Goal: Task Accomplishment & Management: Use online tool/utility

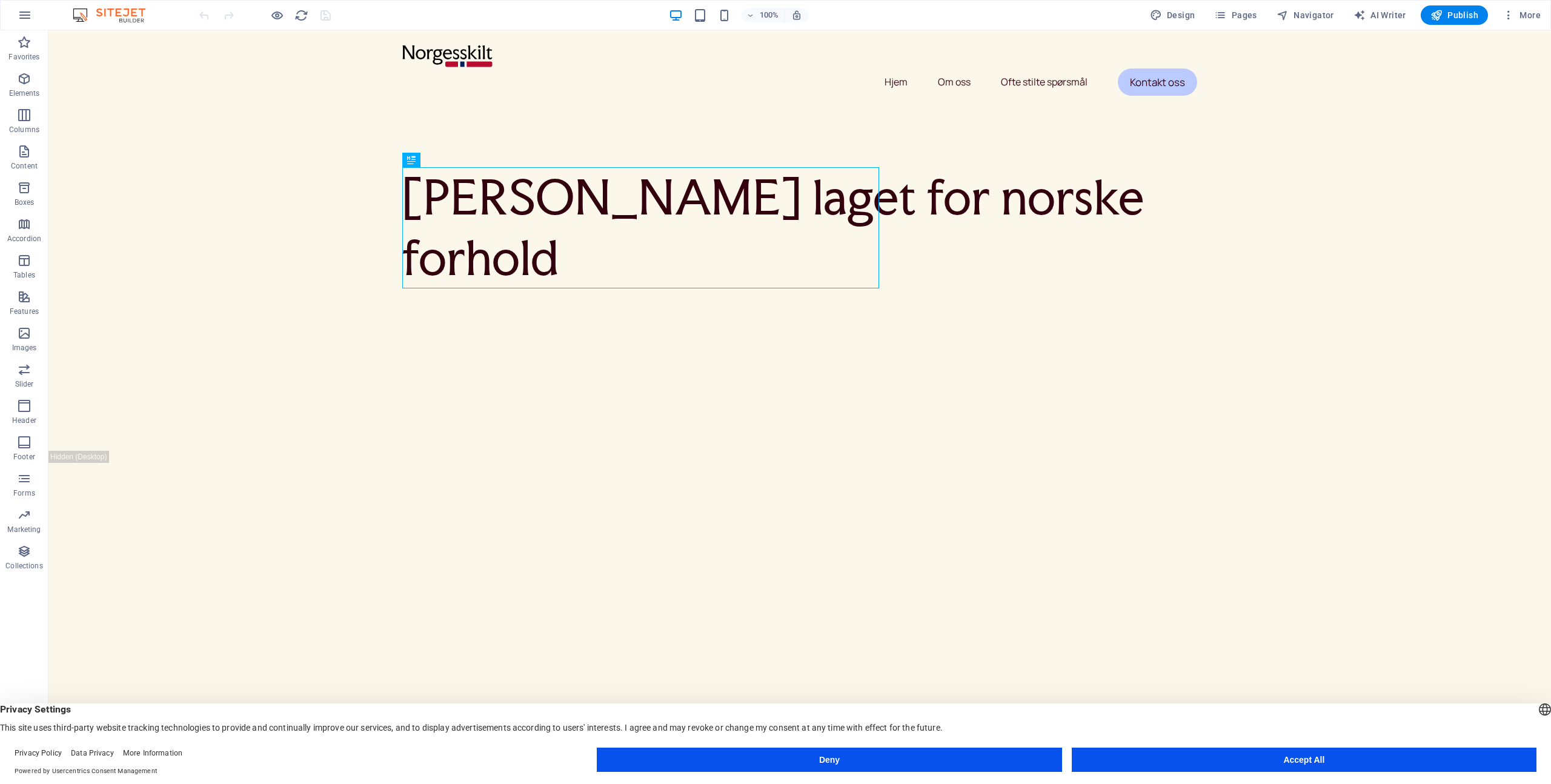
drag, startPoint x: 1307, startPoint y: 762, endPoint x: 1215, endPoint y: 667, distance: 132.2
click at [1307, 762] on button "Accept All" at bounding box center [1304, 760] width 465 height 24
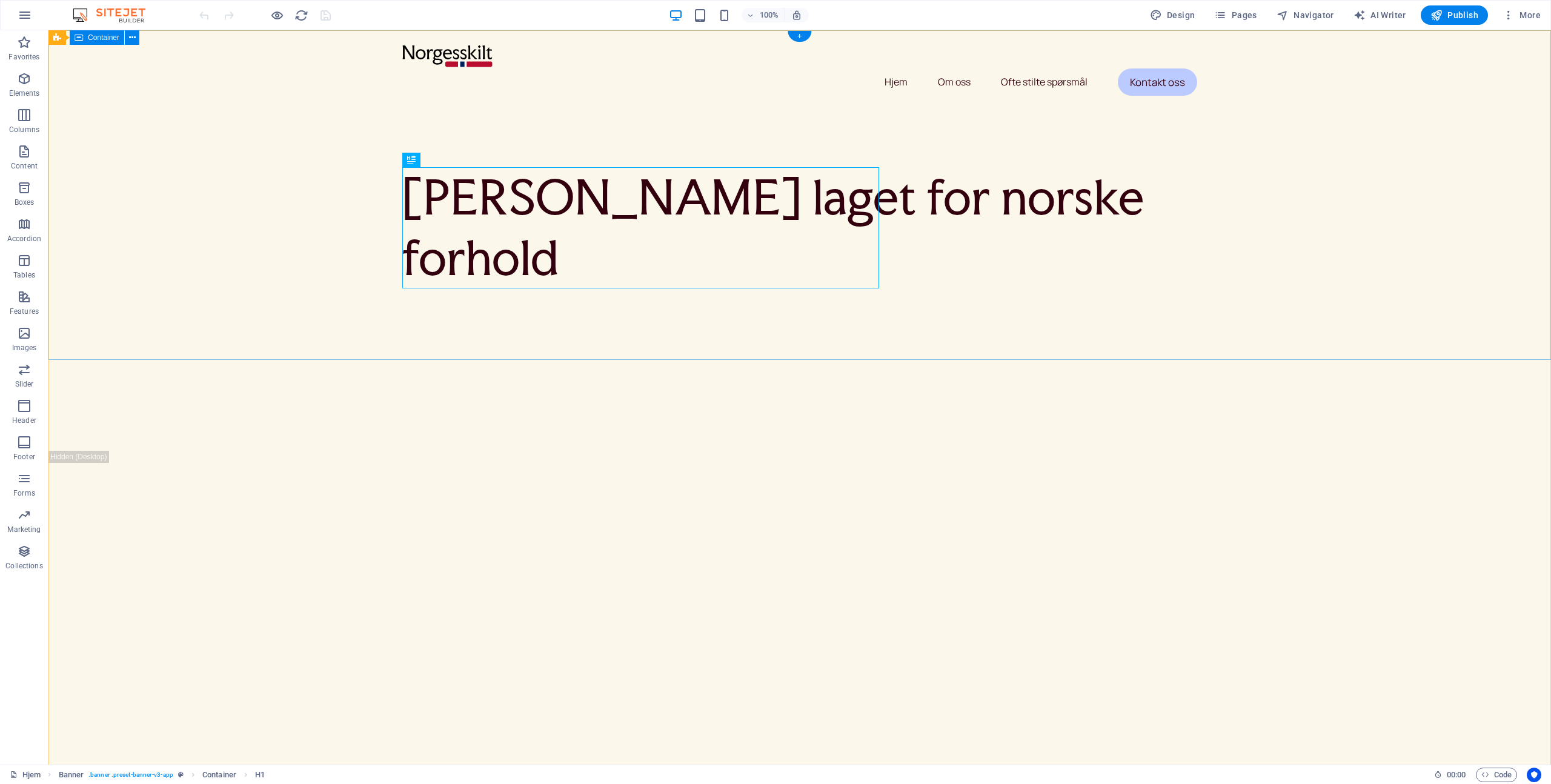
click at [246, 191] on div "[PERSON_NAME] laget for norske forhold" at bounding box center [800, 195] width 1503 height 330
click at [1250, 15] on span "Pages" at bounding box center [1235, 15] width 43 height 12
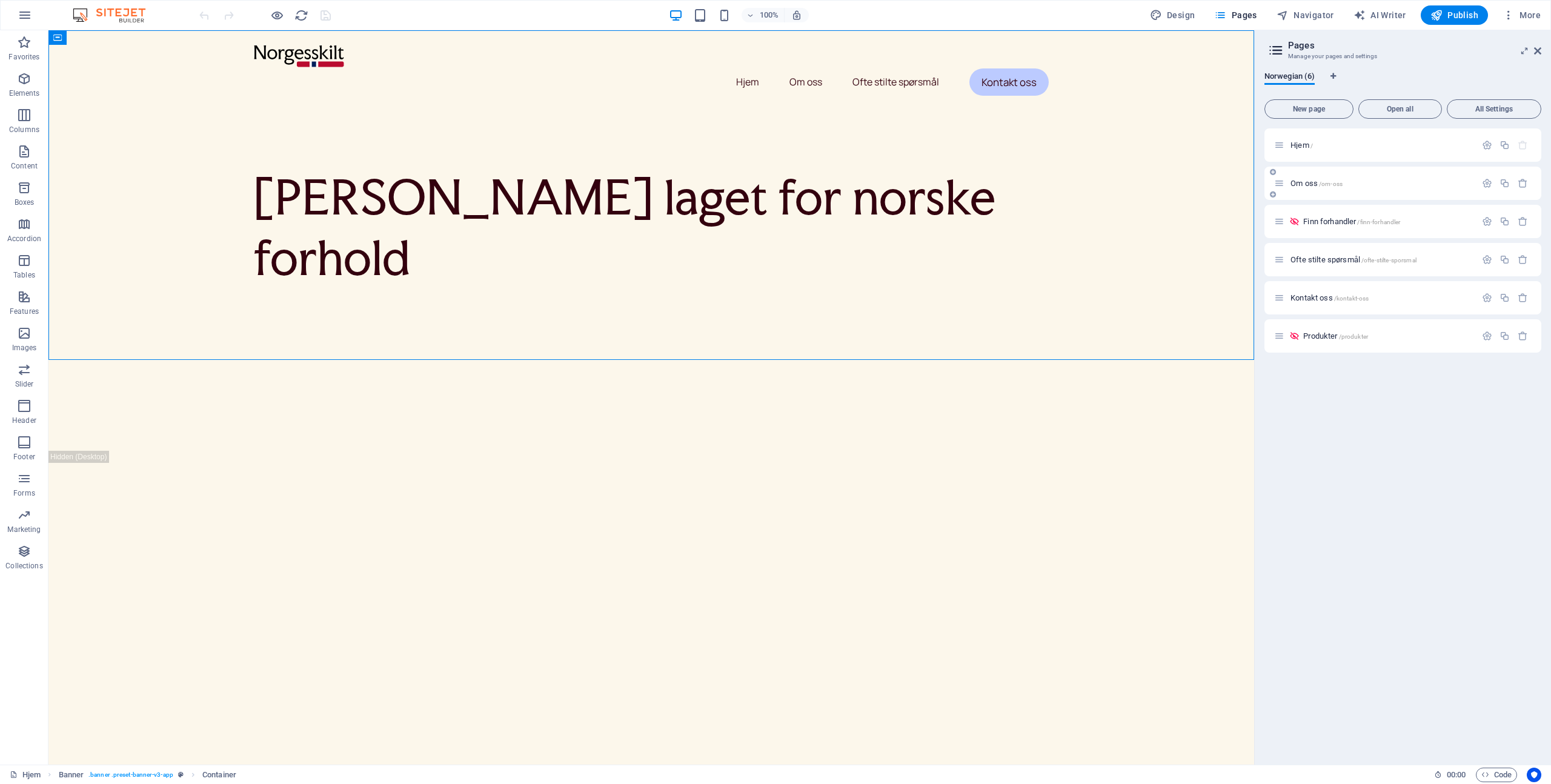
click at [1309, 181] on span "Om oss /om-oss" at bounding box center [1316, 183] width 52 height 9
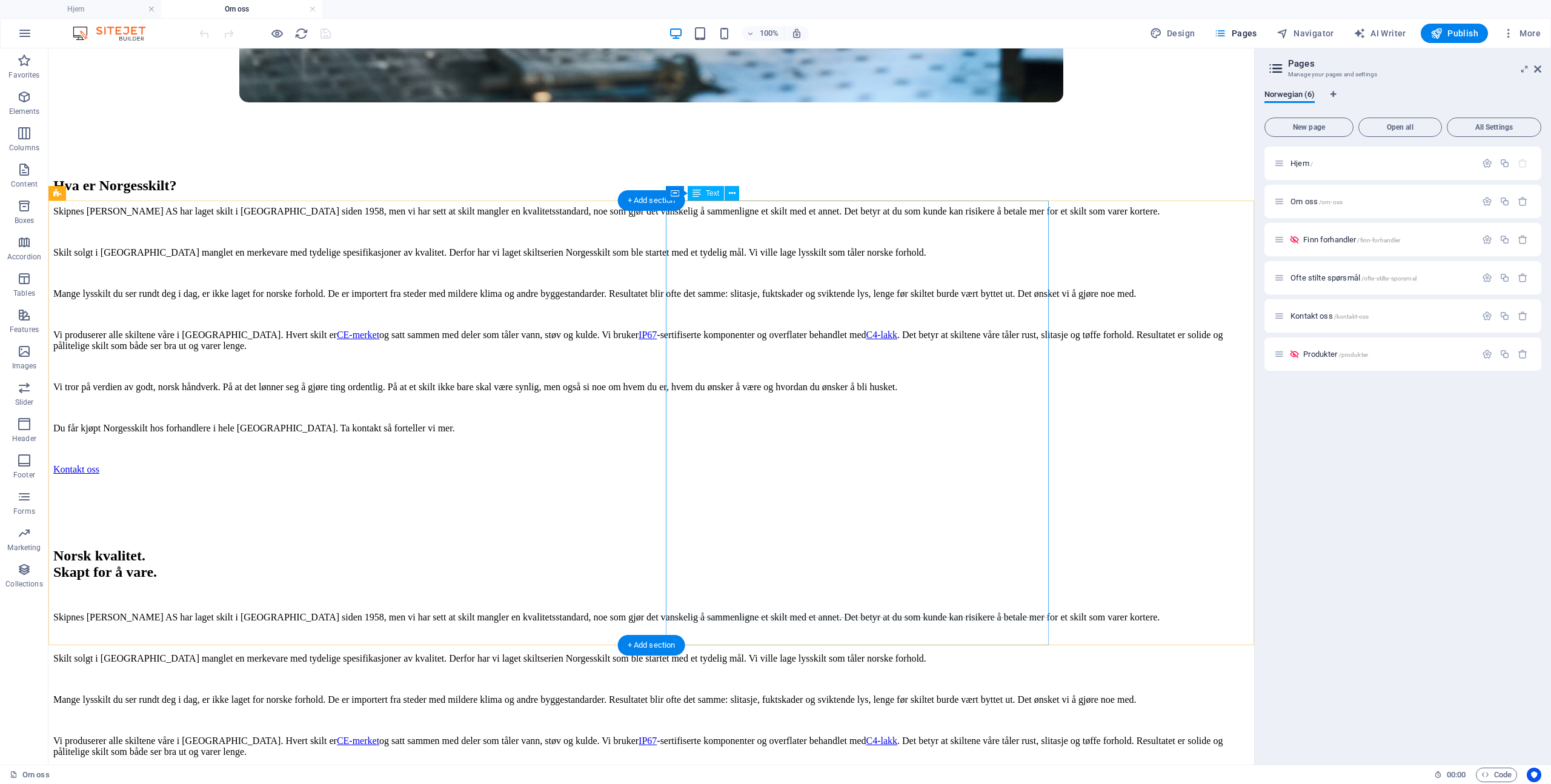
scroll to position [1294, 0]
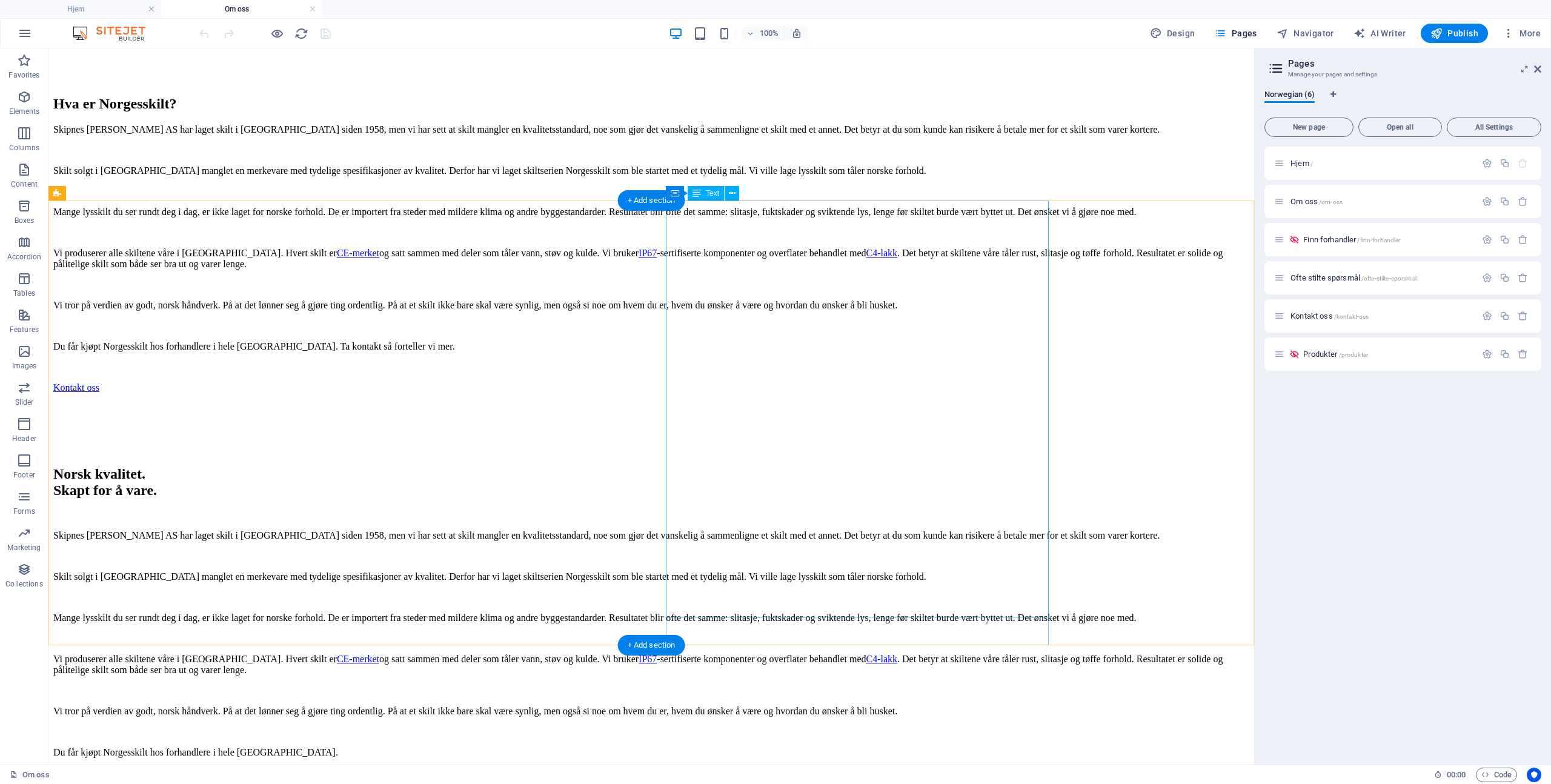
click at [776, 291] on div "Skipnes [PERSON_NAME] AS har laget skilt i [GEOGRAPHIC_DATA] siden 1958, men vi…" at bounding box center [651, 248] width 1196 height 248
click at [777, 291] on div "Skipnes [PERSON_NAME] AS har laget skilt i [GEOGRAPHIC_DATA] siden 1958, men vi…" at bounding box center [651, 248] width 1196 height 248
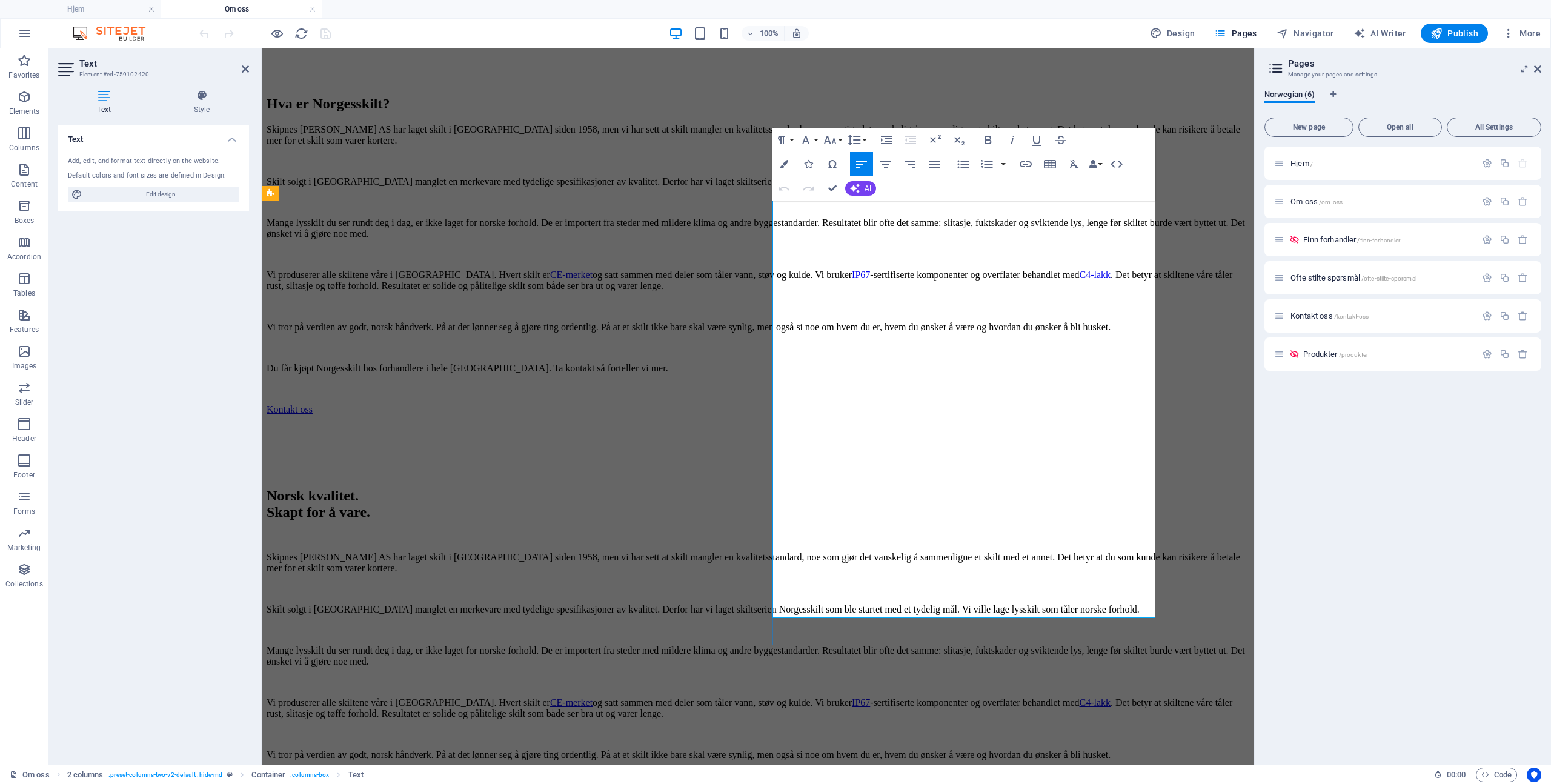
click at [859, 187] on p "Skilt solgt i [GEOGRAPHIC_DATA] manglet en merkevare med tydelige spesifikasjon…" at bounding box center [758, 182] width 983 height 11
drag, startPoint x: 786, startPoint y: 472, endPoint x: 1095, endPoint y: 459, distance: 309.3
click at [1095, 291] on p "Vi produserer alle skiltene våre i [GEOGRAPHIC_DATA]. Hvert skilt er CE-merket …" at bounding box center [758, 280] width 983 height 22
click at [1320, 277] on span "Ofte stilte spørsmål /ofte-stilte-sporsmal" at bounding box center [1353, 277] width 126 height 9
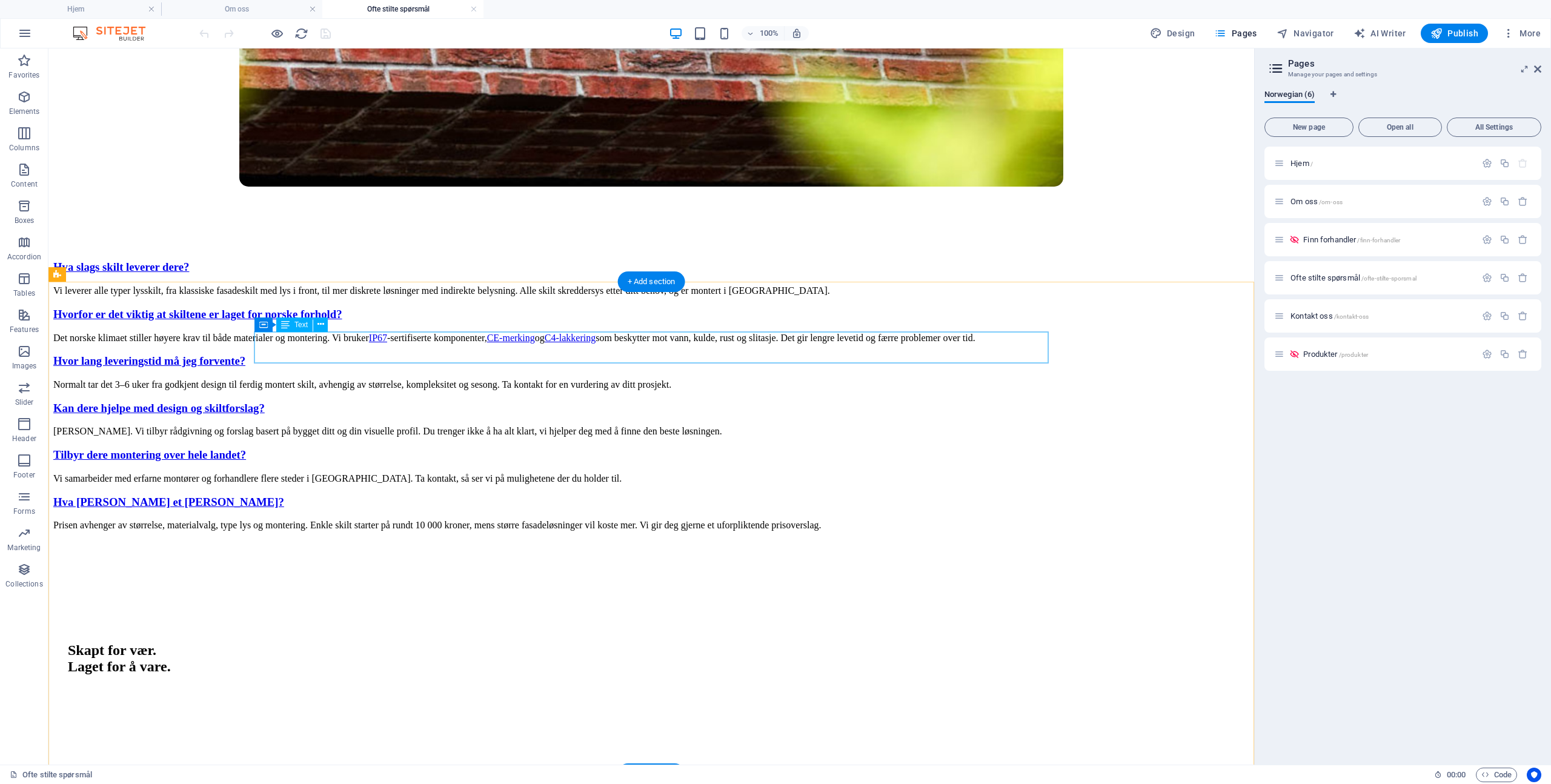
scroll to position [1218, 0]
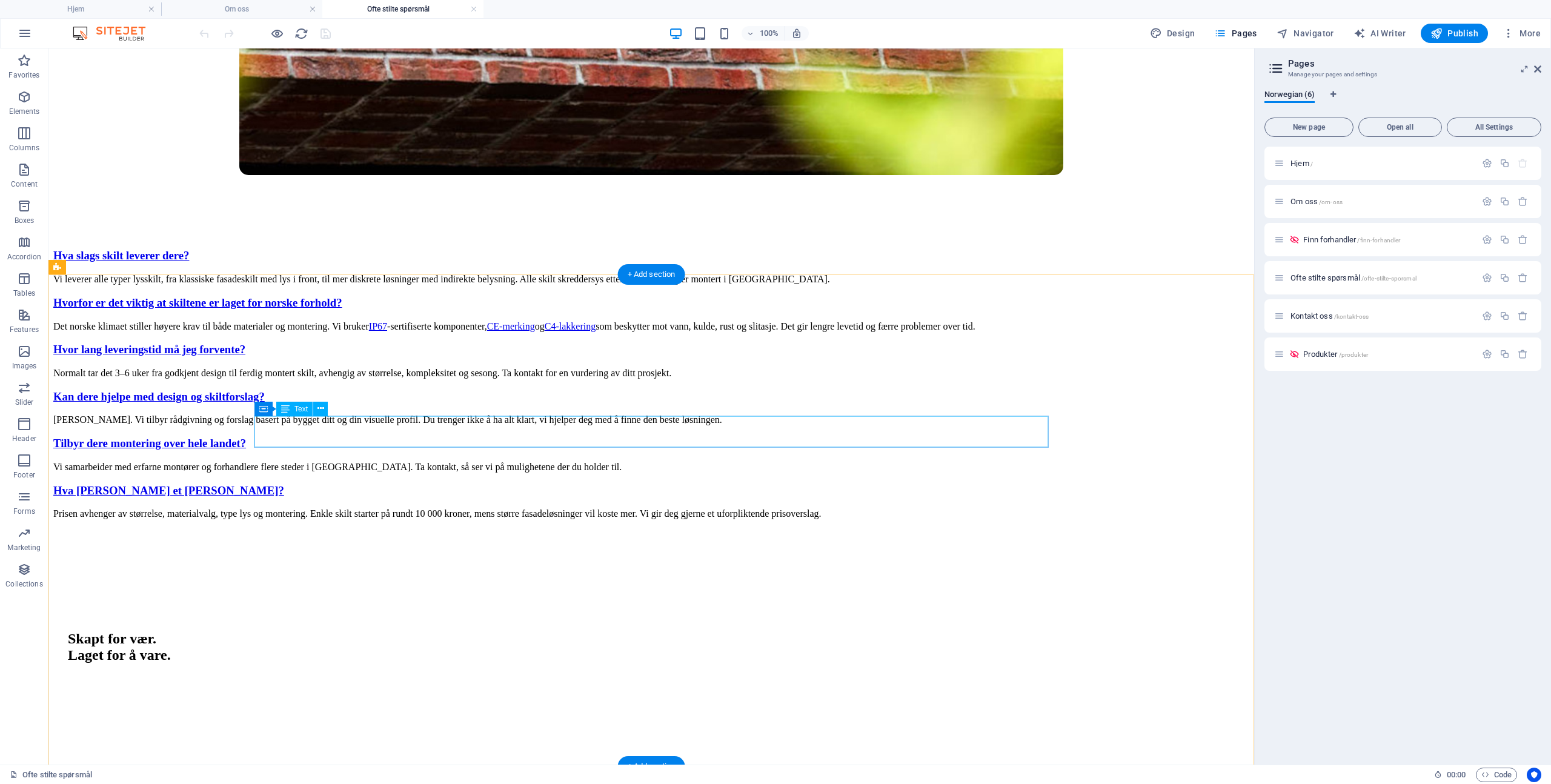
click at [292, 332] on div "Det norske klimaet stiller høyere krav til både materialer og montering. Vi bru…" at bounding box center [651, 326] width 1196 height 11
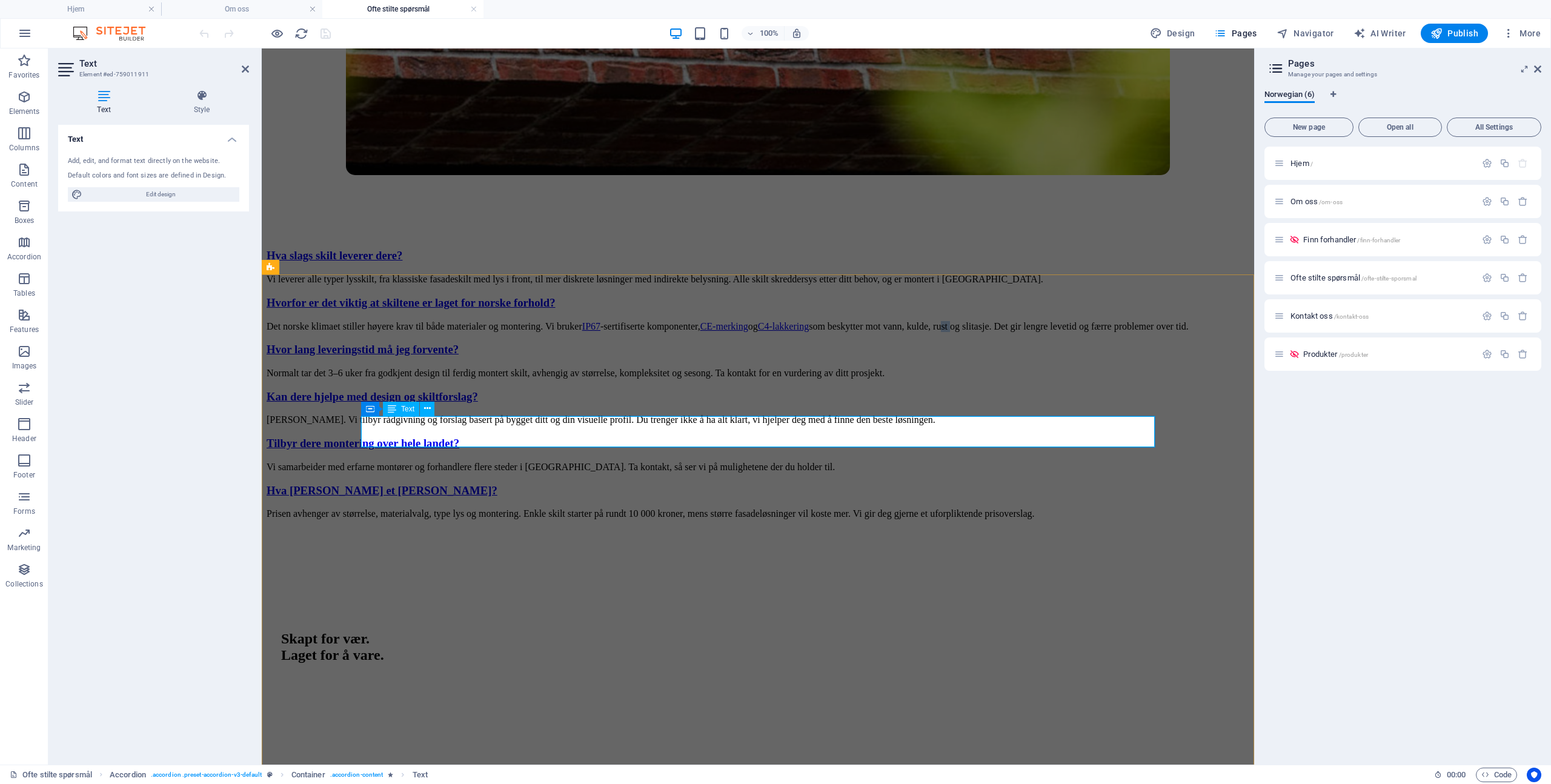
drag, startPoint x: 403, startPoint y: 442, endPoint x: 394, endPoint y: 444, distance: 9.2
click at [394, 332] on p "Det norske klimaet stiller høyere krav til både materialer og montering. Vi bru…" at bounding box center [758, 326] width 983 height 11
click at [314, 435] on div "Hva slags skilt leverer dere? Vi leverer alle typer lysskilt, fra klassiske fas…" at bounding box center [758, 384] width 983 height 270
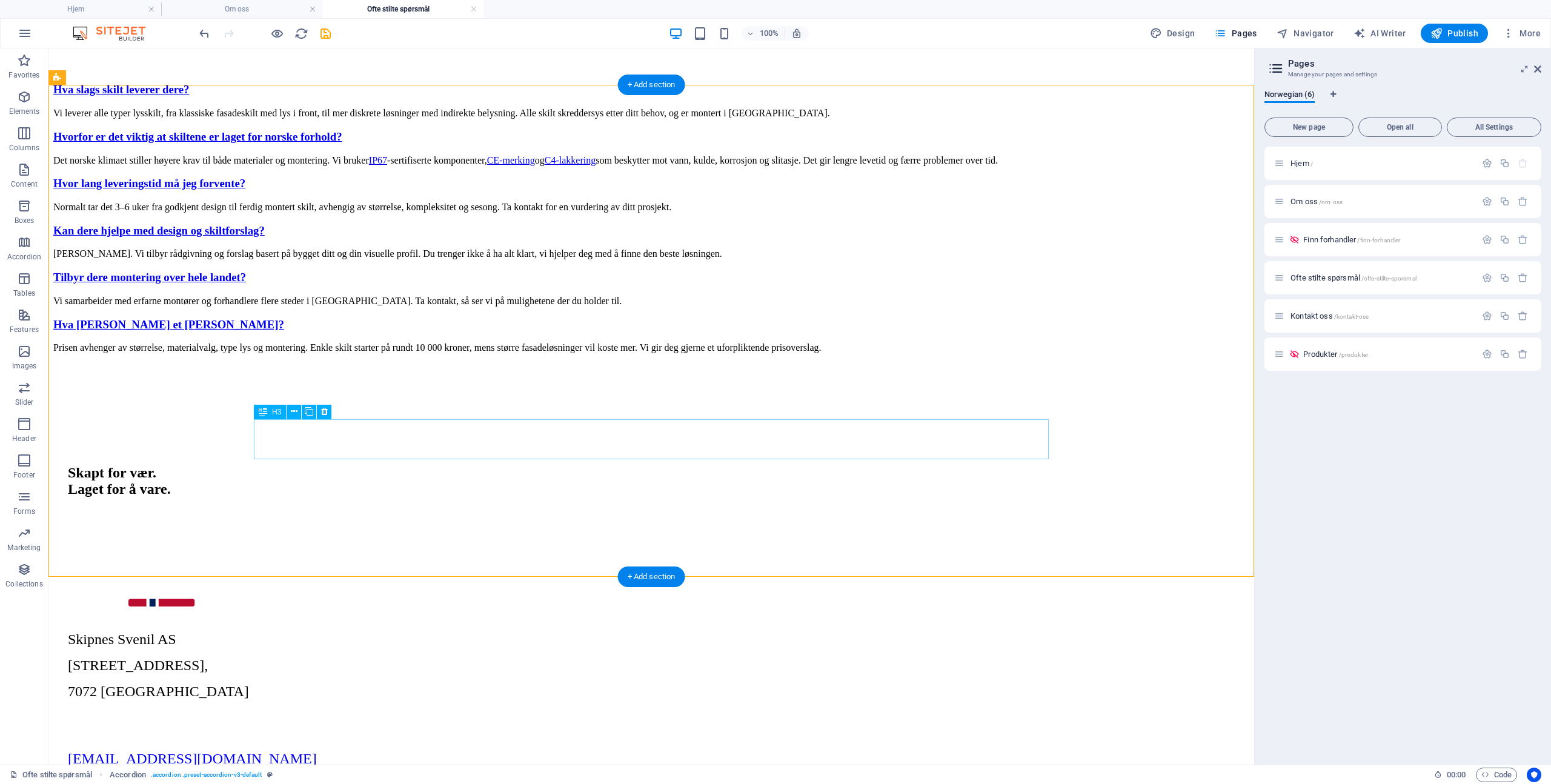
scroll to position [1381, 0]
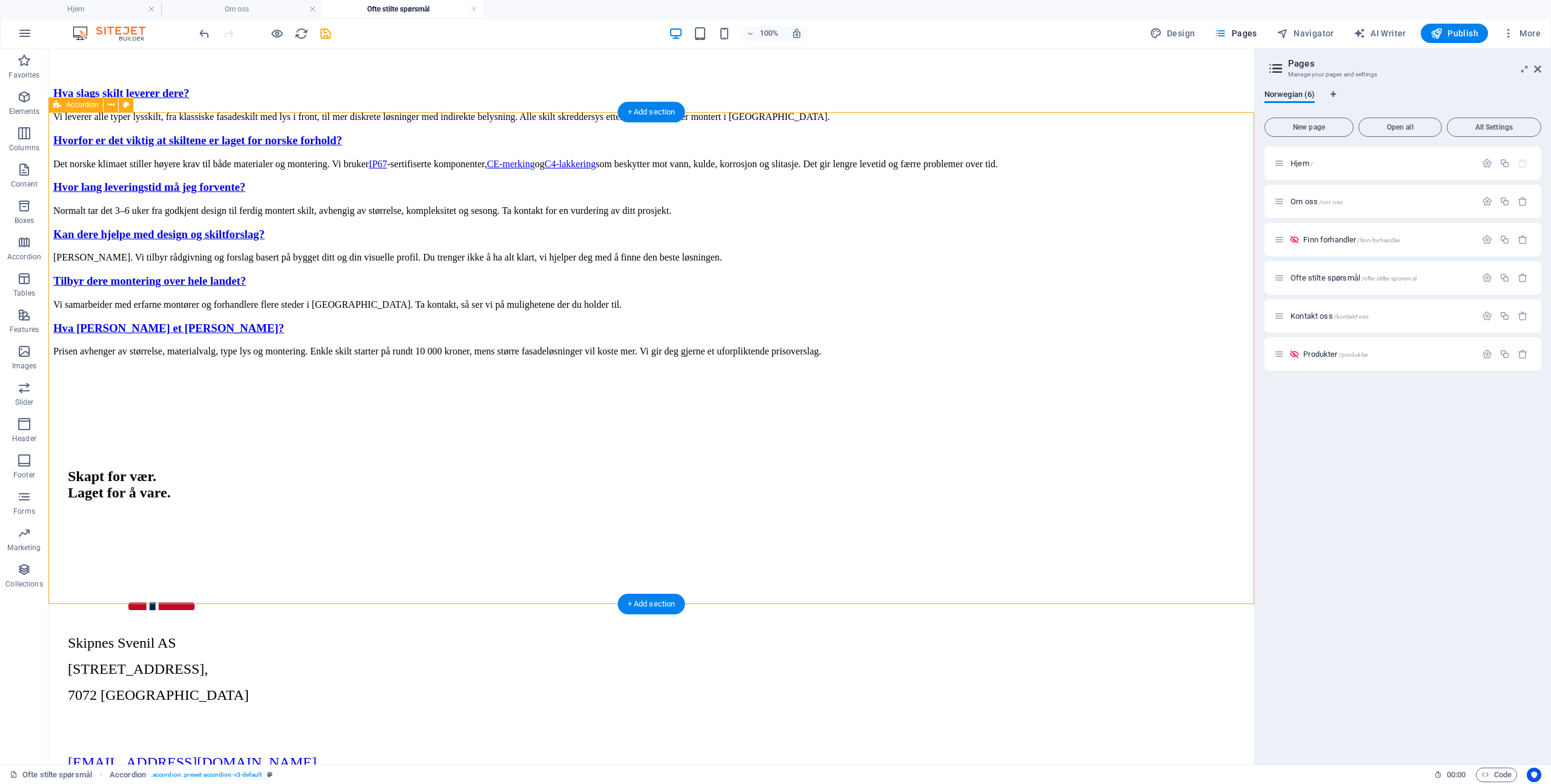
click at [1118, 245] on div "Hva slags skilt leverer dere? Vi leverer alle typer lysskilt, fra klassiske fas…" at bounding box center [651, 222] width 1196 height 270
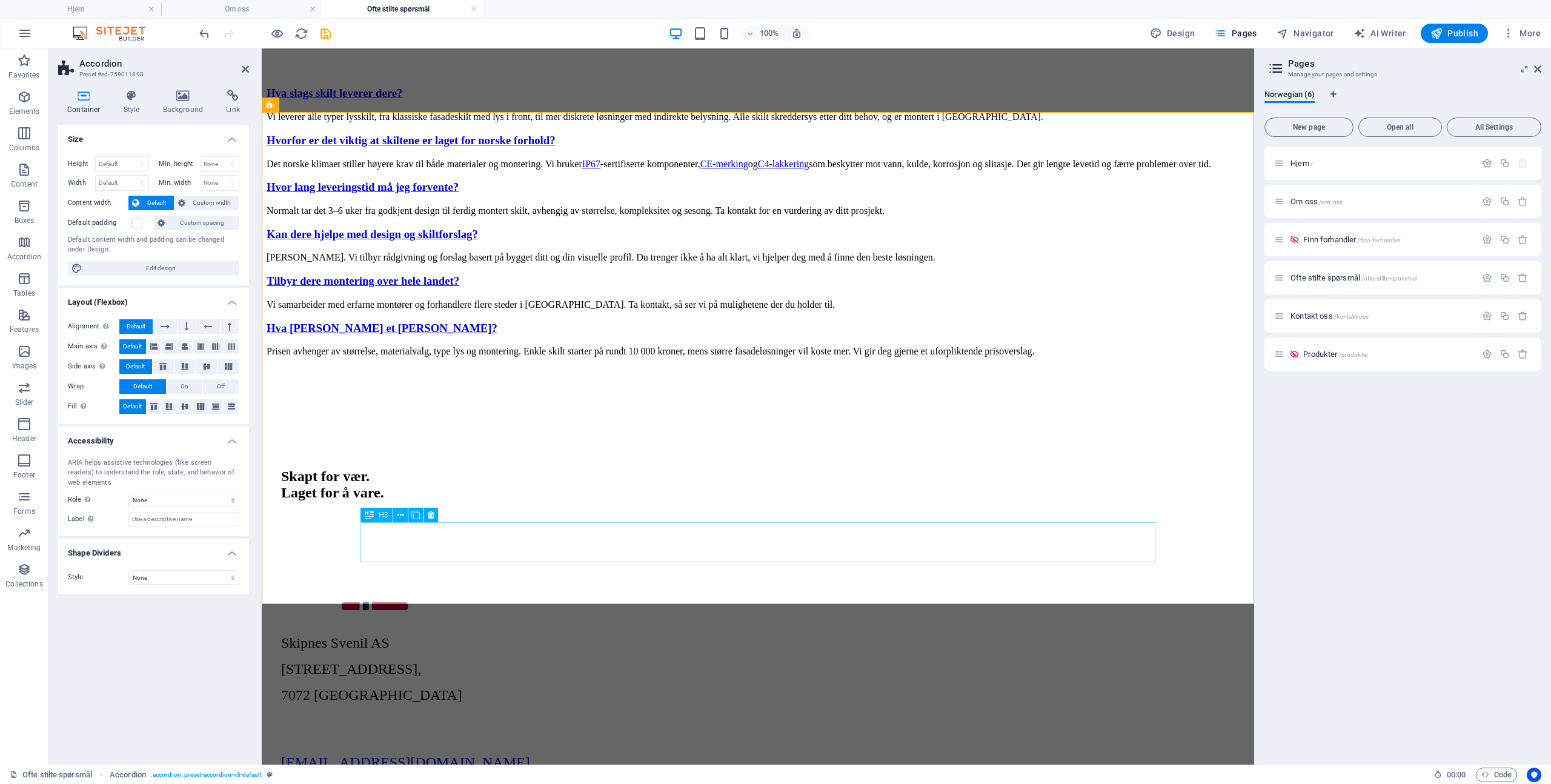
click at [512, 335] on div "Hva [PERSON_NAME] et [PERSON_NAME]?" at bounding box center [758, 328] width 983 height 13
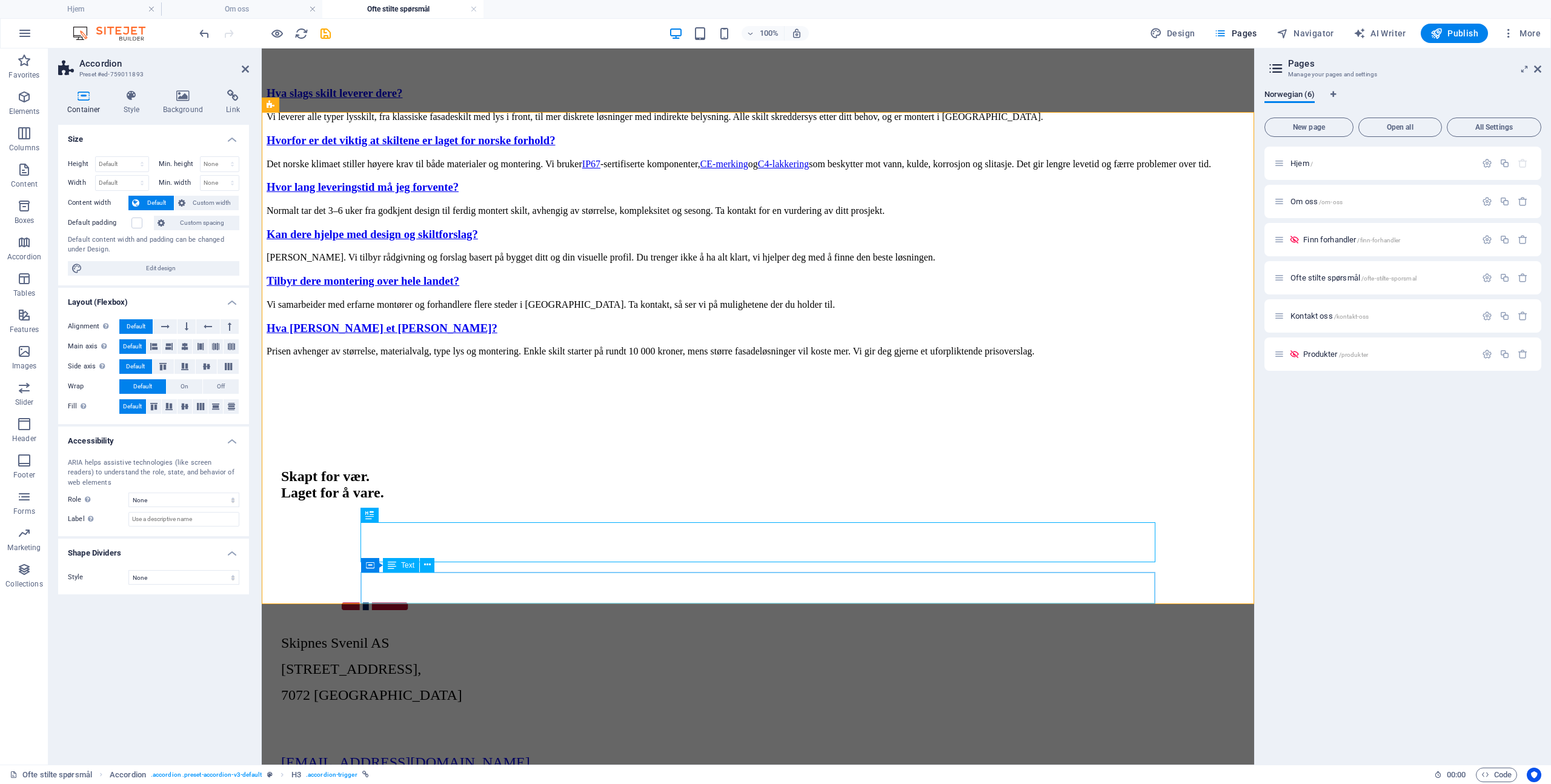
click at [491, 357] on div "Prisen avhenger av størrelse, materialvalg, type lys og montering. Enkle skilt …" at bounding box center [758, 351] width 983 height 11
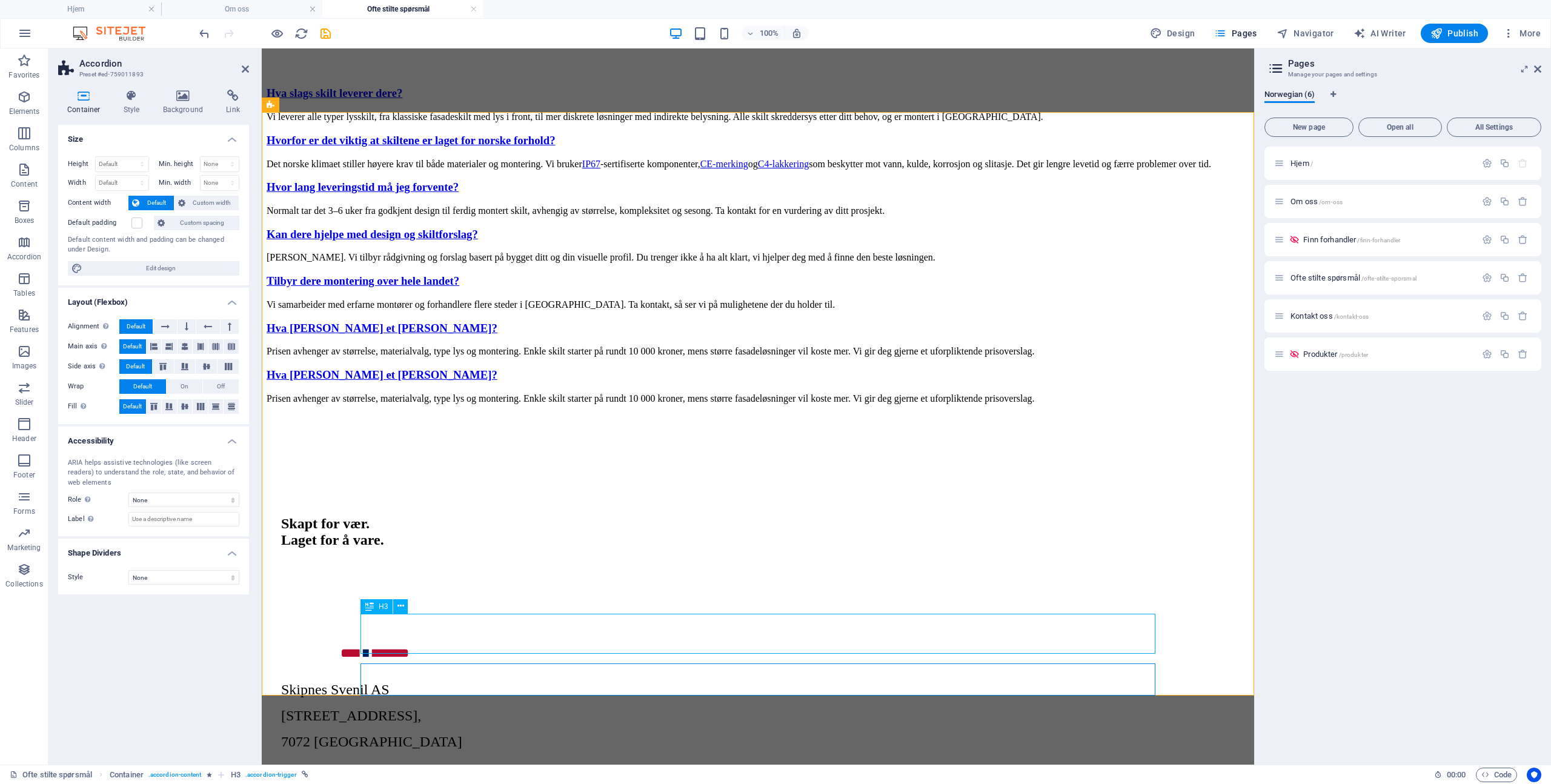
click at [449, 382] on div "Hva [PERSON_NAME] et [PERSON_NAME]?" at bounding box center [758, 375] width 983 height 13
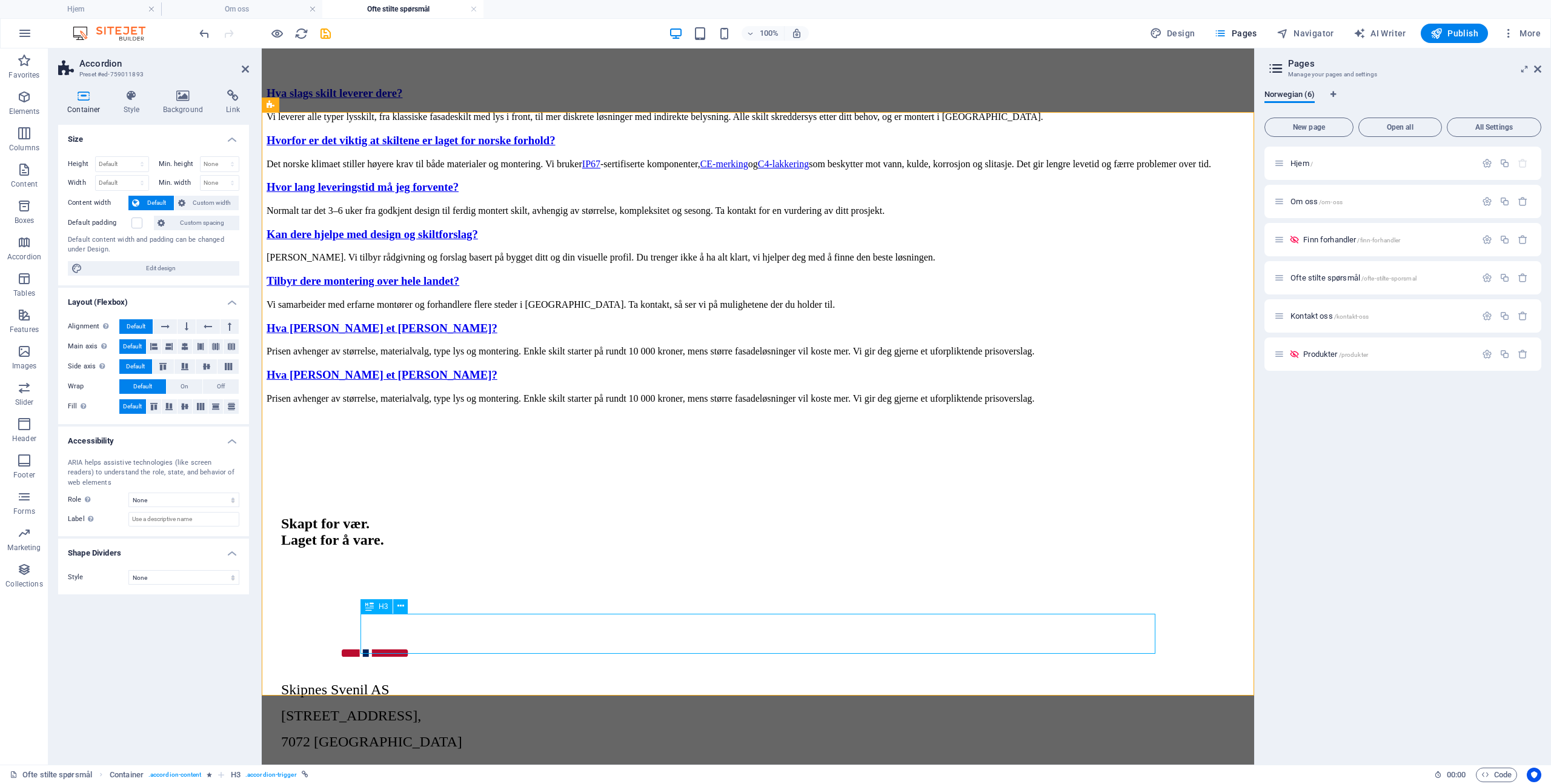
click at [449, 382] on div "Hva [PERSON_NAME] et [PERSON_NAME]?" at bounding box center [758, 375] width 983 height 13
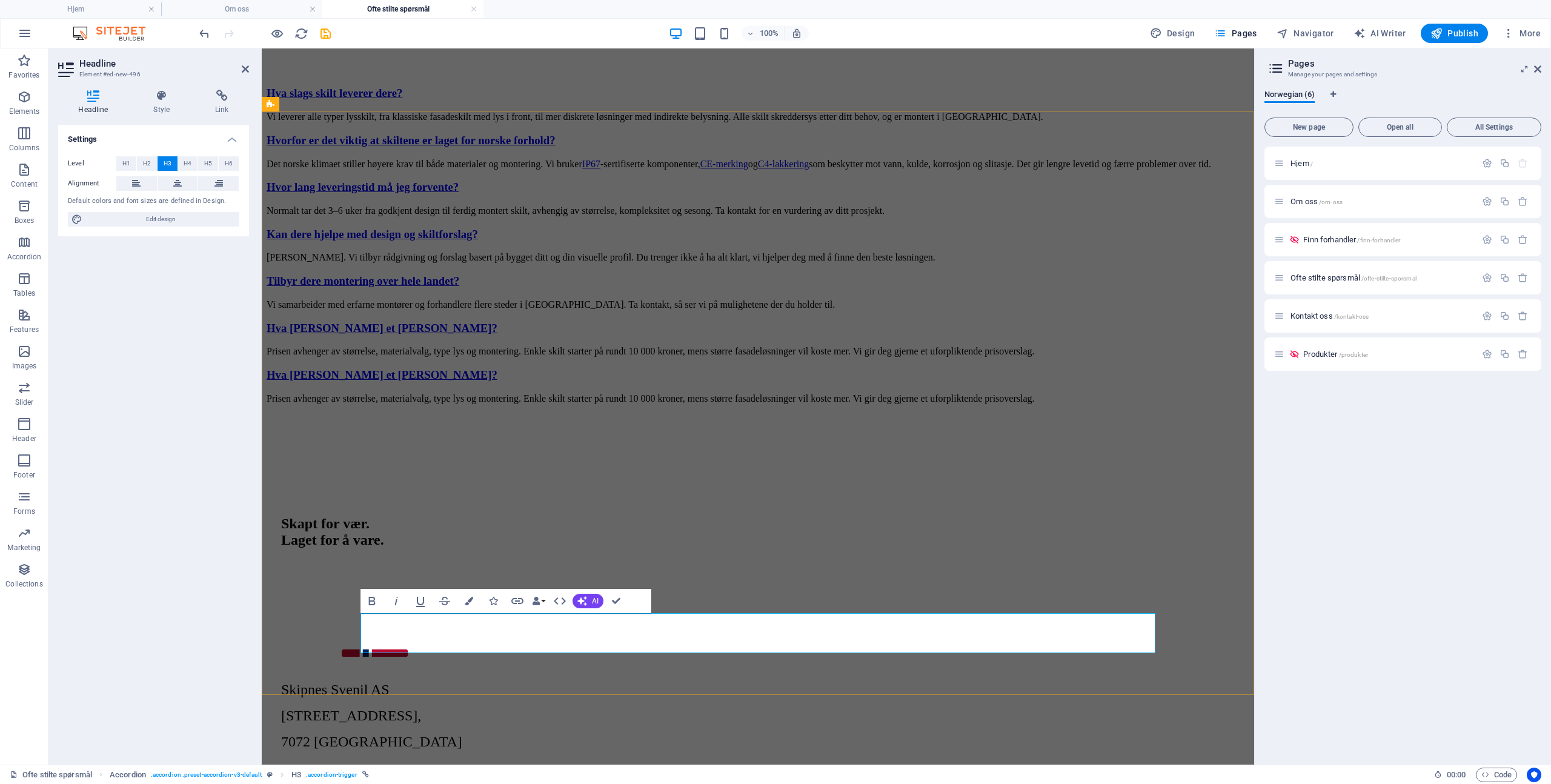
scroll to position [1381, 0]
click at [454, 403] on div "Prisen avhenger av størrelse, materialvalg, type lys og montering. Enkle skilt …" at bounding box center [758, 398] width 983 height 11
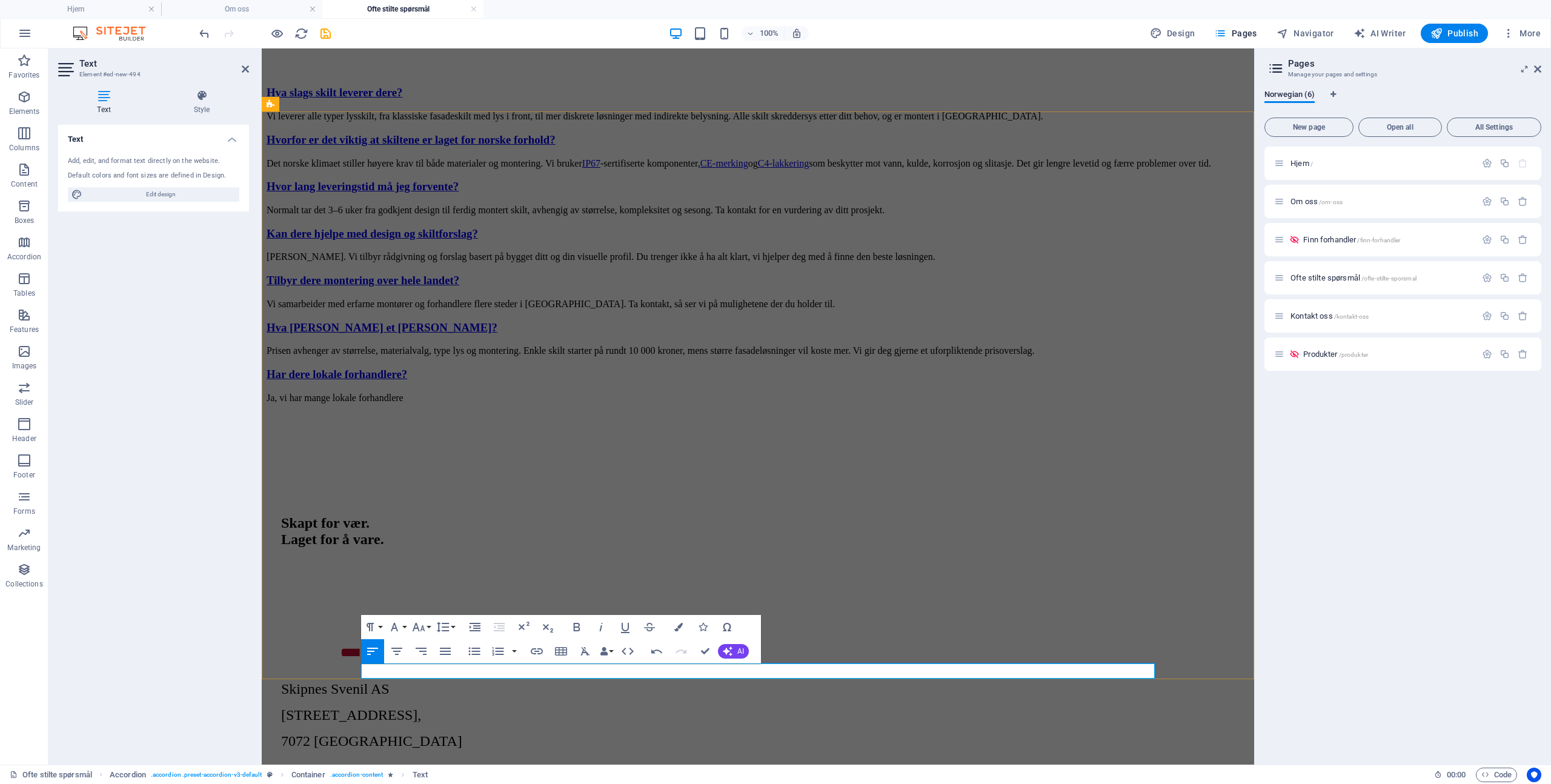
click at [435, 403] on p "Ja, vi har mange lokale forhandlere" at bounding box center [758, 398] width 983 height 11
click at [495, 403] on p "Ja, vi har lokale forhandlere" at bounding box center [758, 398] width 983 height 11
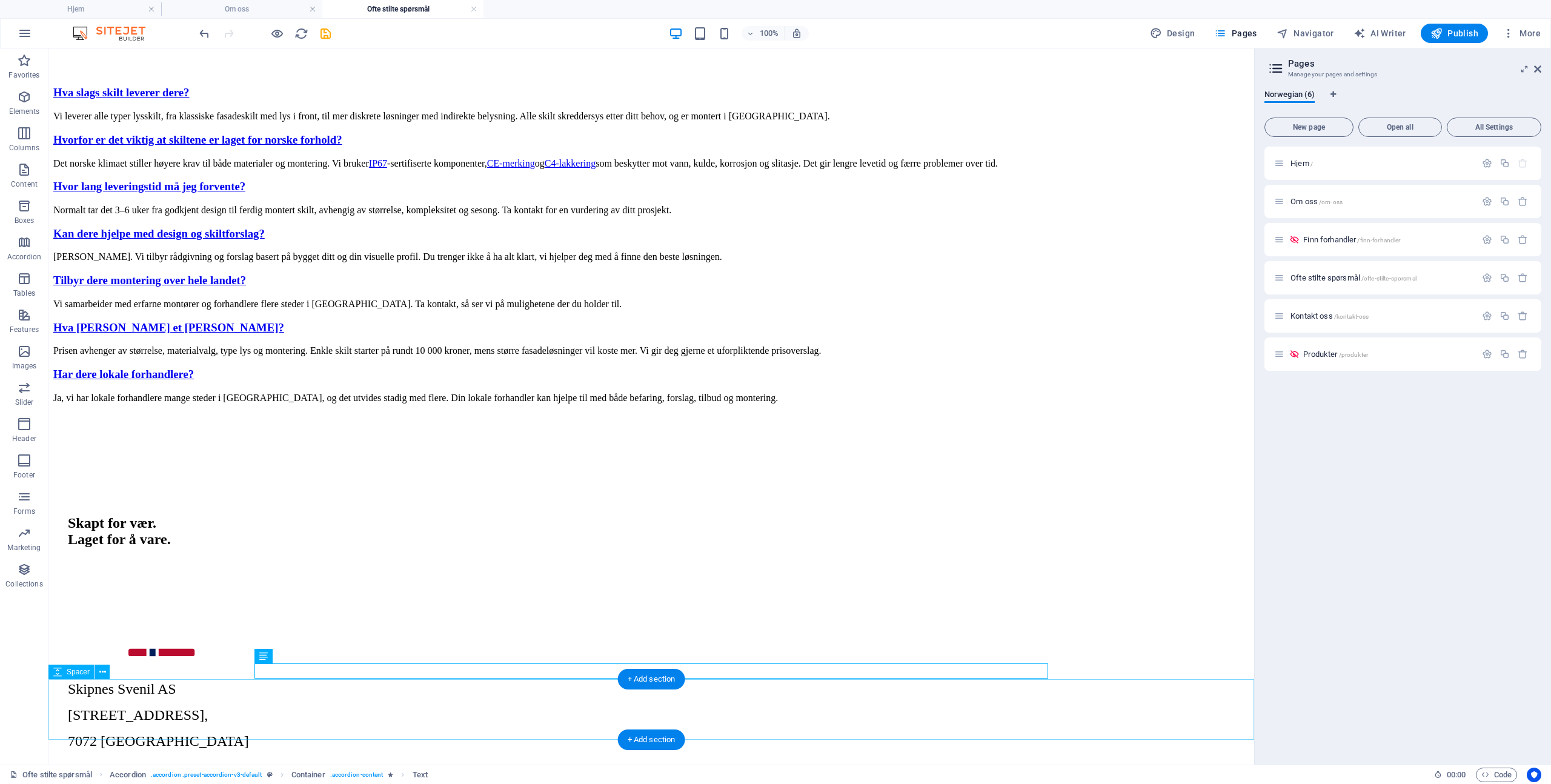
click at [435, 474] on div at bounding box center [651, 443] width 1196 height 61
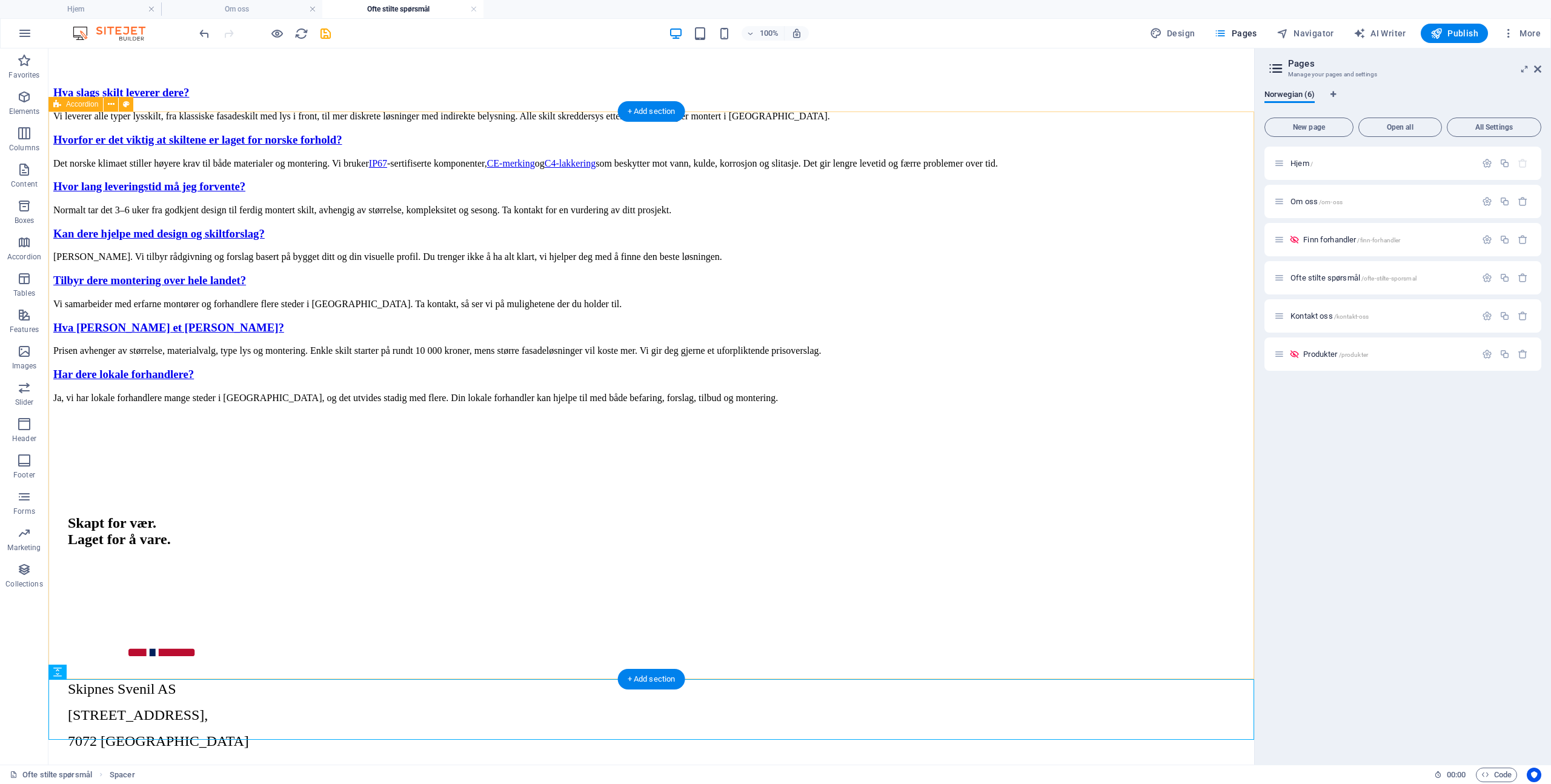
click at [223, 402] on div "Hva slags skilt leverer dere? Vi leverer alle typer lysskilt, fra klassiske fas…" at bounding box center [651, 244] width 1196 height 317
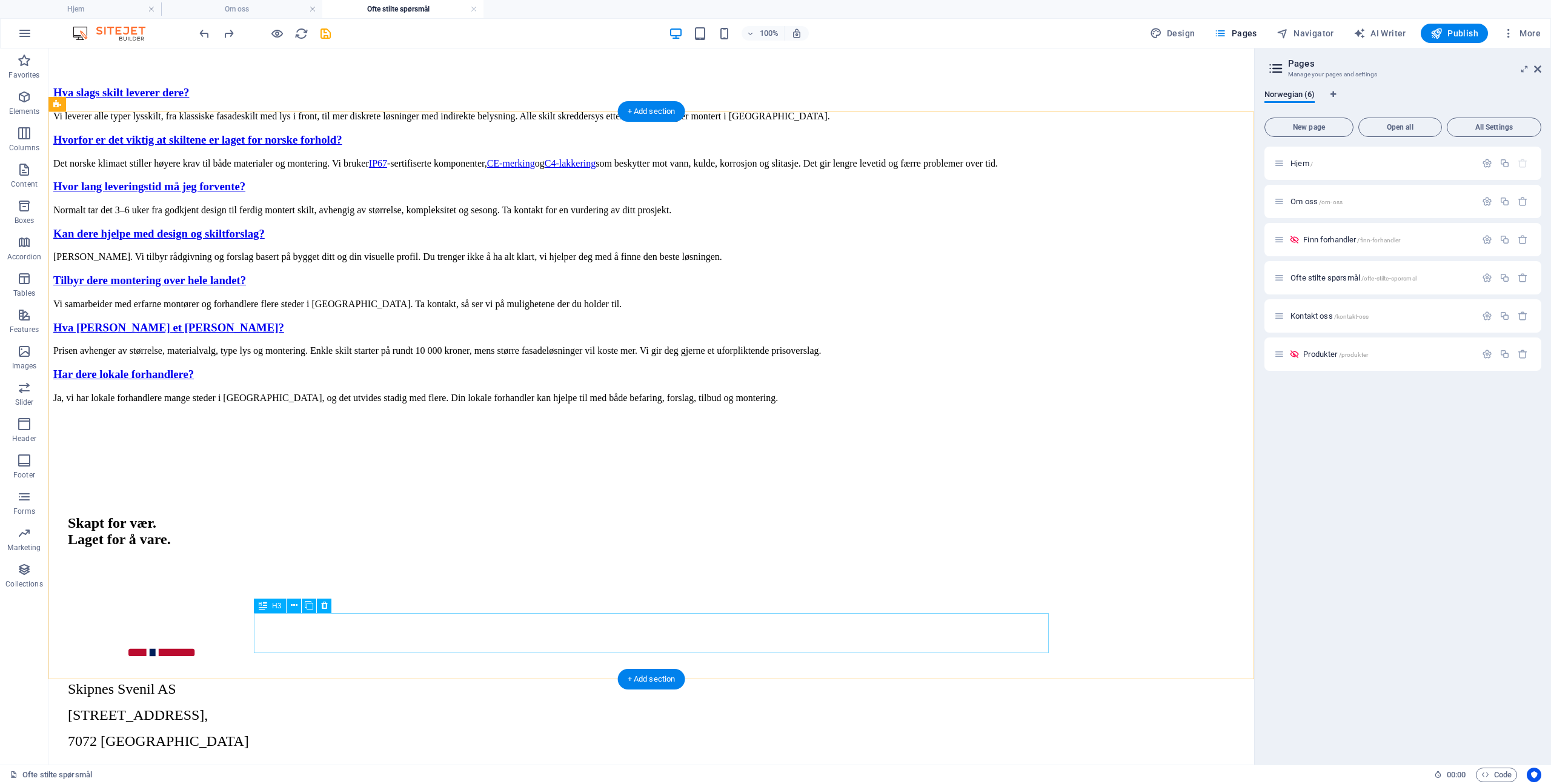
click at [398, 381] on div "Har dere lokale forhandlere?" at bounding box center [651, 374] width 1196 height 13
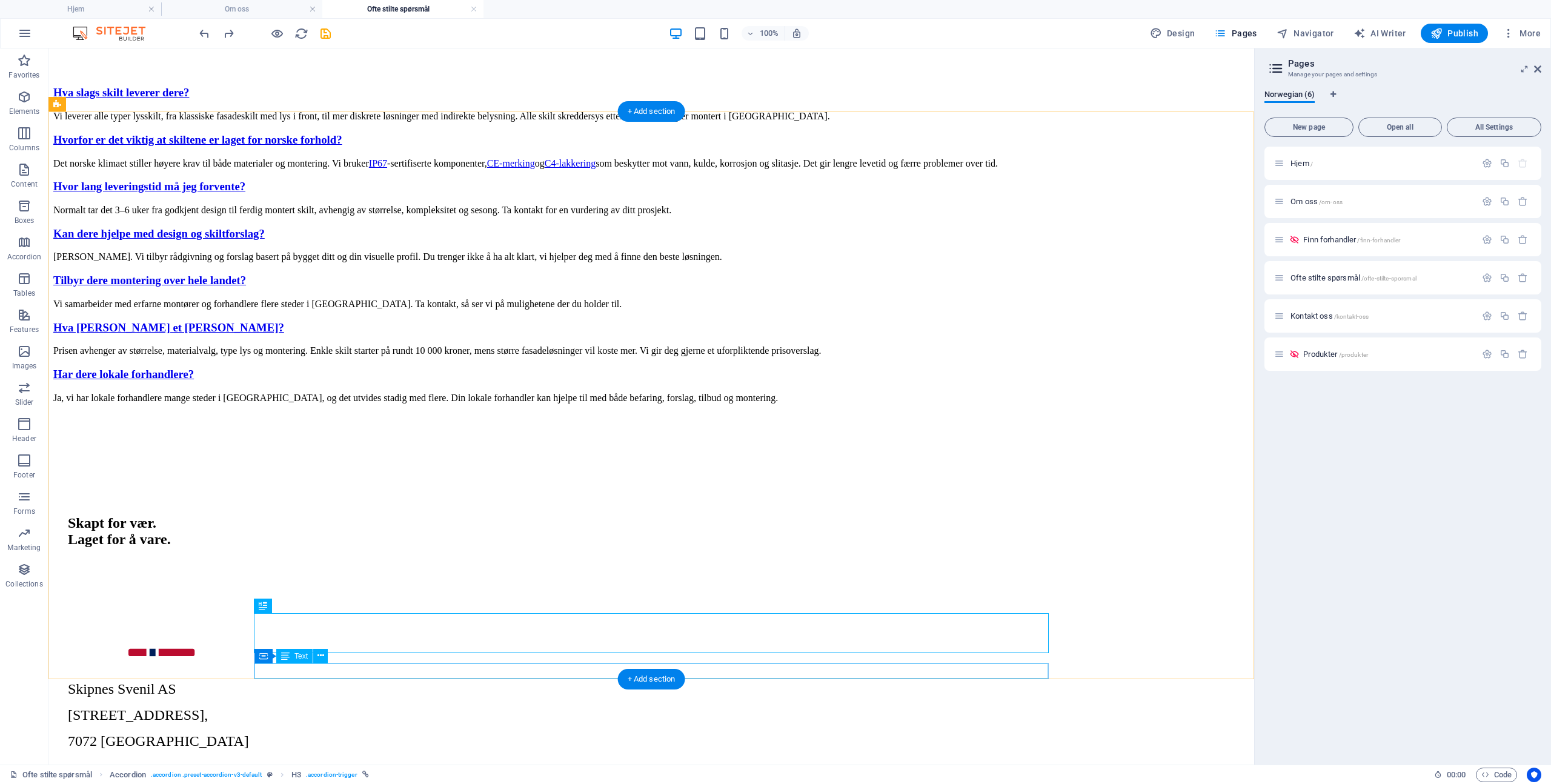
click at [352, 403] on div "Ja, vi har lokale forhandlere mange steder i [GEOGRAPHIC_DATA], og det utvides …" at bounding box center [651, 398] width 1196 height 11
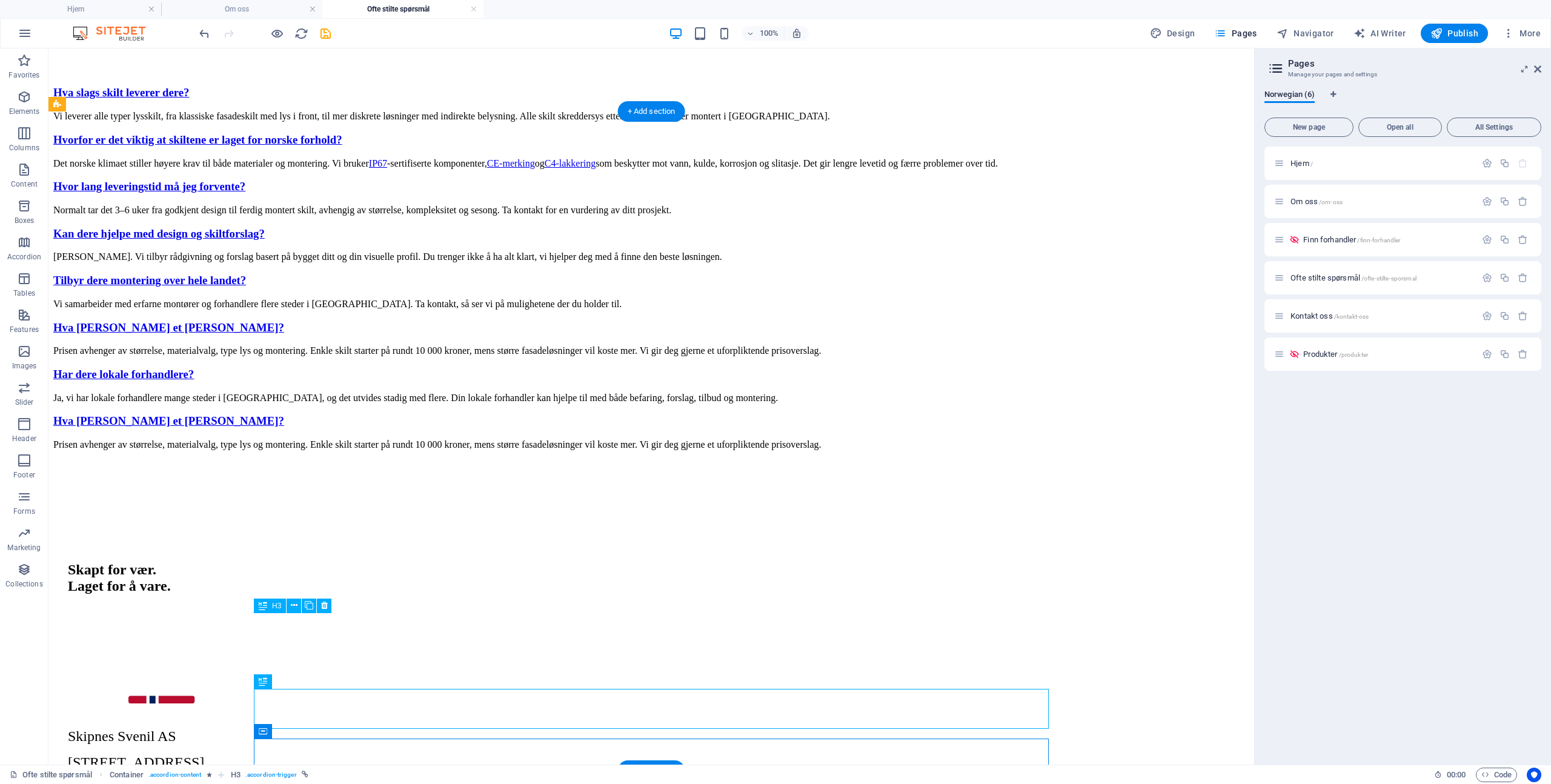
scroll to position [1504, 0]
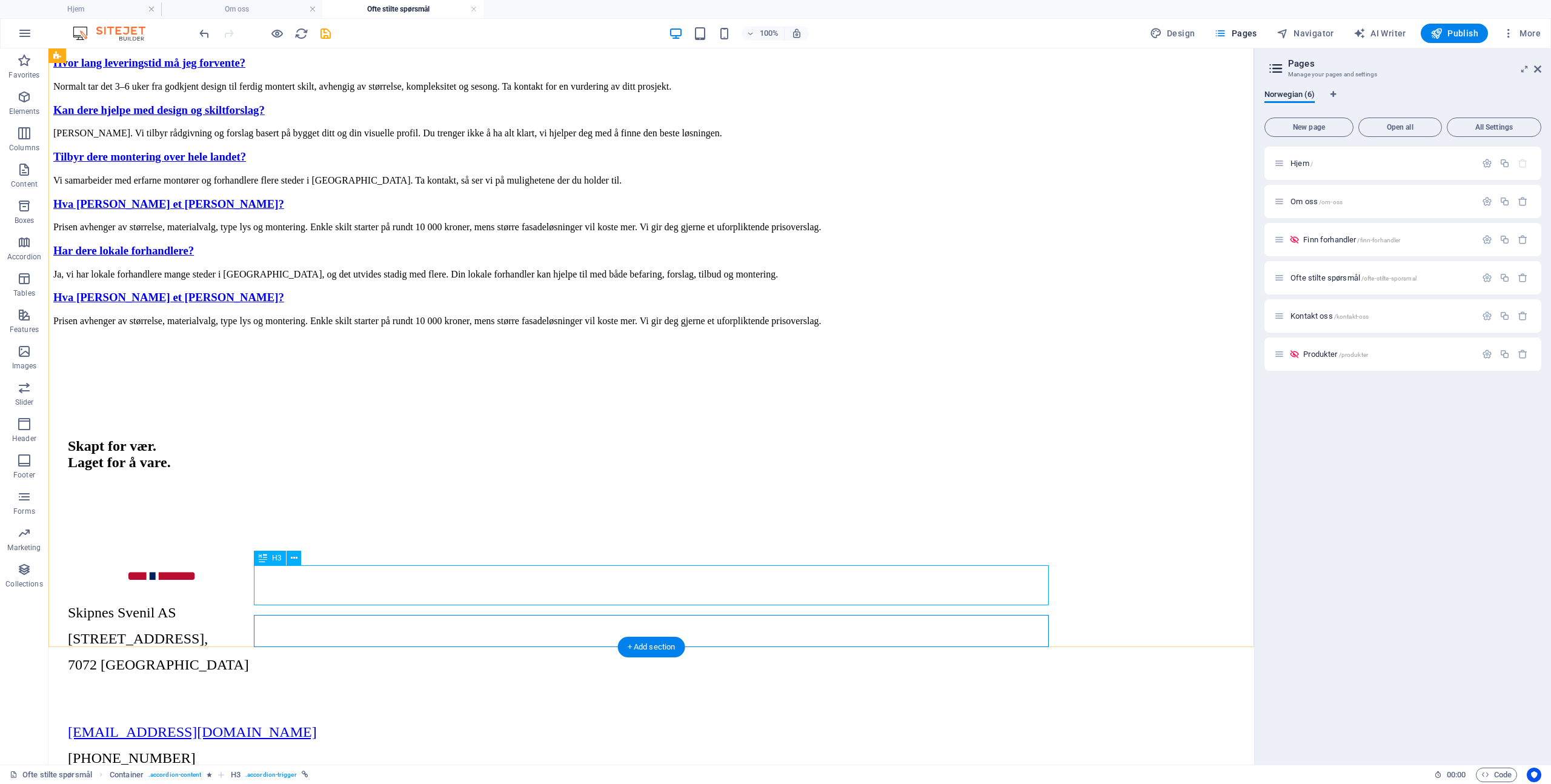
click at [348, 304] on div "Hva [PERSON_NAME] et [PERSON_NAME]?" at bounding box center [651, 297] width 1196 height 13
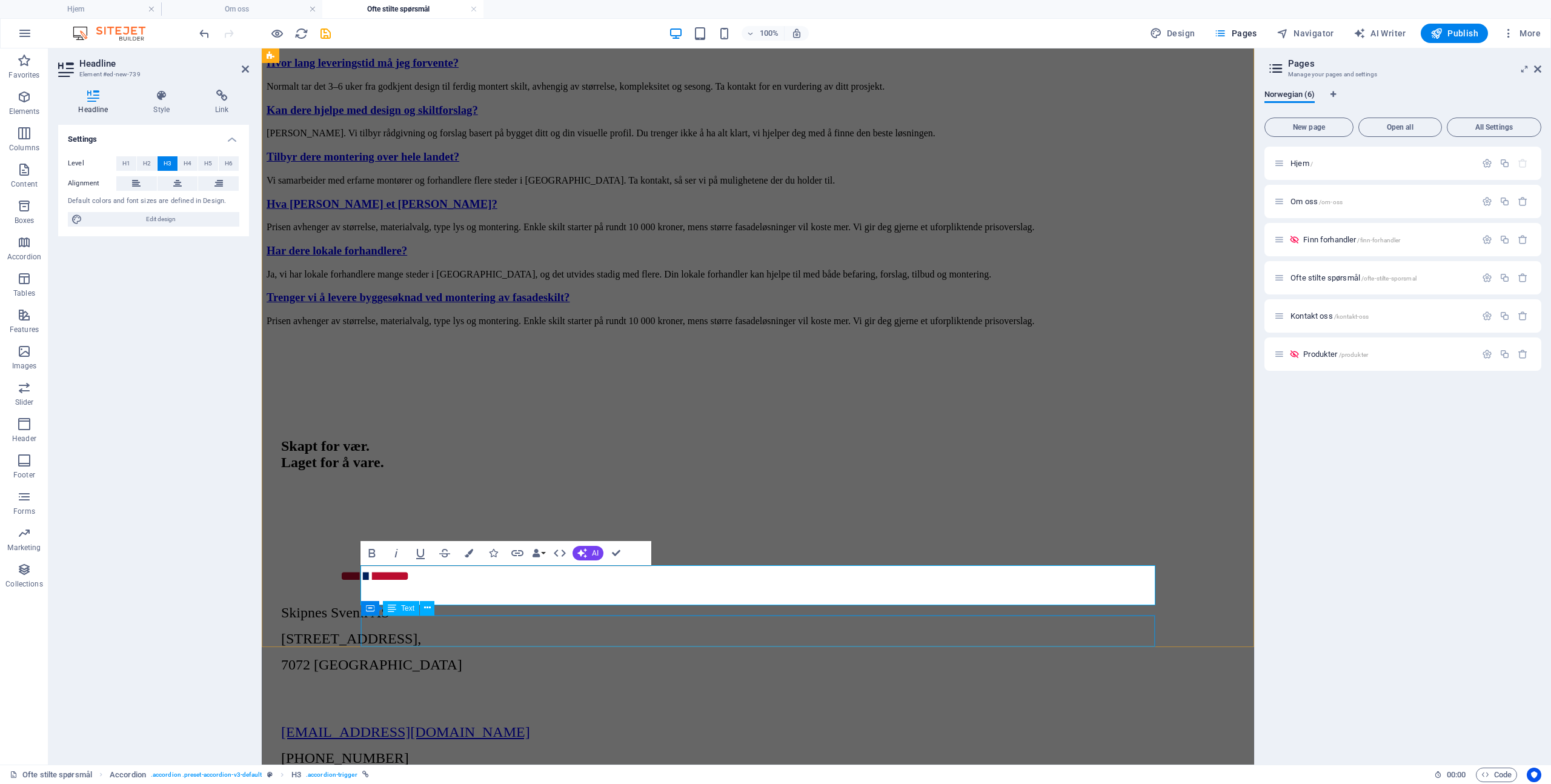
click at [613, 326] on div "Prisen avhenger av størrelse, materialvalg, type lys og montering. Enkle skilt …" at bounding box center [758, 321] width 983 height 11
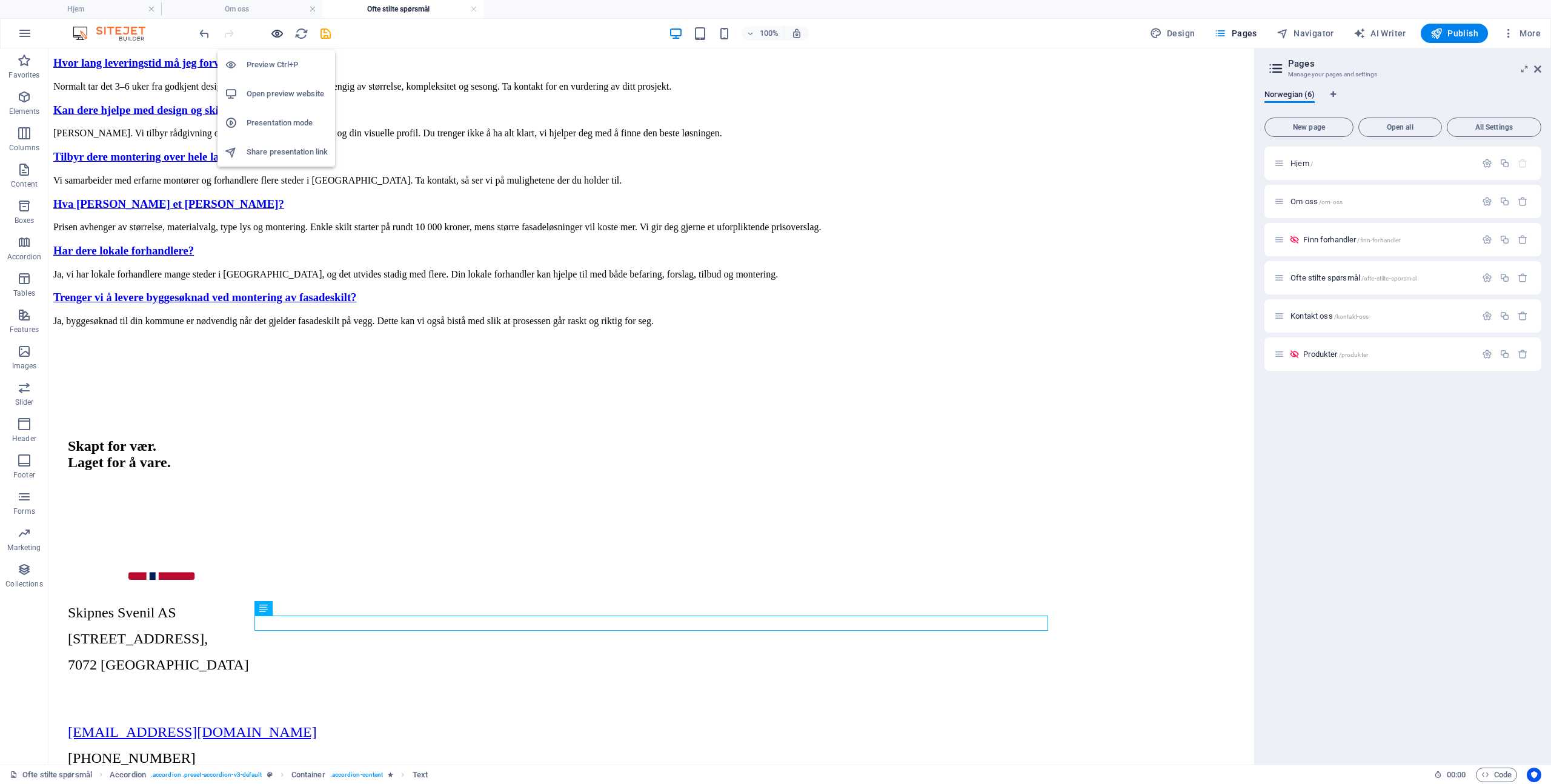
click at [275, 32] on icon "button" at bounding box center [277, 34] width 14 height 14
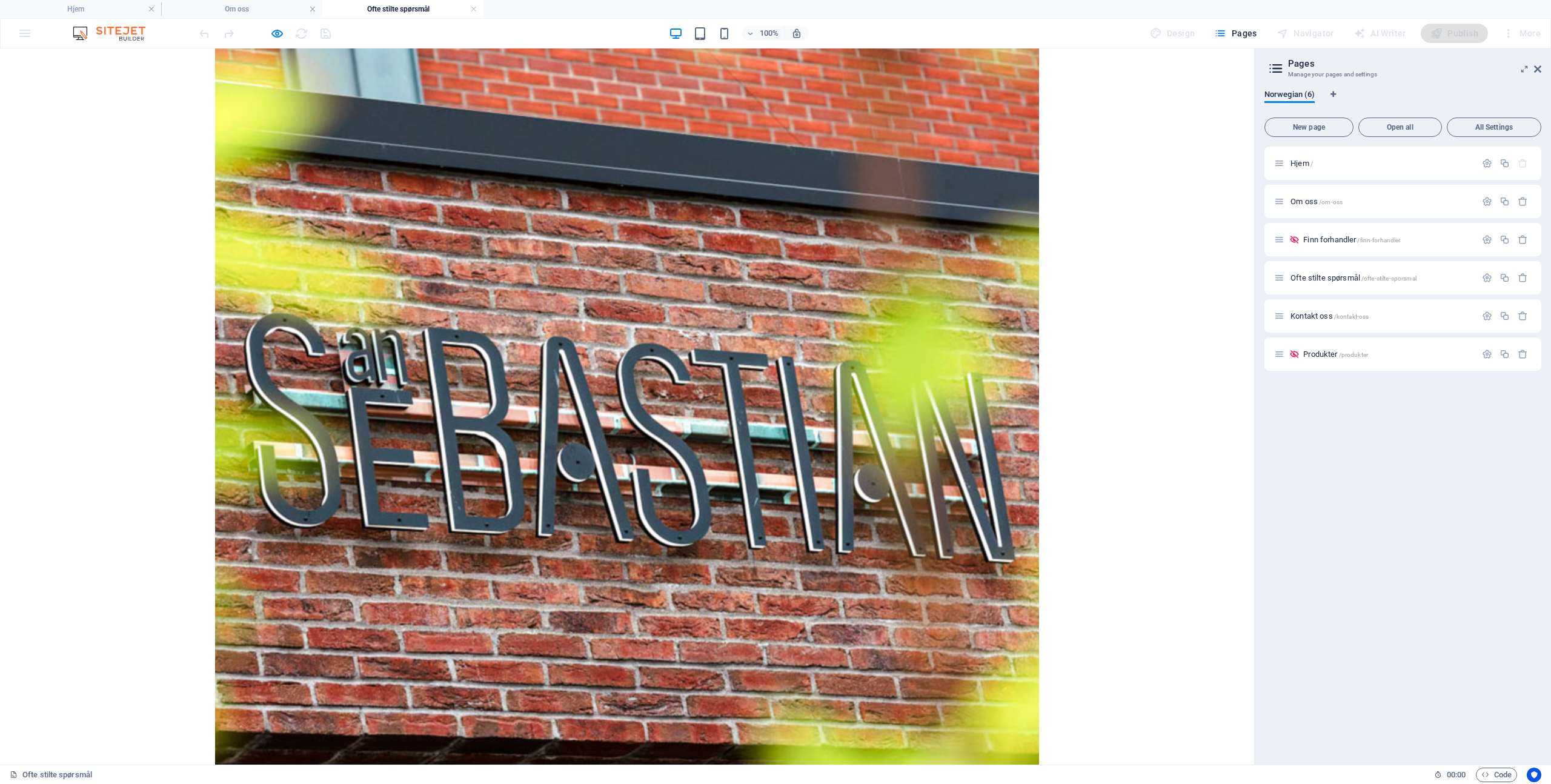
scroll to position [488, 0]
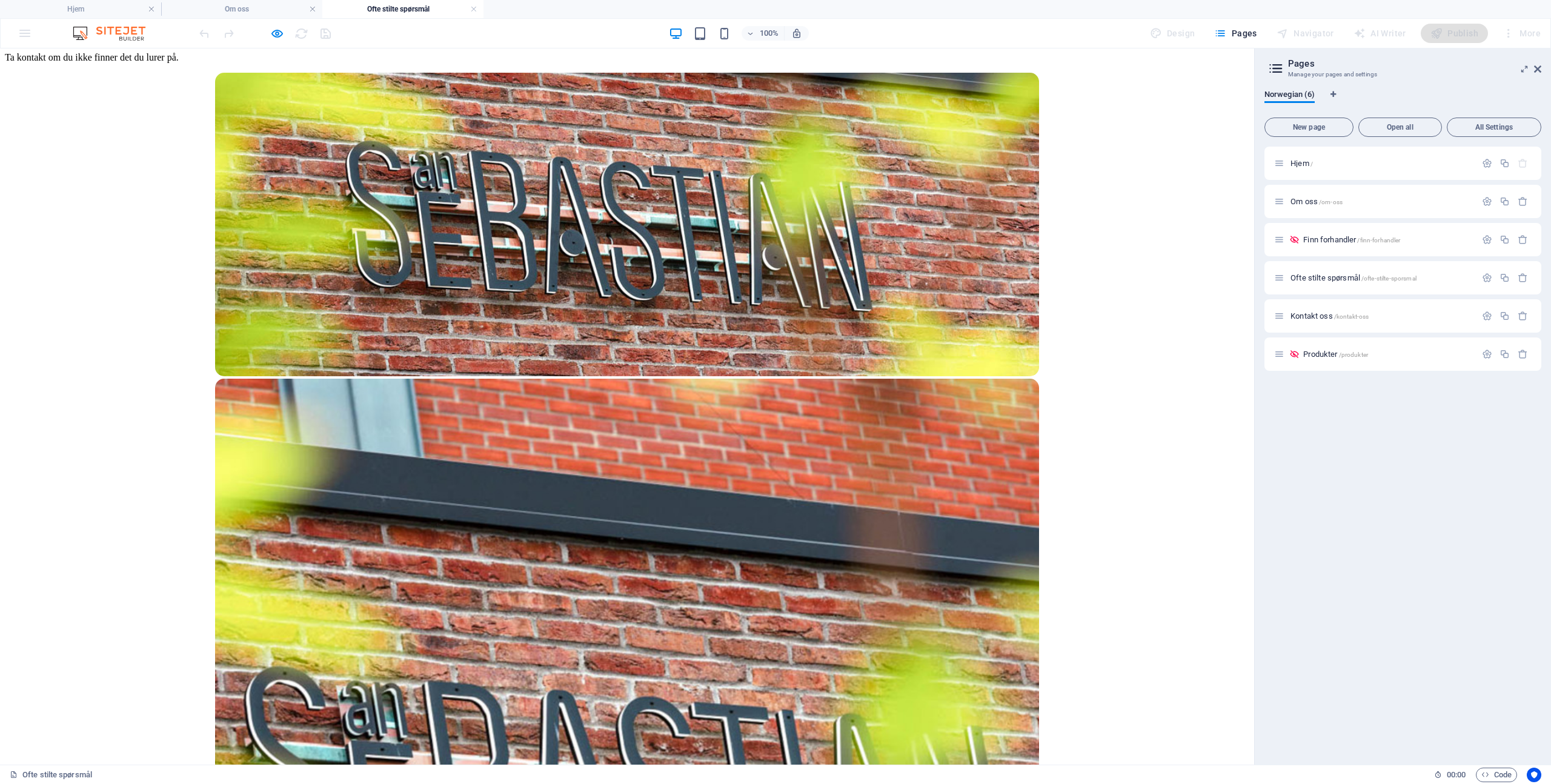
scroll to position [0, 0]
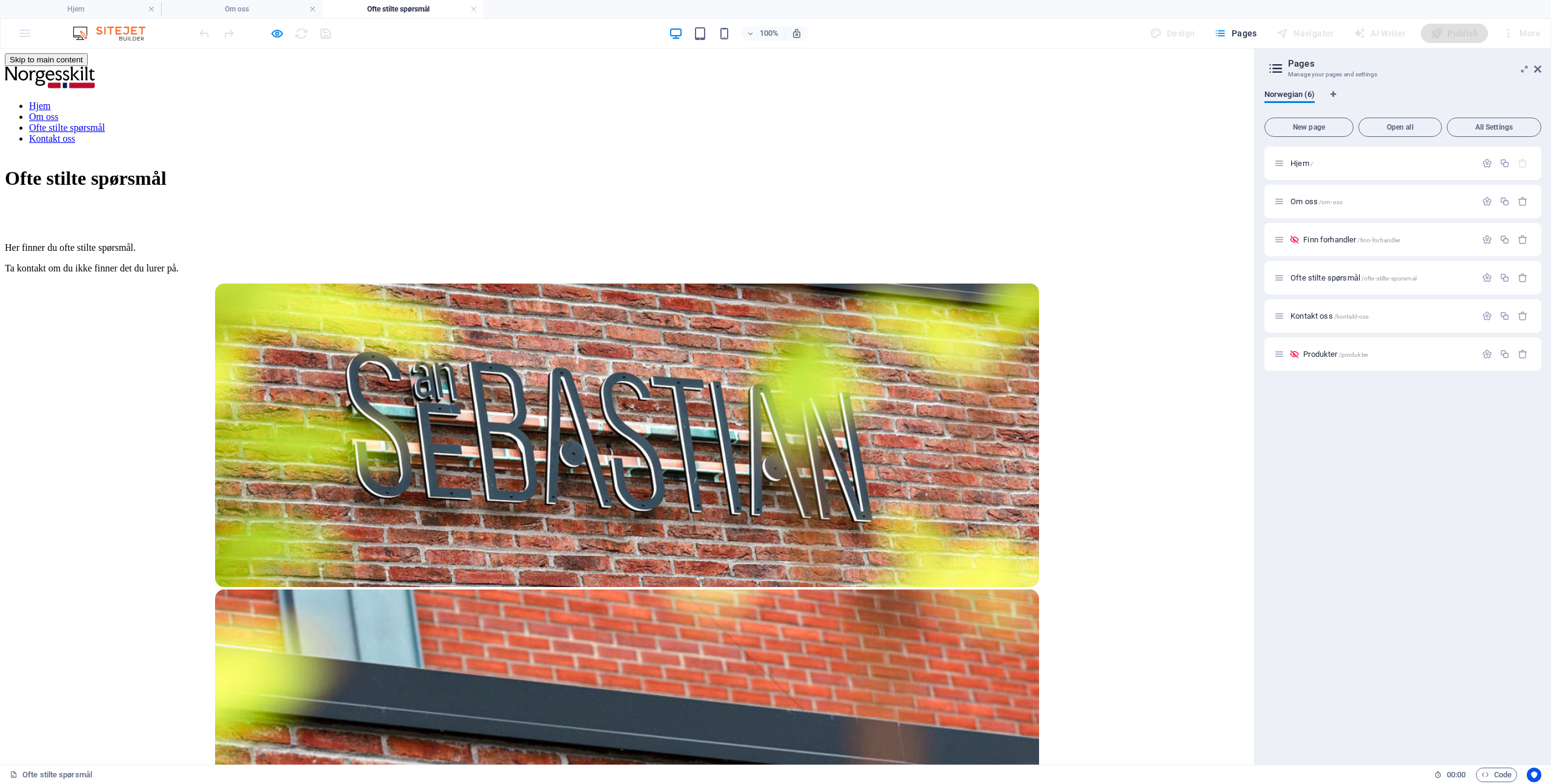
click at [58, 111] on link "Om oss" at bounding box center [44, 116] width 29 height 10
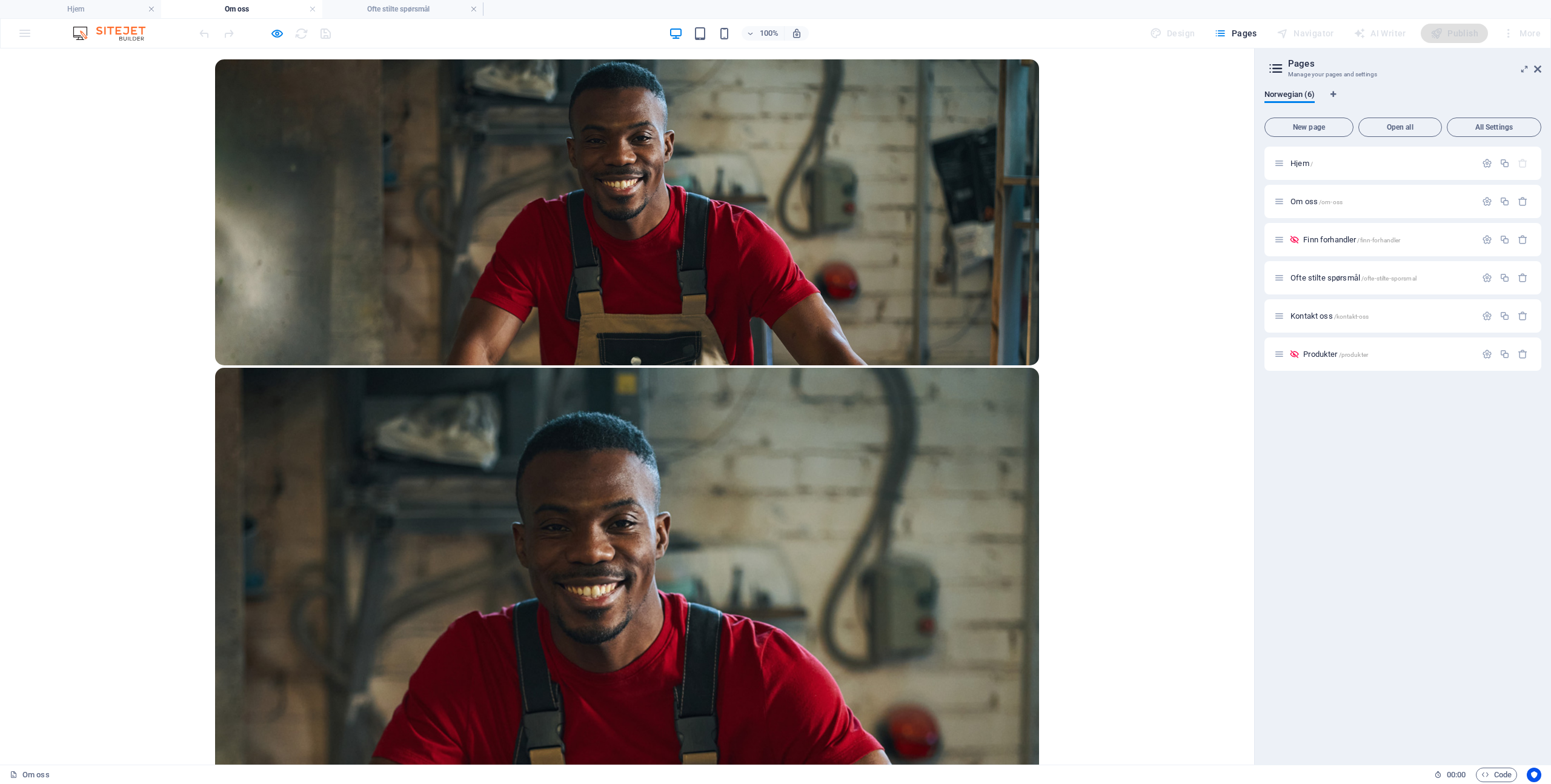
scroll to position [141, 0]
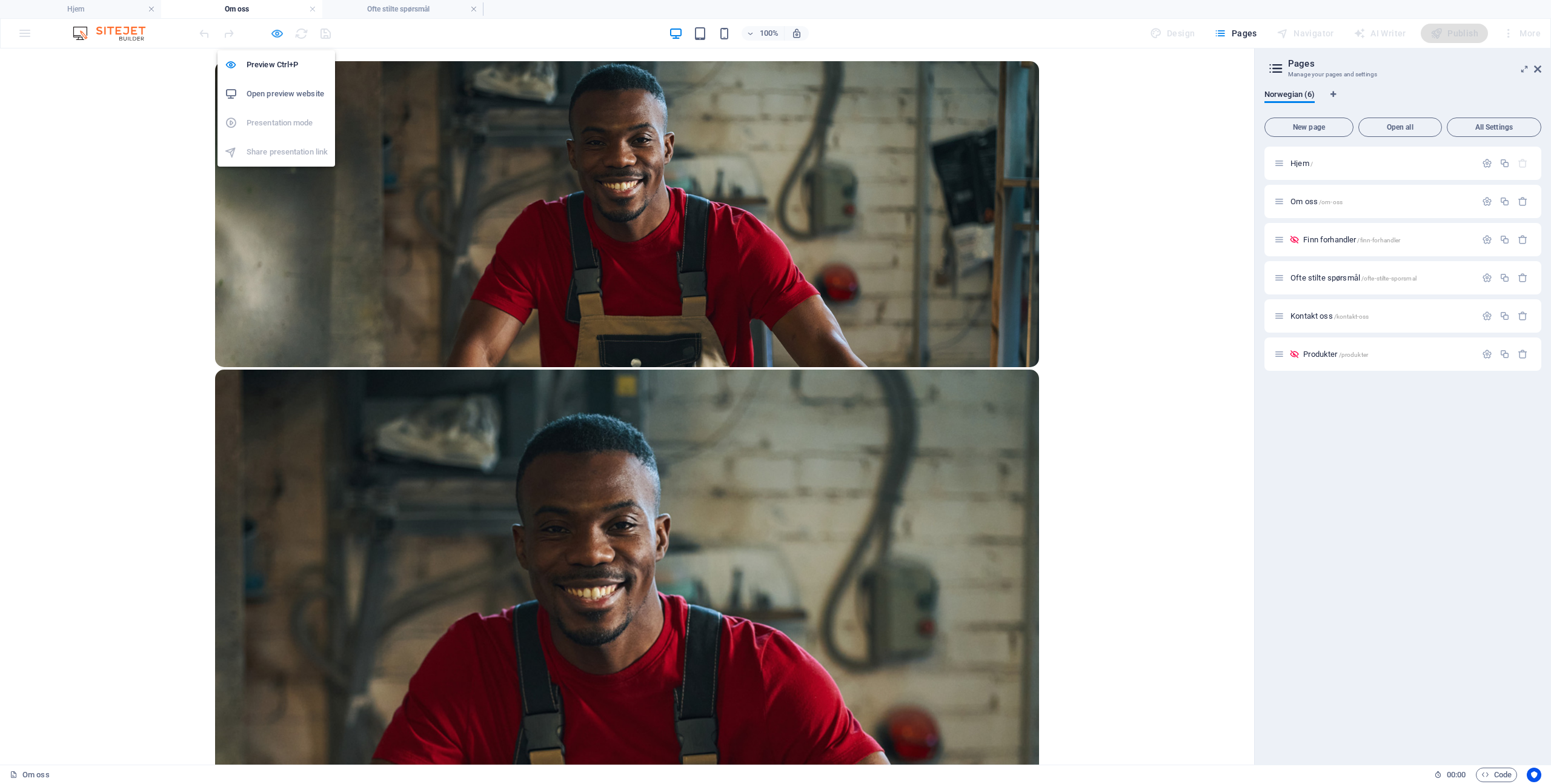
click at [283, 32] on icon "button" at bounding box center [277, 34] width 14 height 14
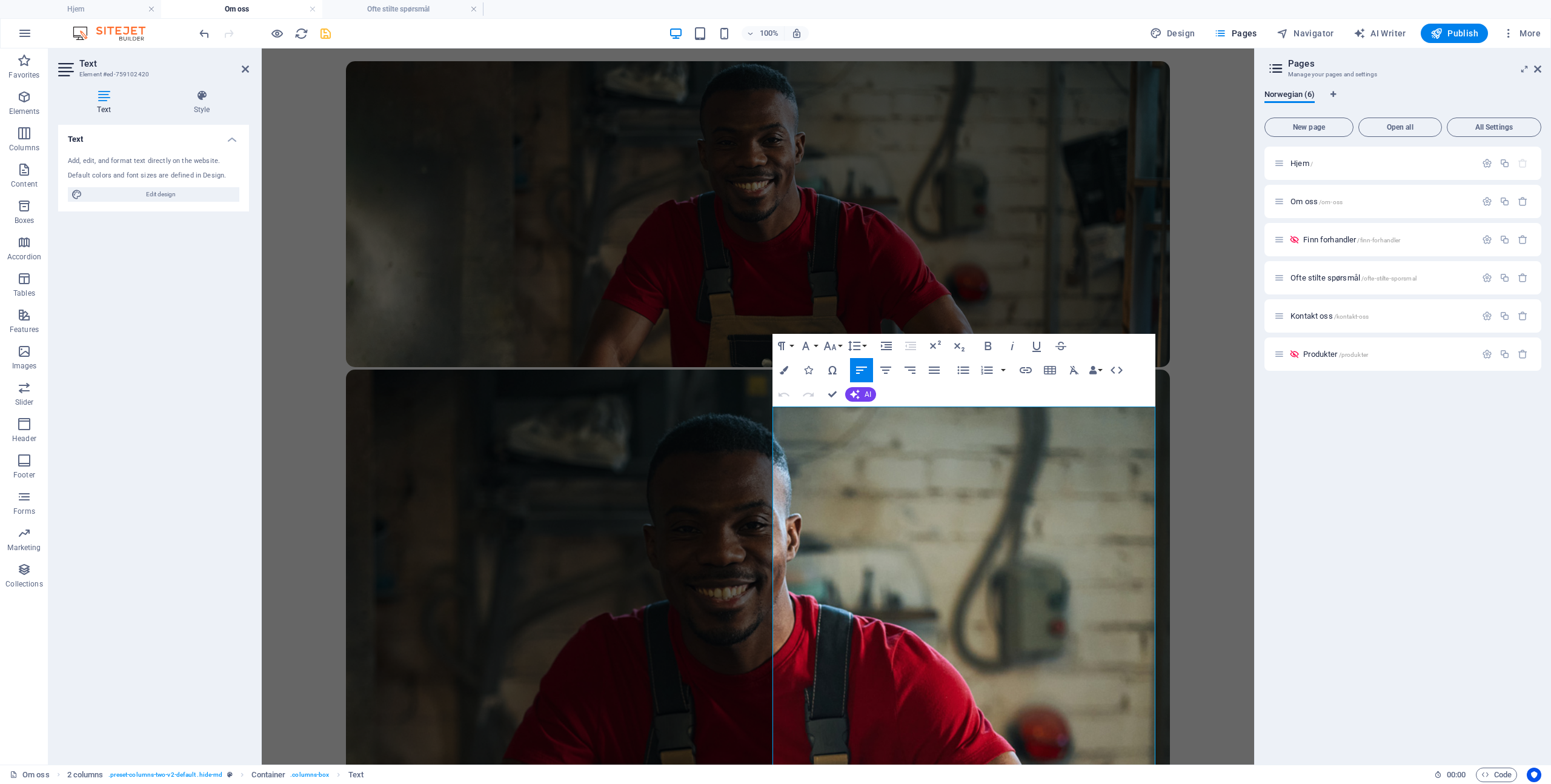
scroll to position [1088, 0]
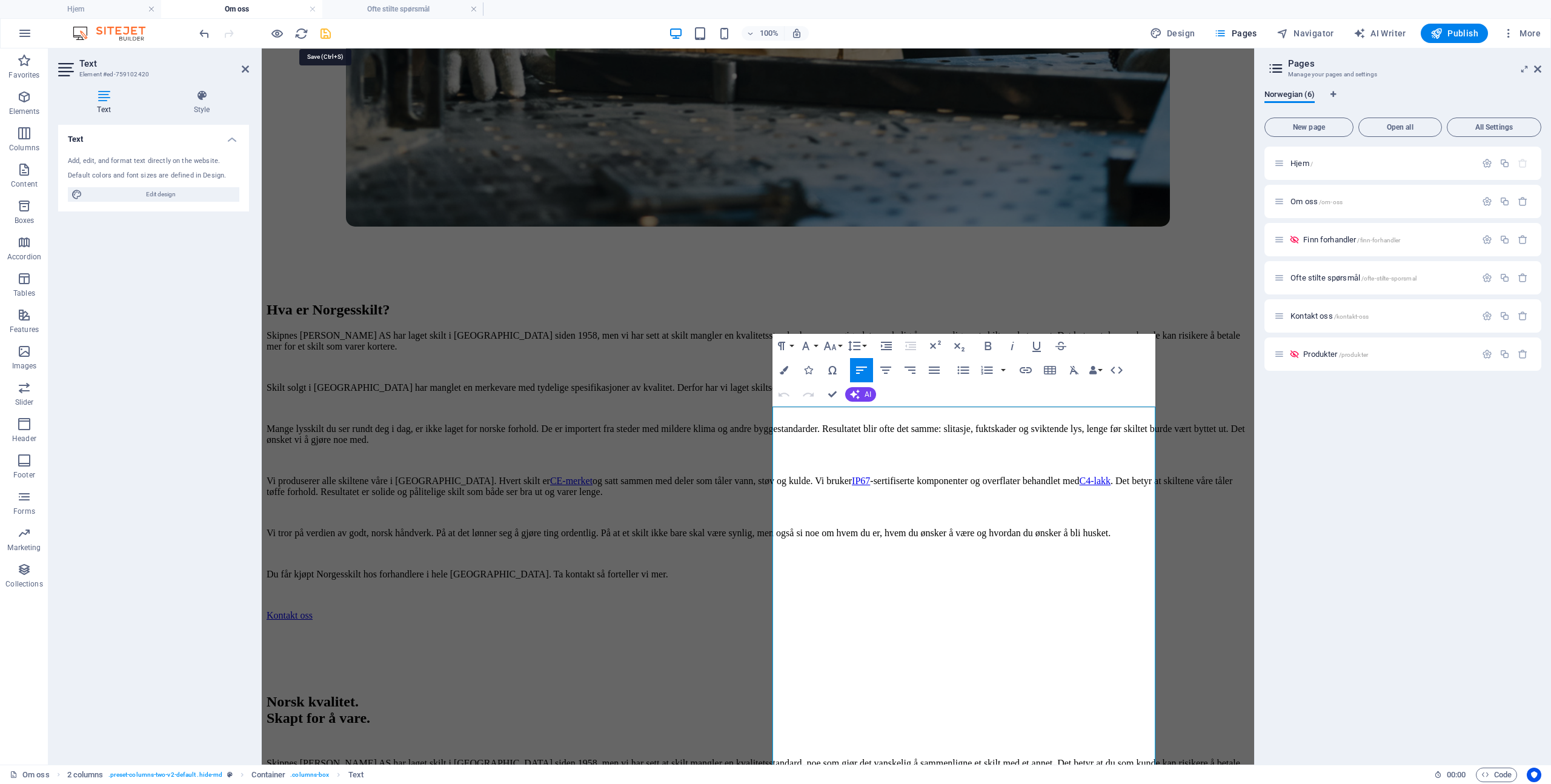
click at [319, 34] on icon "save" at bounding box center [326, 34] width 14 height 14
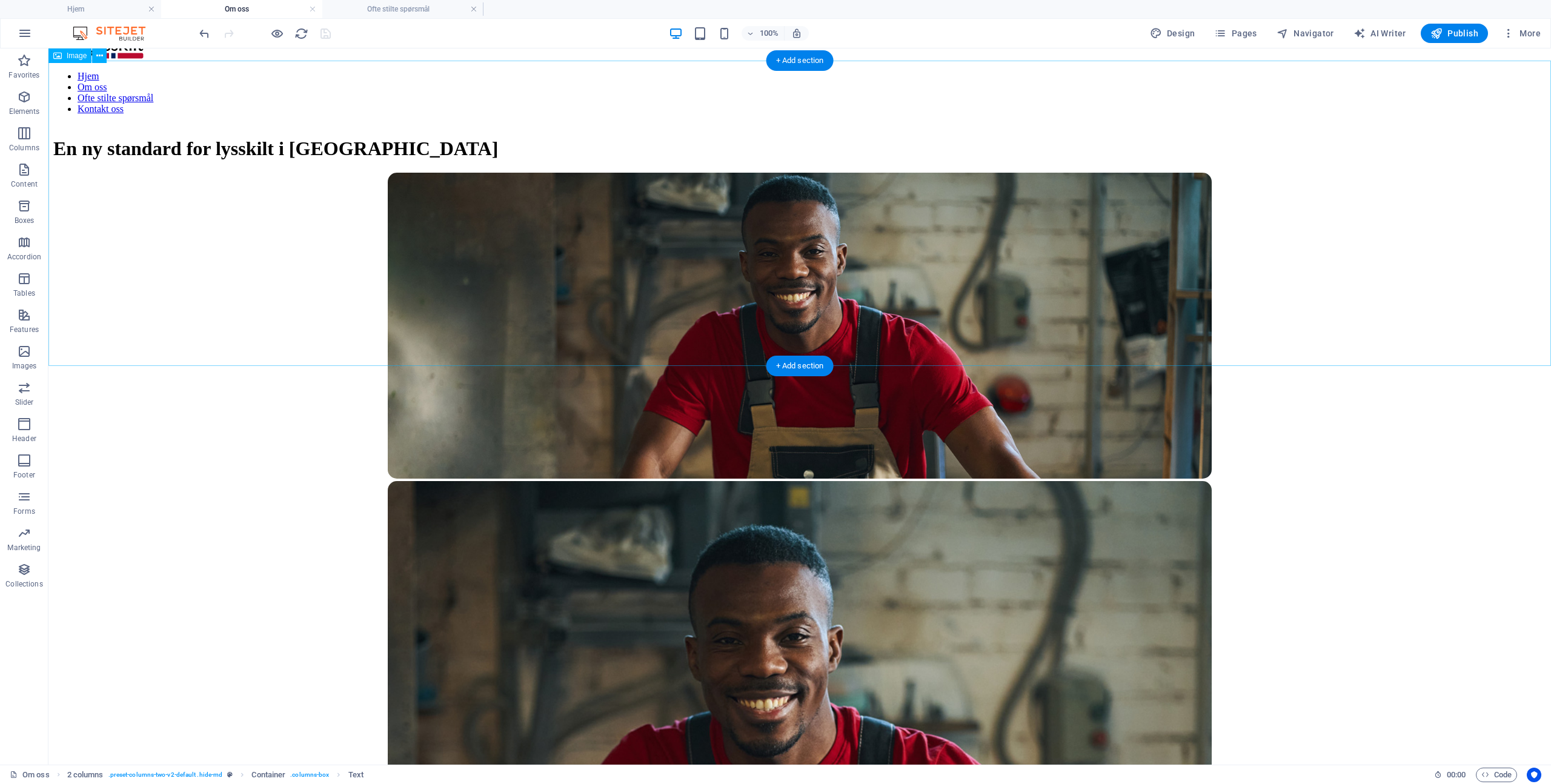
scroll to position [0, 0]
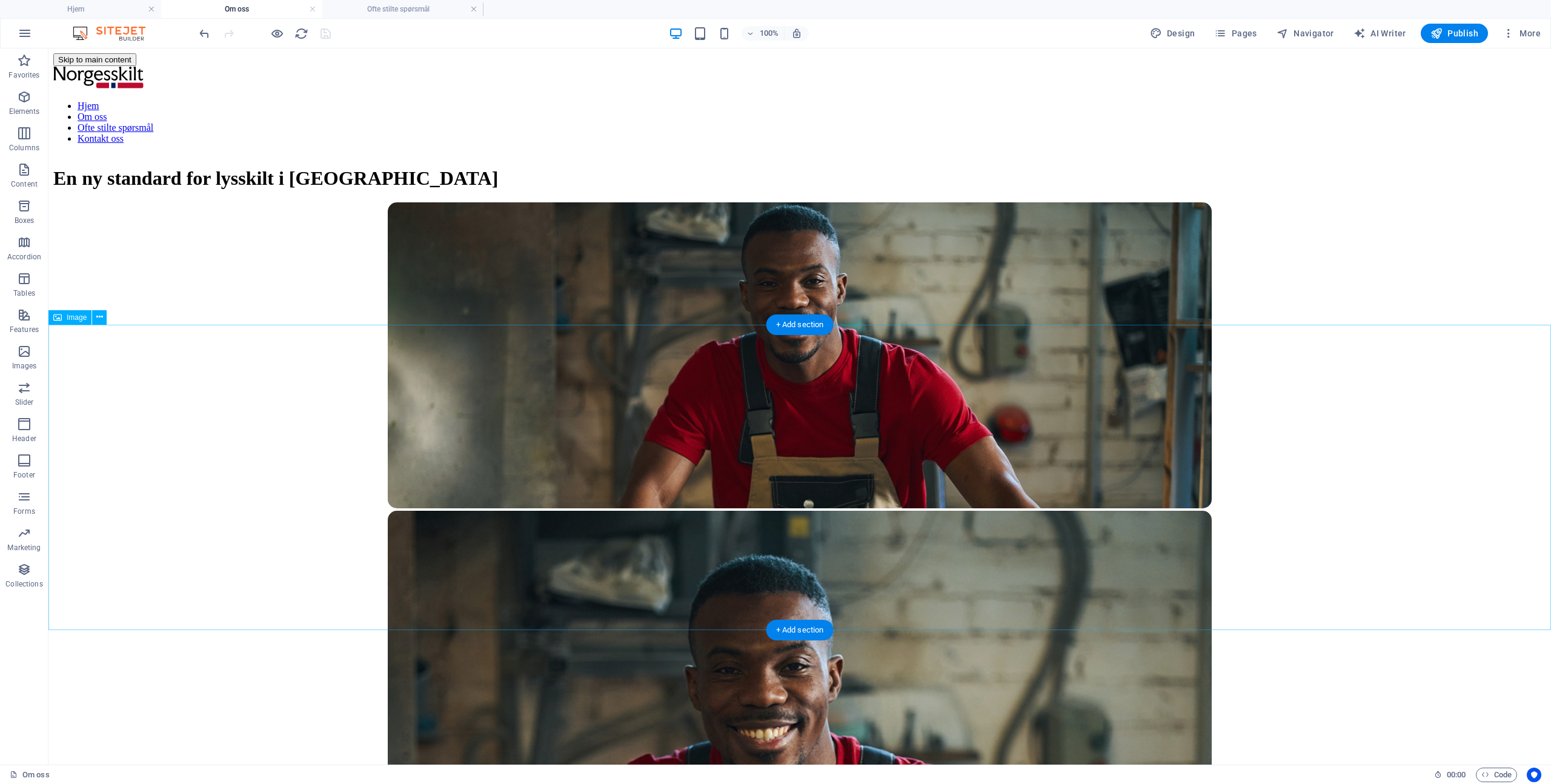
click at [1013, 507] on figure at bounding box center [800, 356] width 1493 height 308
click at [718, 482] on figure at bounding box center [800, 356] width 1493 height 308
select select "rem"
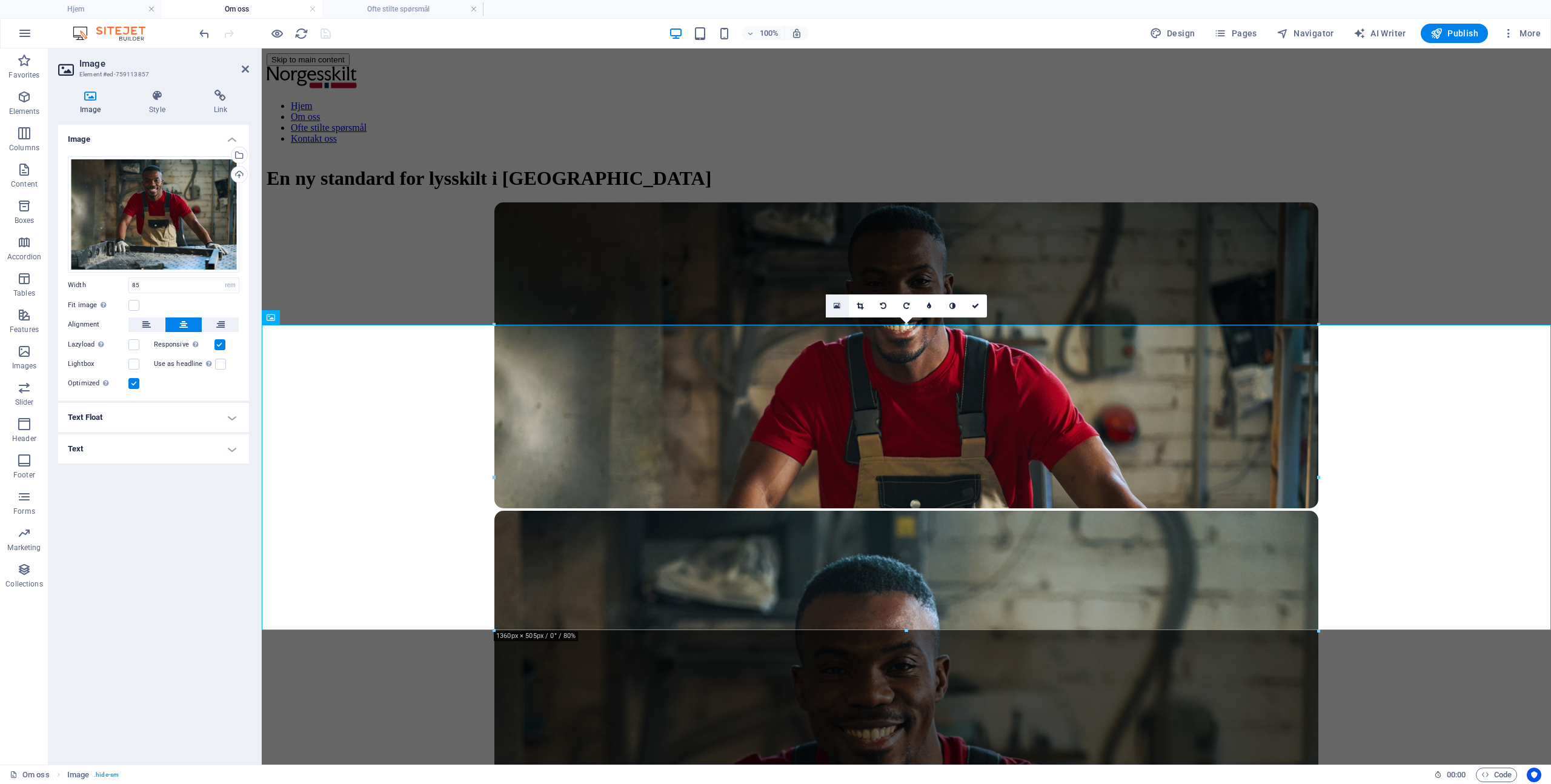
click at [837, 303] on icon at bounding box center [837, 306] width 7 height 8
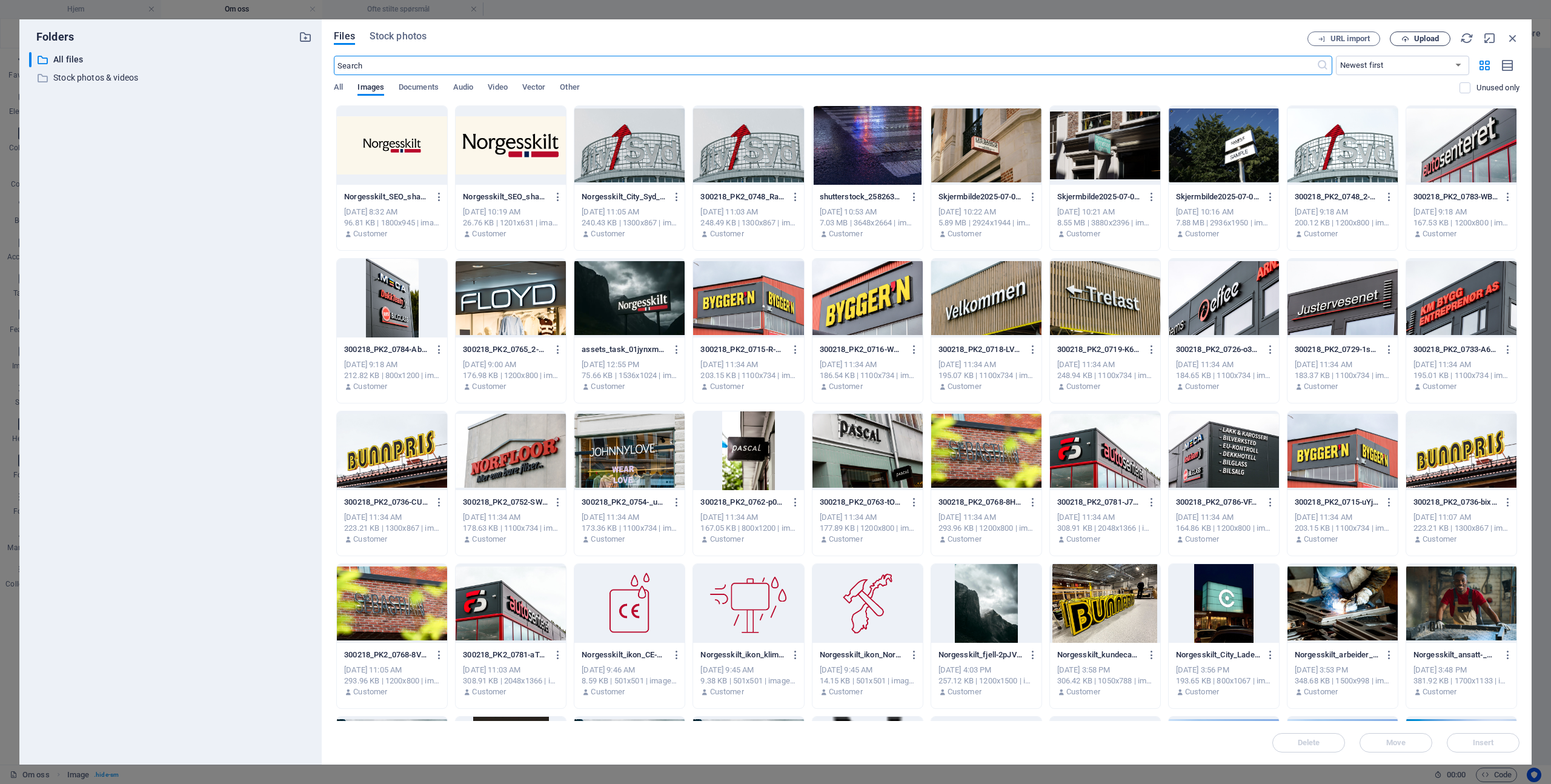
click at [1419, 38] on span "Upload" at bounding box center [1427, 38] width 25 height 7
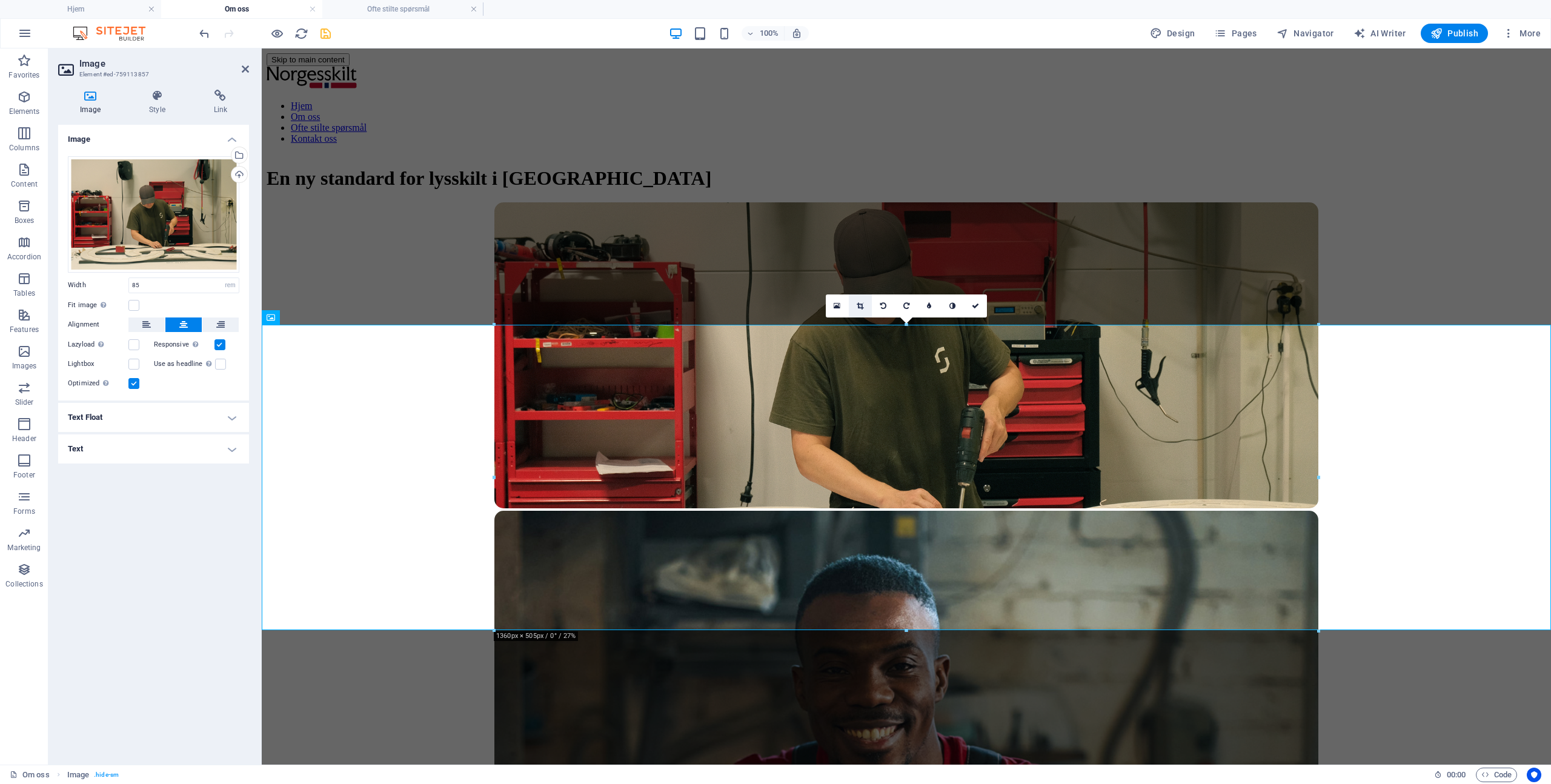
click at [861, 305] on icon at bounding box center [860, 306] width 7 height 7
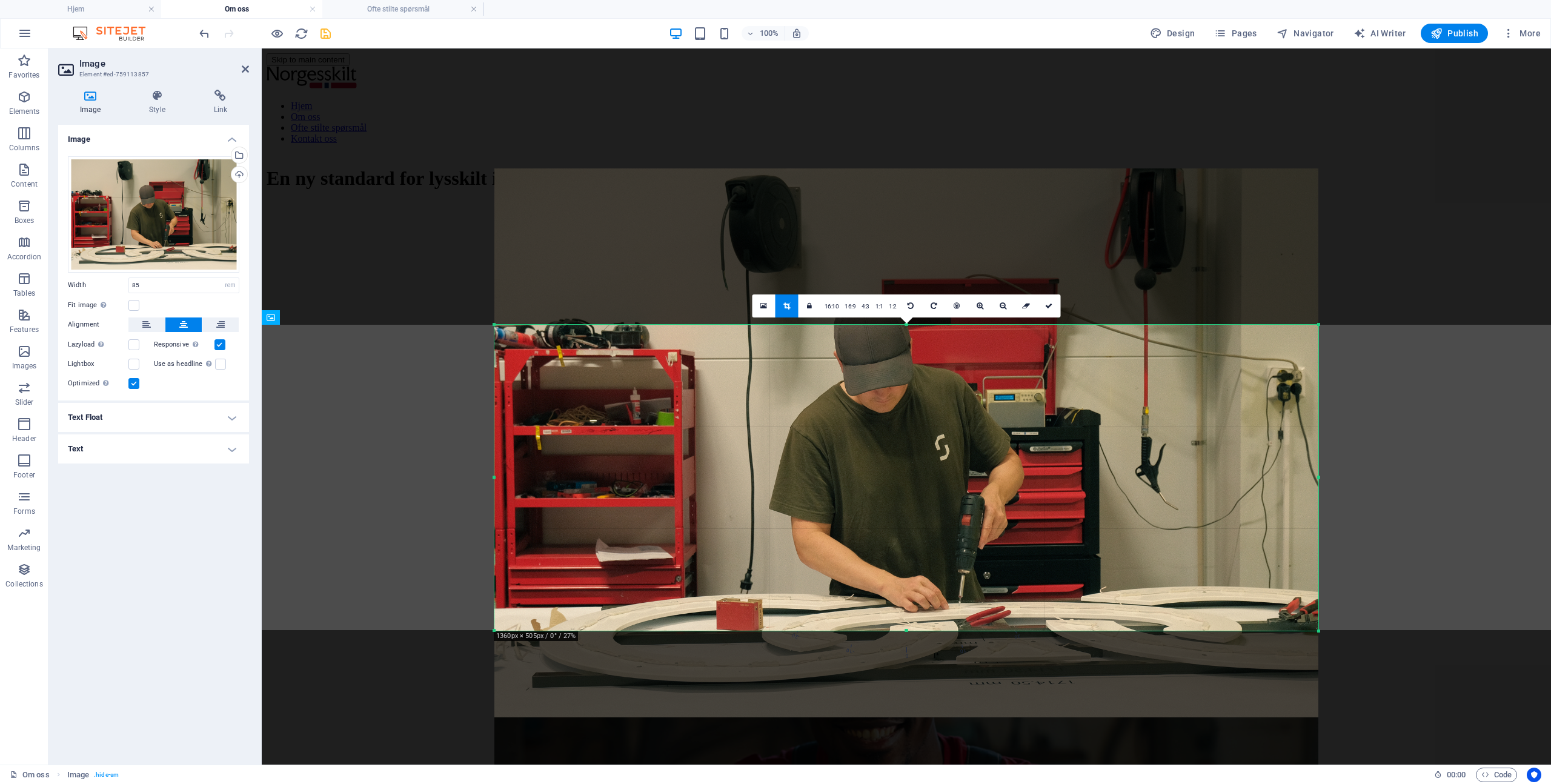
drag, startPoint x: 924, startPoint y: 445, endPoint x: 926, endPoint y: 411, distance: 34.1
click at [926, 411] on div at bounding box center [906, 442] width 824 height 549
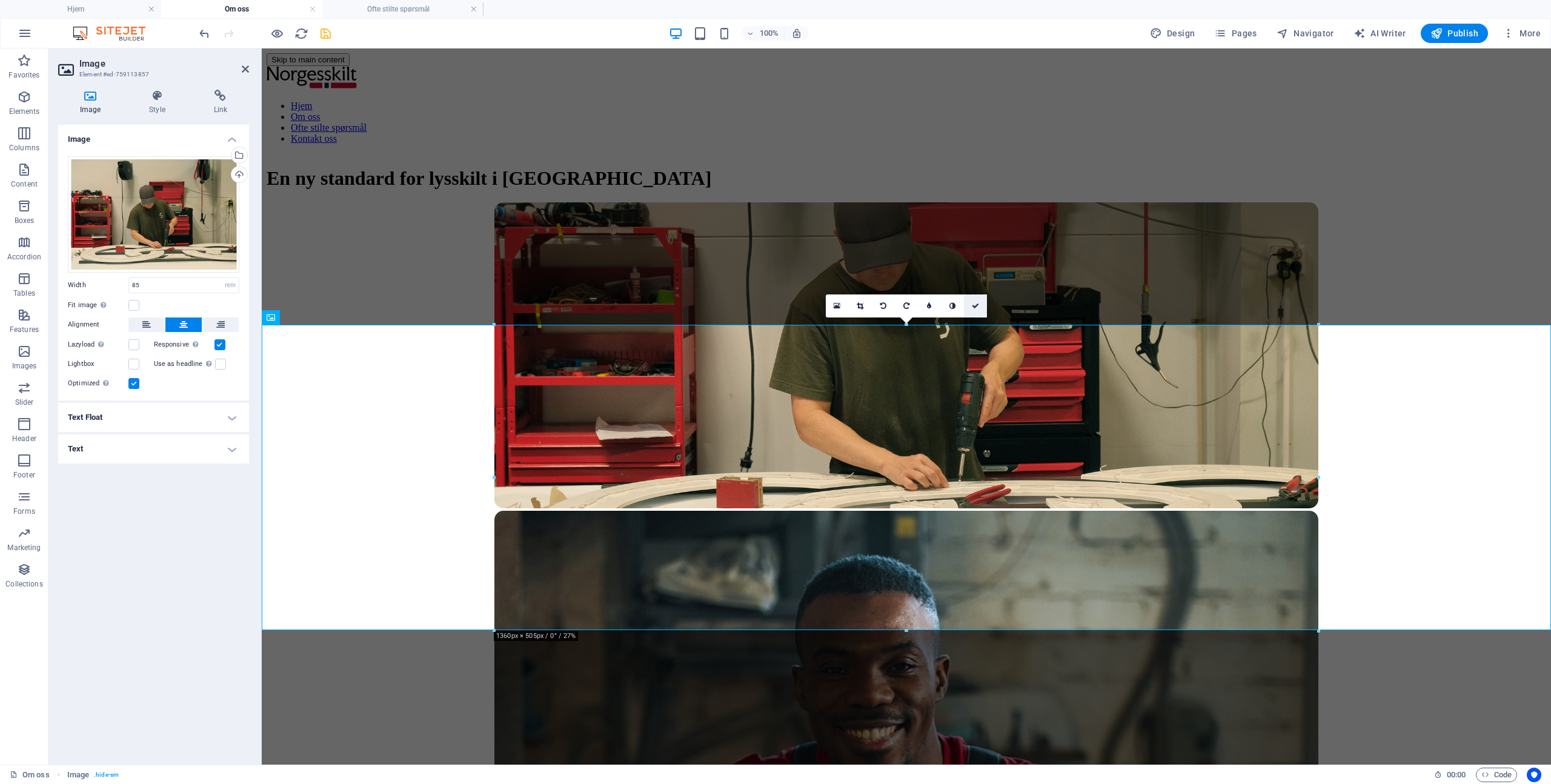
click at [971, 305] on link at bounding box center [975, 305] width 23 height 23
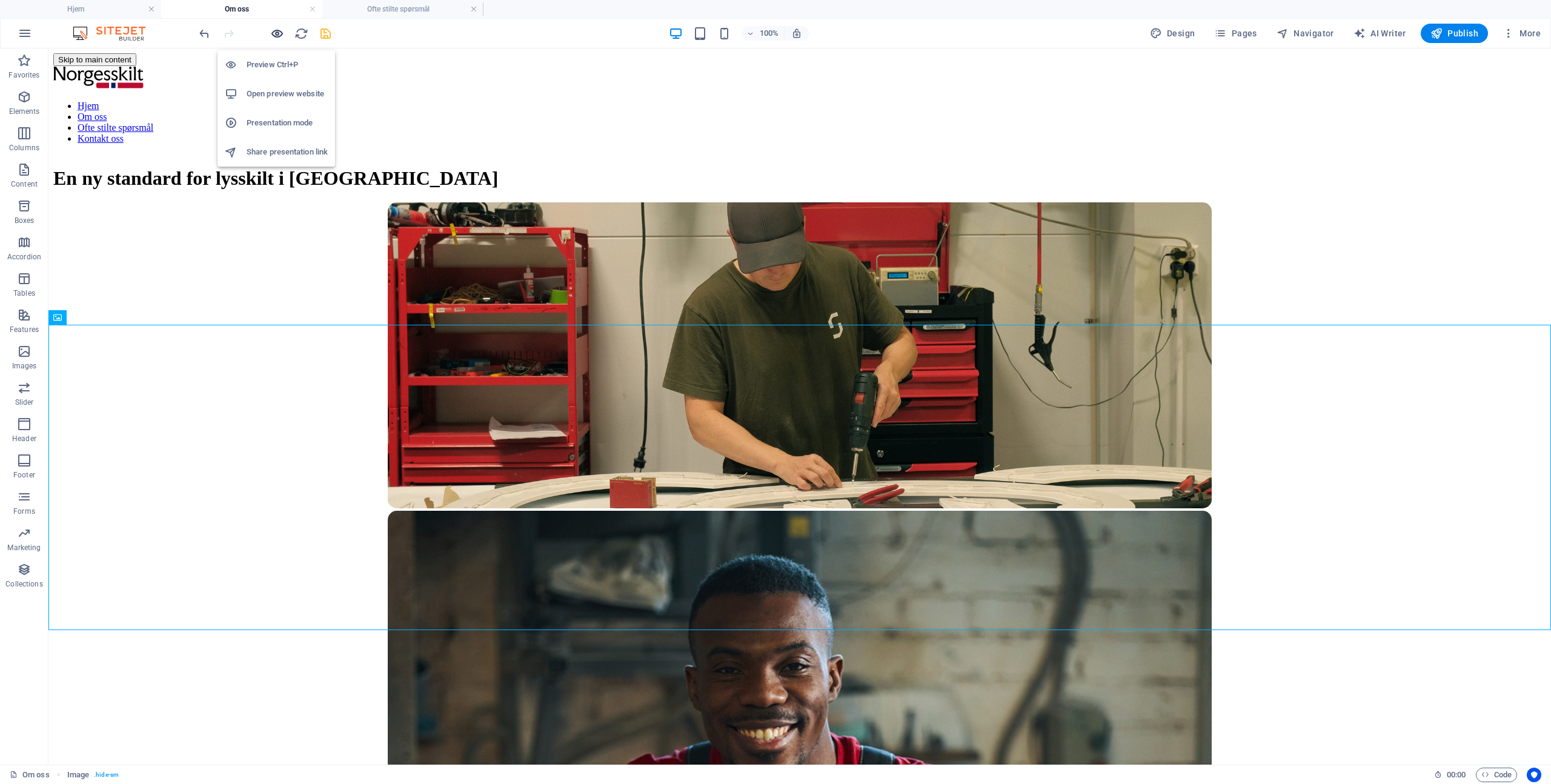
click at [274, 30] on icon "button" at bounding box center [277, 34] width 14 height 14
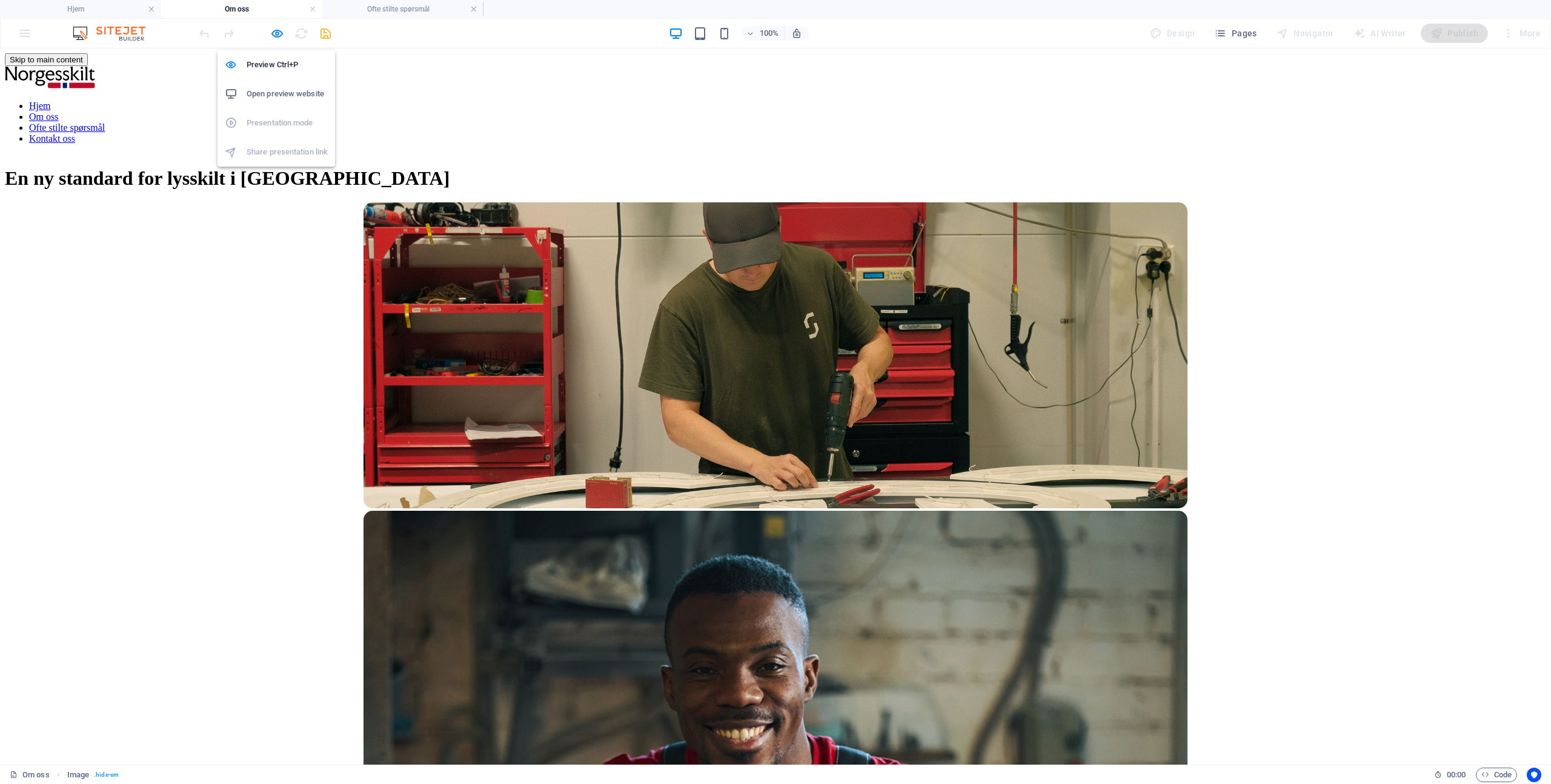
click at [291, 91] on h6 "Open preview website" at bounding box center [287, 94] width 81 height 15
drag, startPoint x: 217, startPoint y: 112, endPoint x: 252, endPoint y: 72, distance: 53.2
click at [218, 167] on div "En ny standard for lysskilt i [GEOGRAPHIC_DATA]" at bounding box center [775, 178] width 1541 height 22
click at [279, 29] on icon "button" at bounding box center [277, 34] width 14 height 14
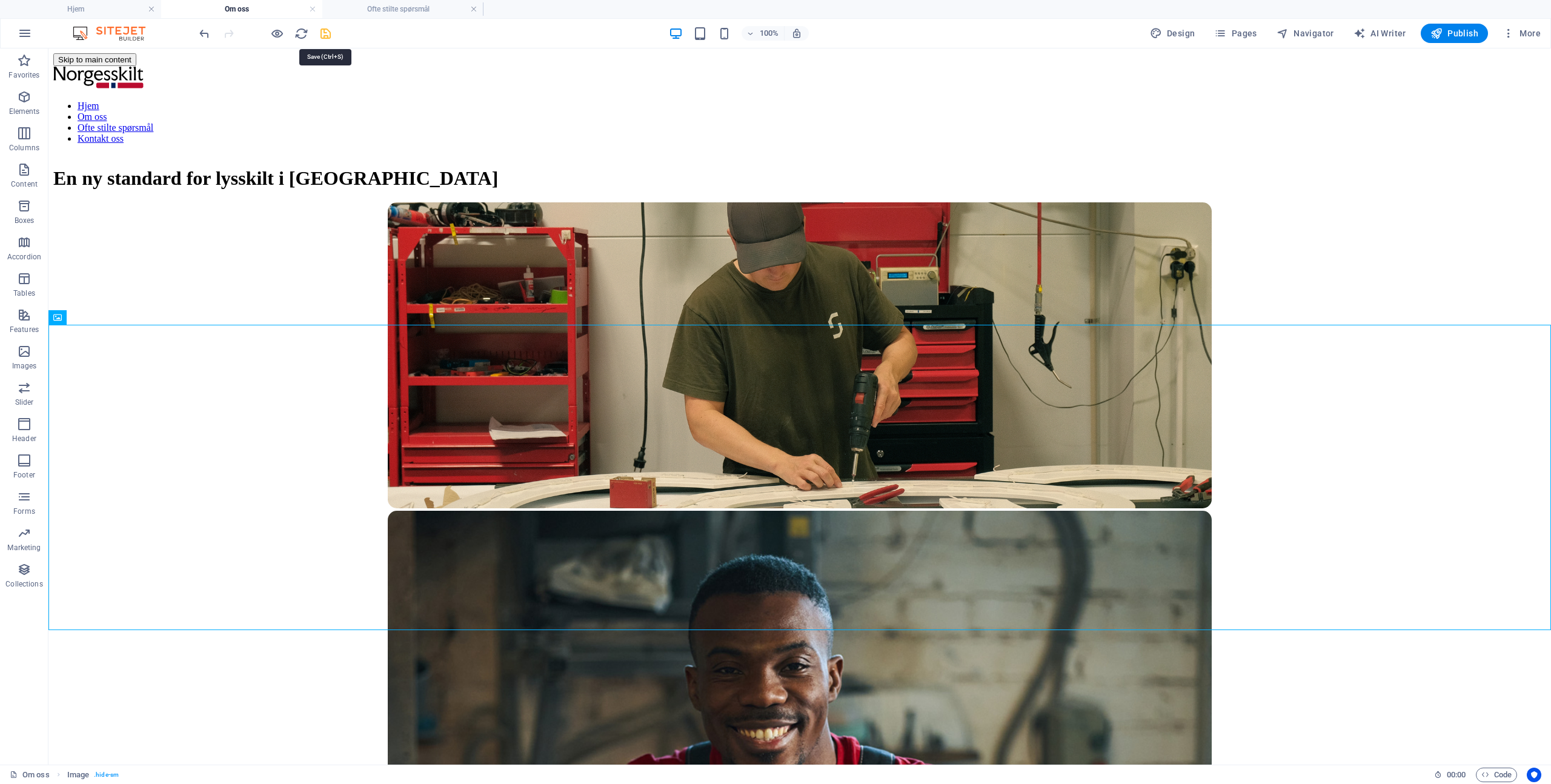
click at [325, 31] on icon "save" at bounding box center [326, 34] width 14 height 14
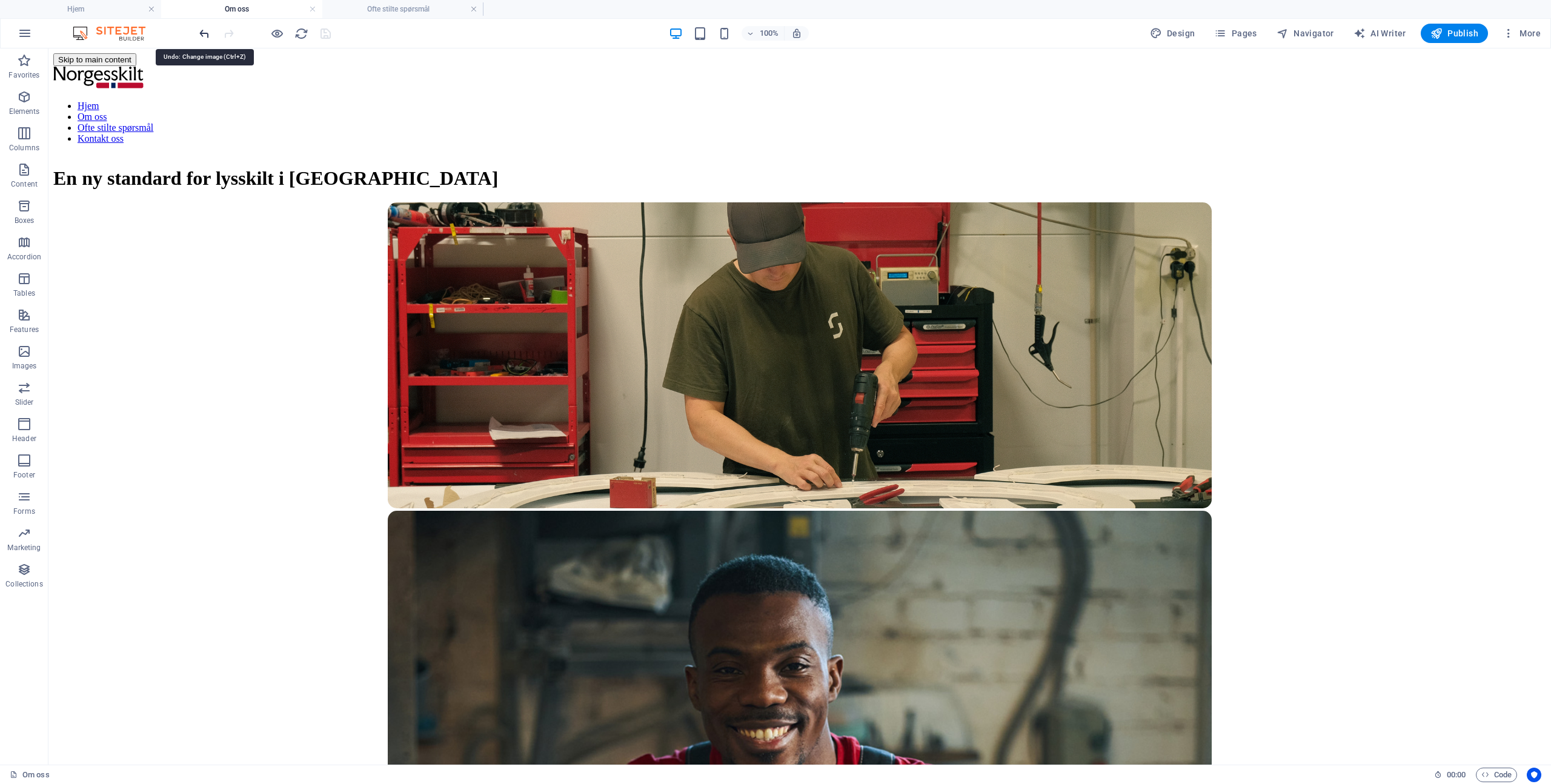
click at [205, 31] on icon "undo" at bounding box center [205, 34] width 14 height 14
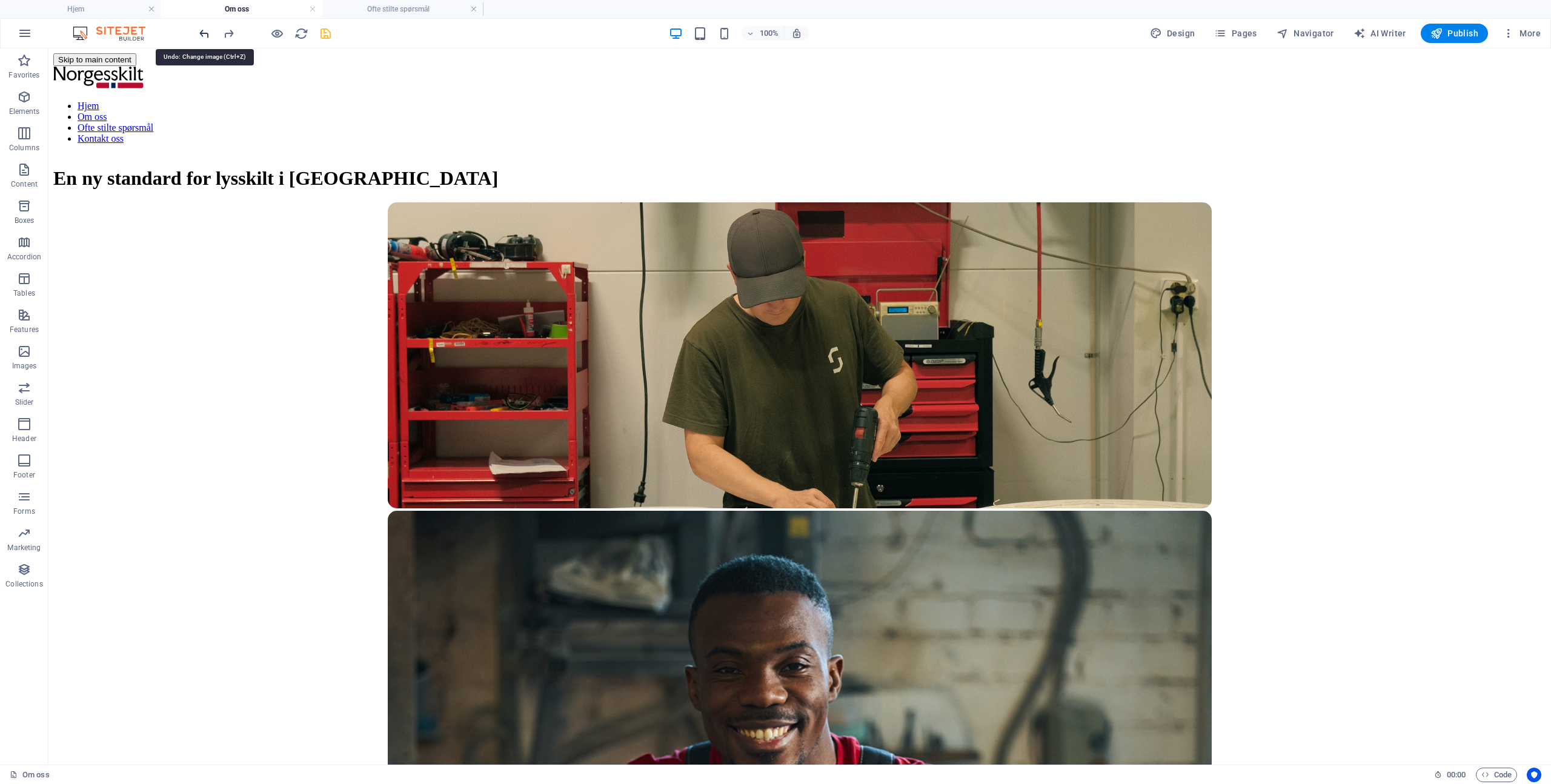
click at [205, 31] on icon "undo" at bounding box center [205, 34] width 14 height 14
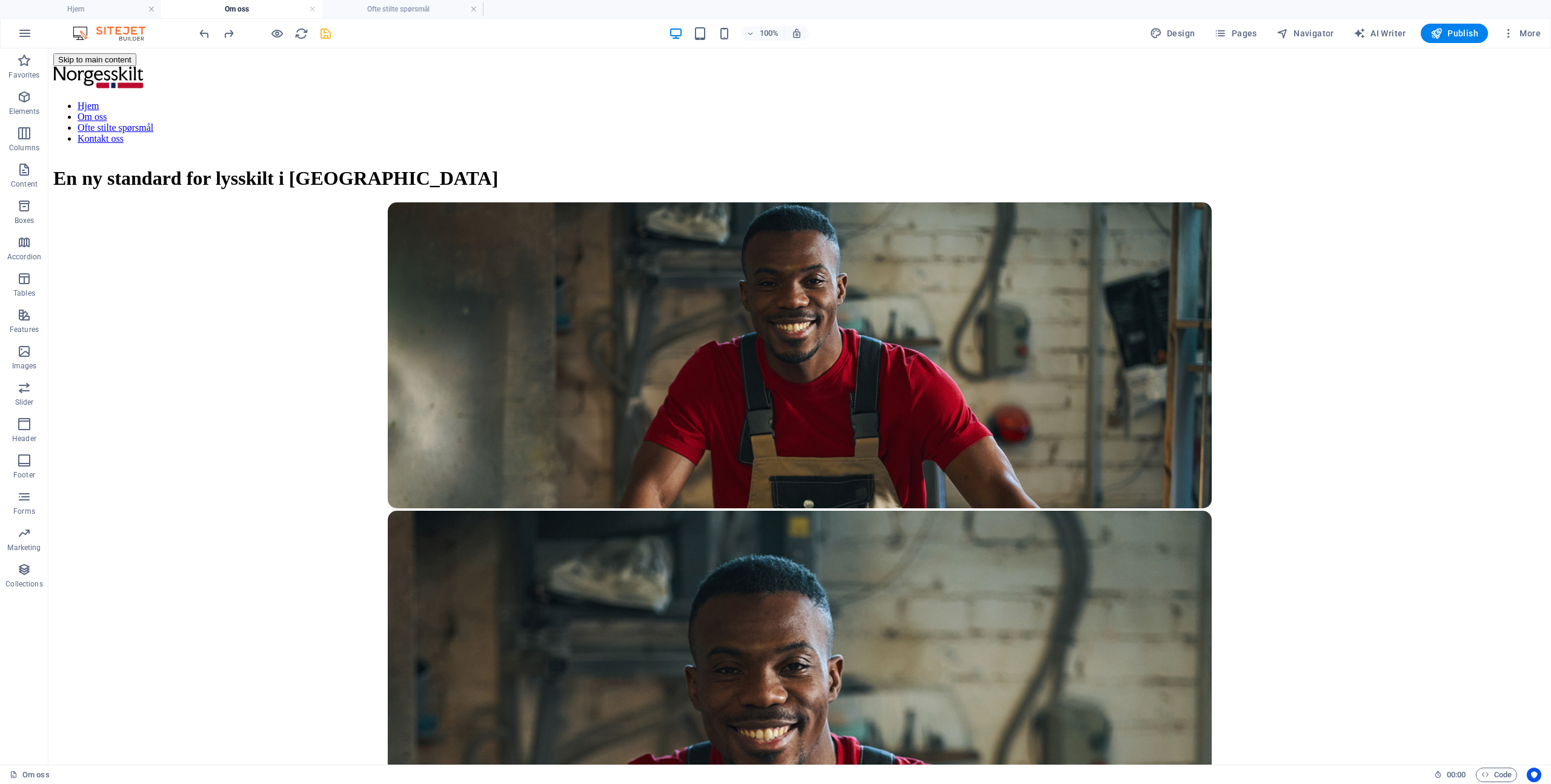
click at [231, 47] on div "100% Design Pages Navigator AI Writer Publish More" at bounding box center [775, 34] width 1550 height 29
click at [230, 41] on div at bounding box center [265, 34] width 136 height 20
click at [229, 34] on icon "redo" at bounding box center [229, 34] width 14 height 14
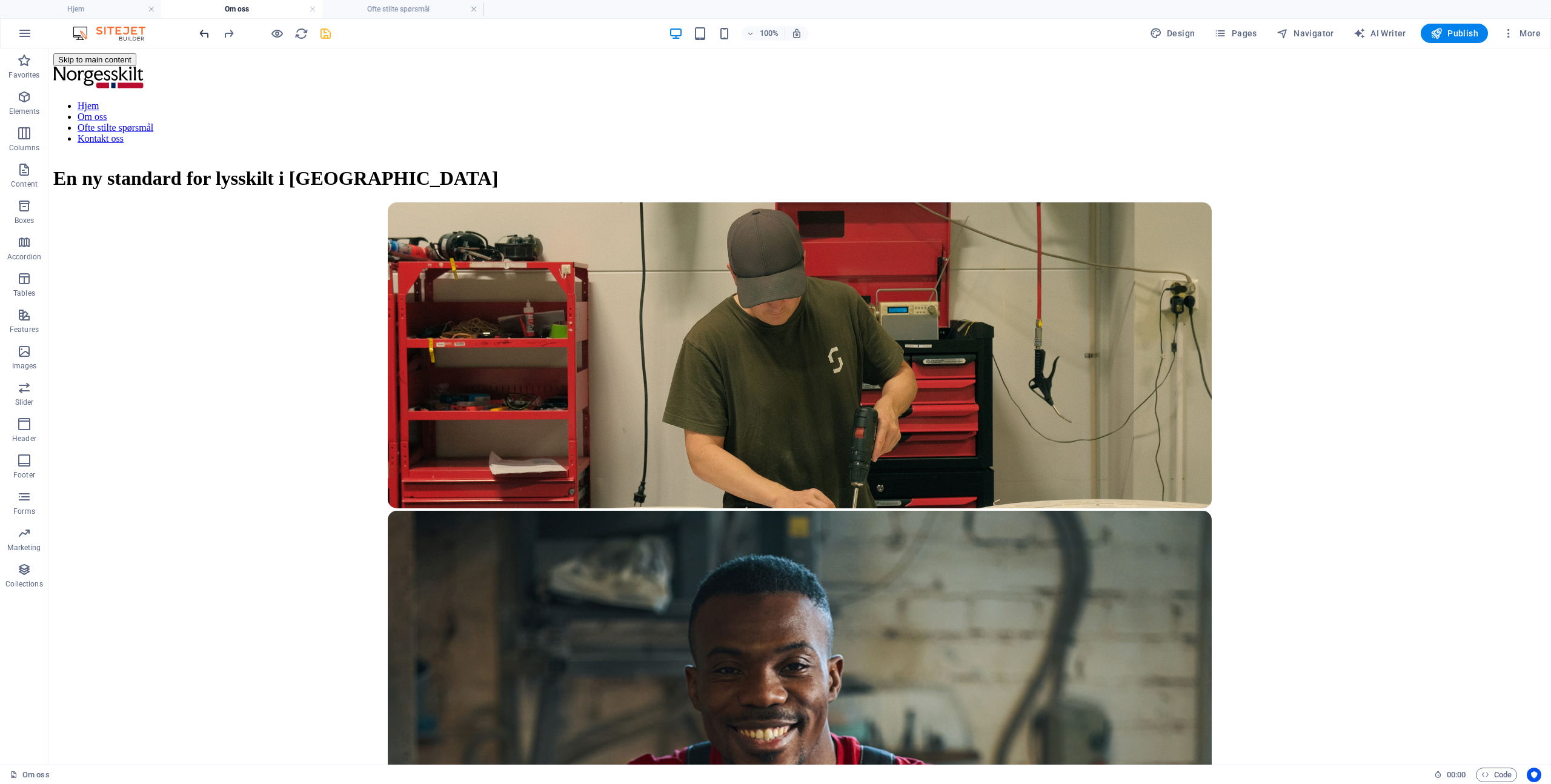
click at [197, 33] on span "undo" at bounding box center [204, 34] width 15 height 14
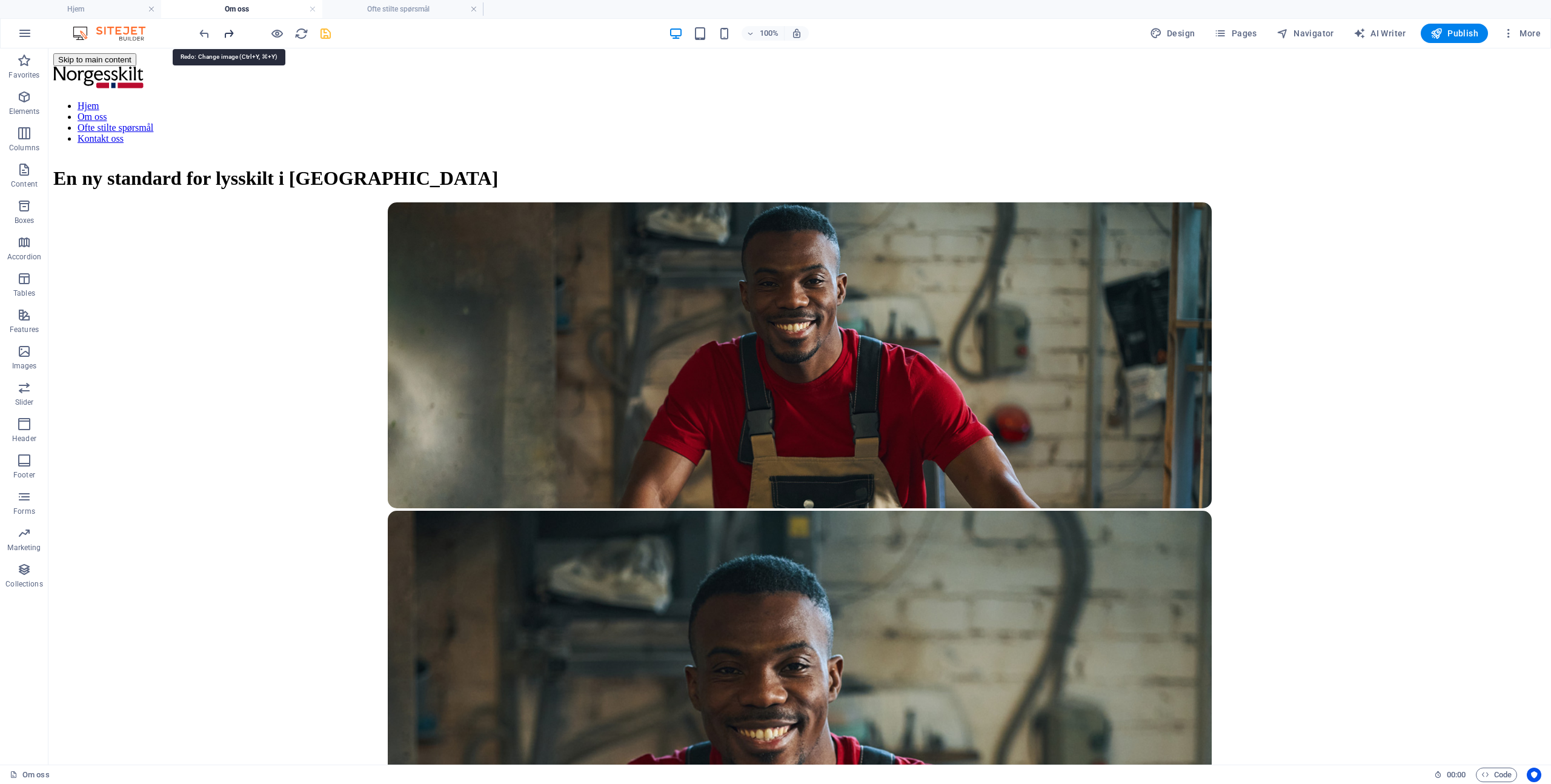
click at [225, 31] on icon "redo" at bounding box center [229, 34] width 14 height 14
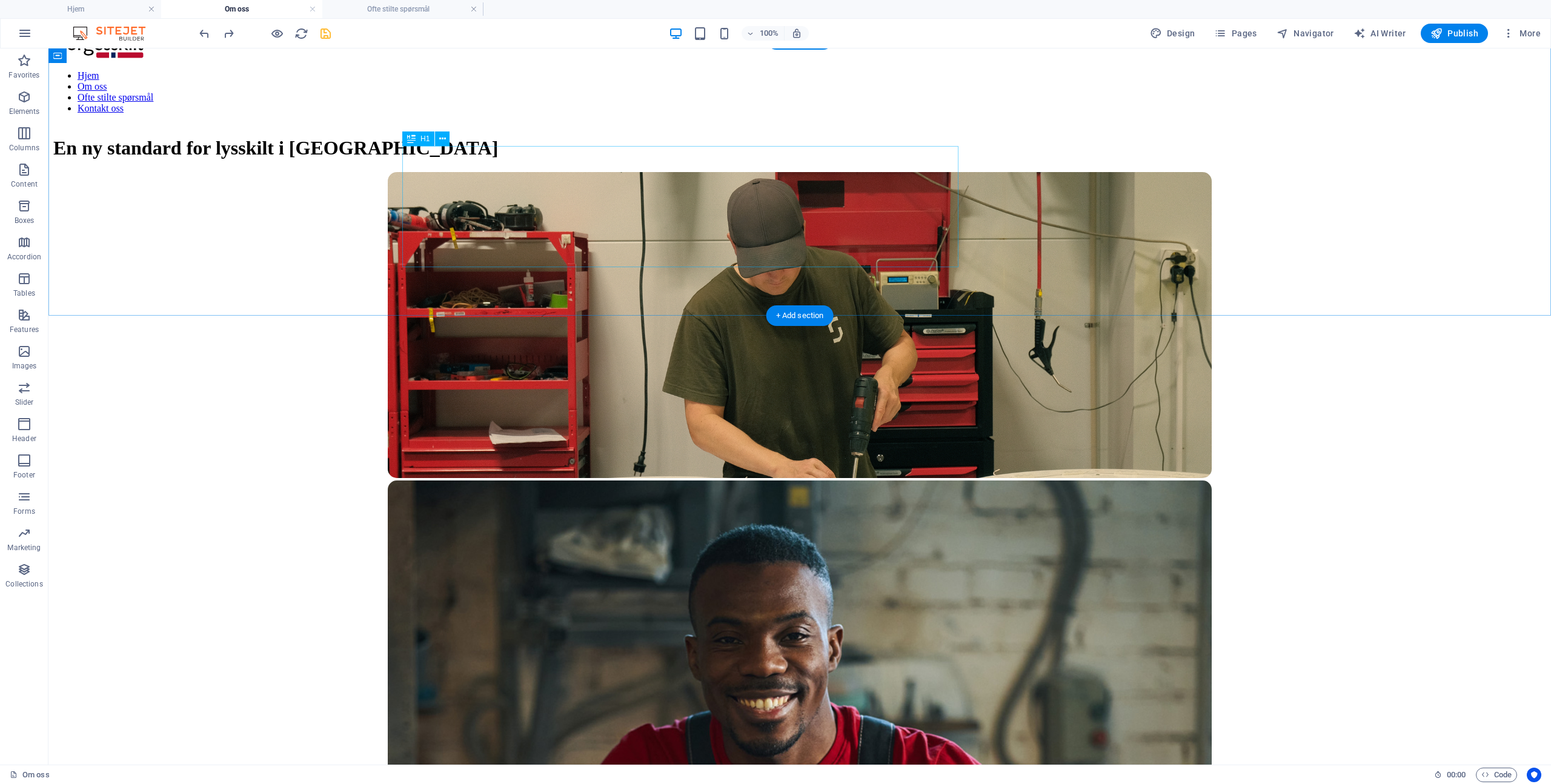
scroll to position [34, 0]
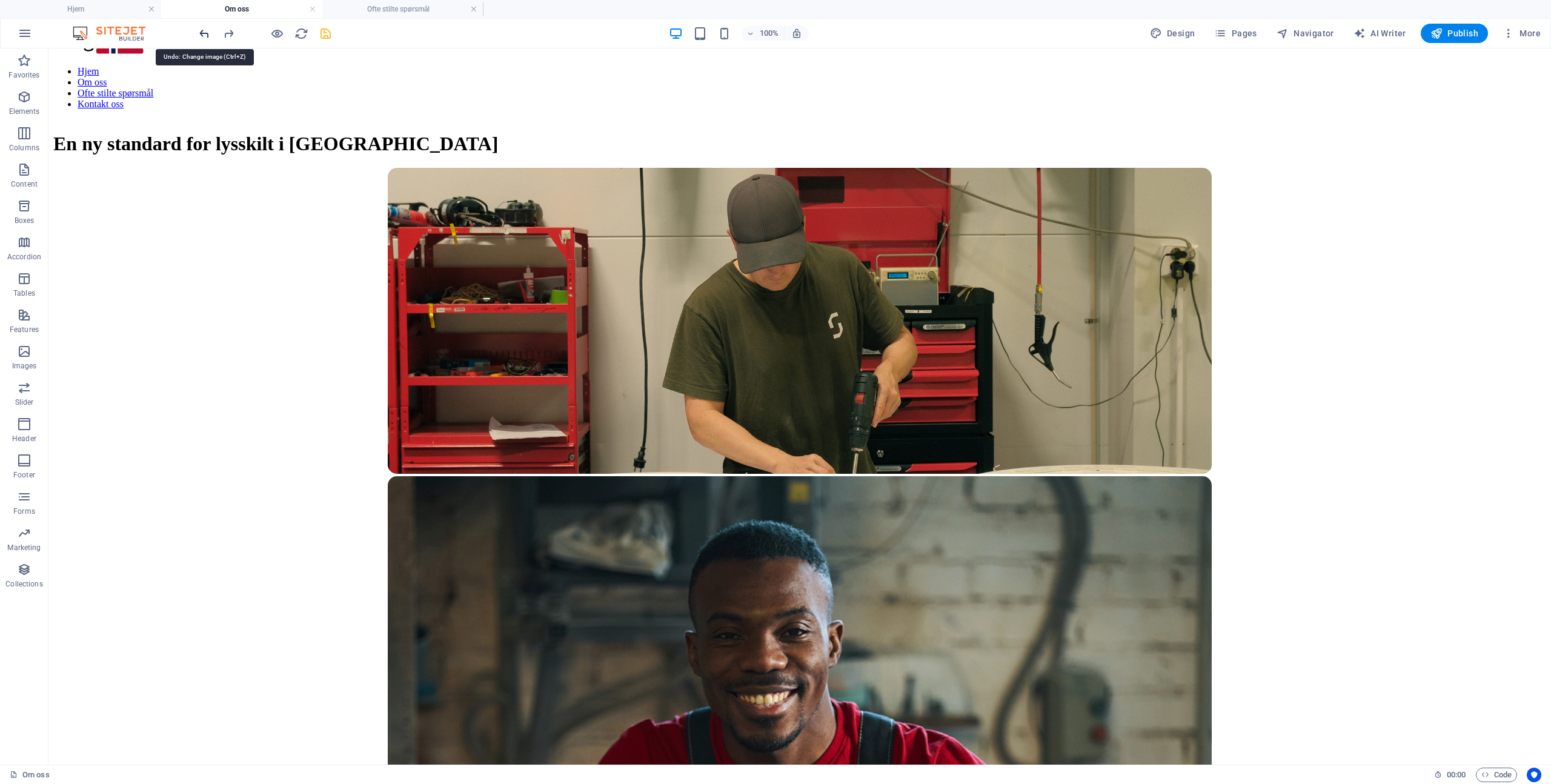
click at [208, 32] on icon "undo" at bounding box center [205, 34] width 14 height 14
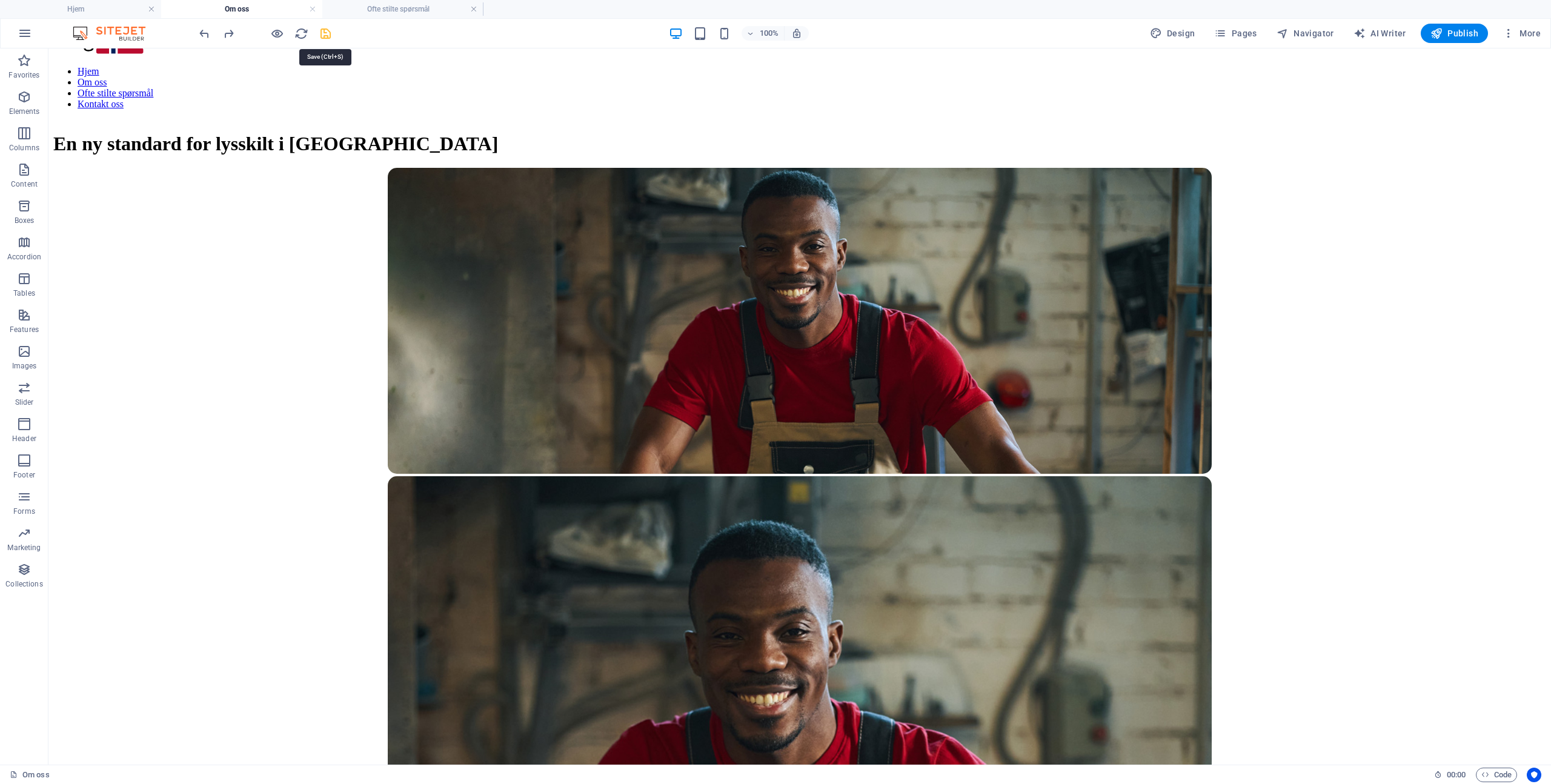
click at [326, 34] on icon "save" at bounding box center [326, 34] width 14 height 14
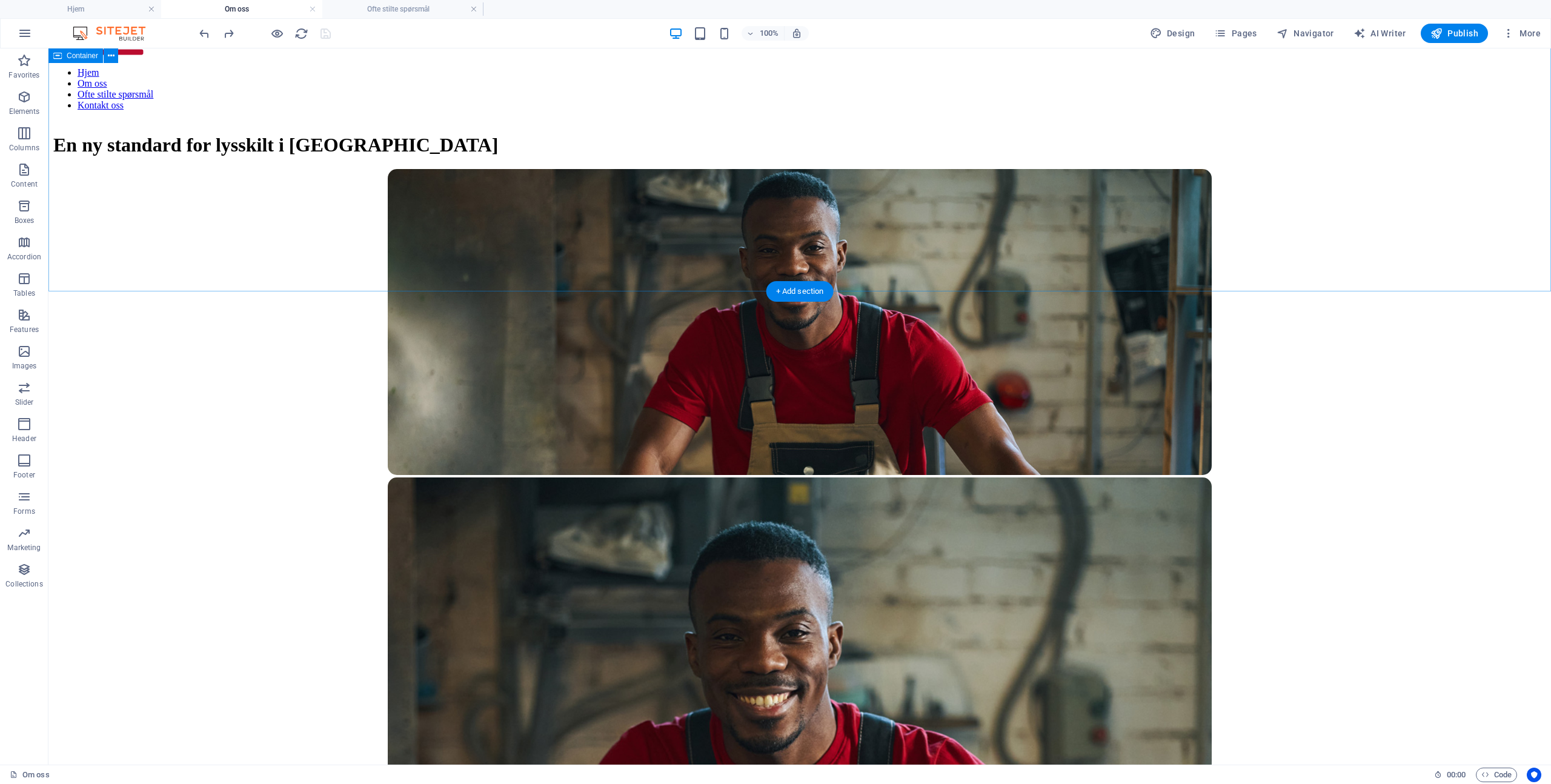
scroll to position [0, 0]
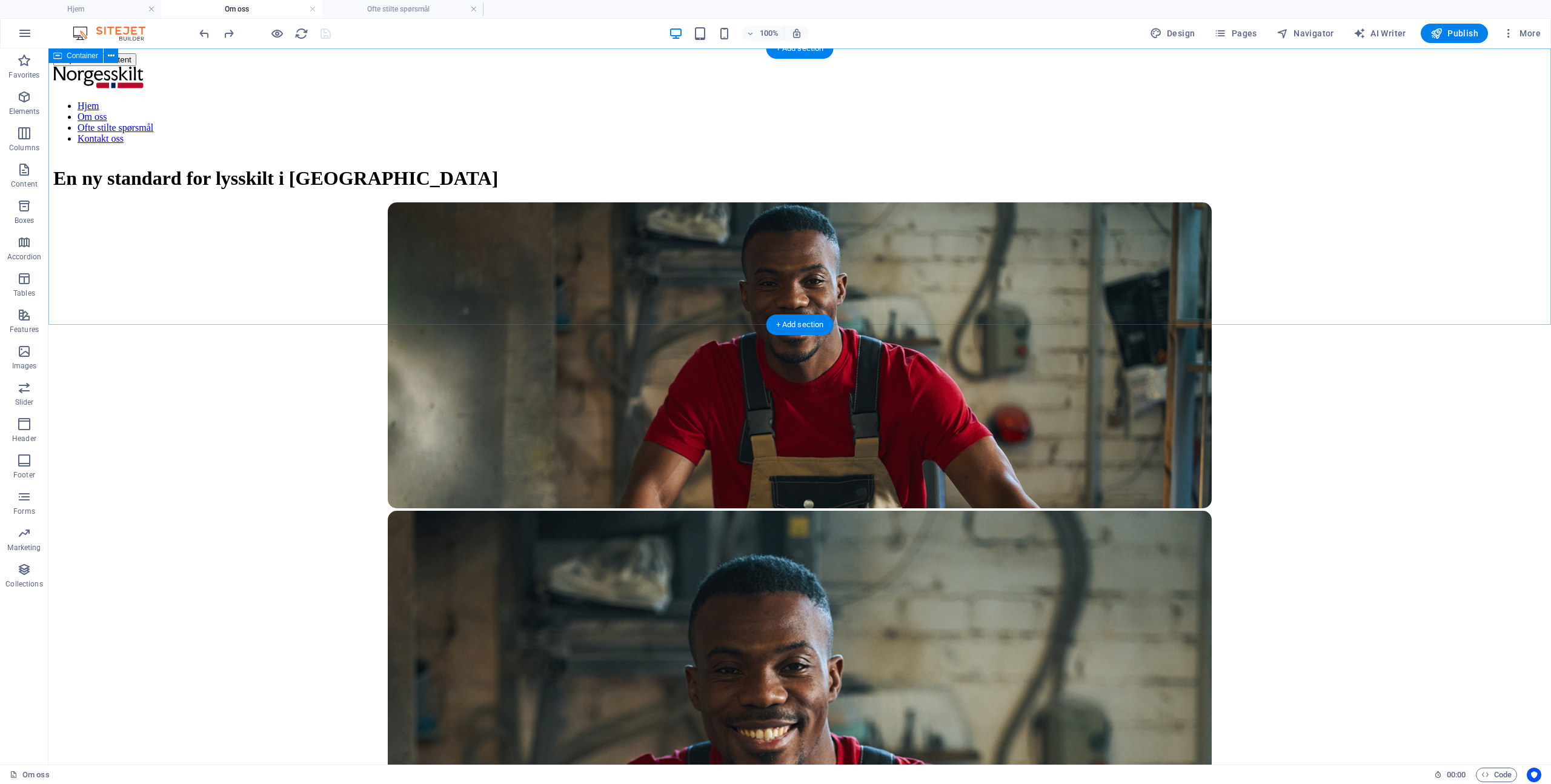
click at [1248, 175] on div "En ny standard for lysskilt i [GEOGRAPHIC_DATA]" at bounding box center [800, 178] width 1493 height 22
click at [275, 34] on icon "button" at bounding box center [277, 34] width 14 height 14
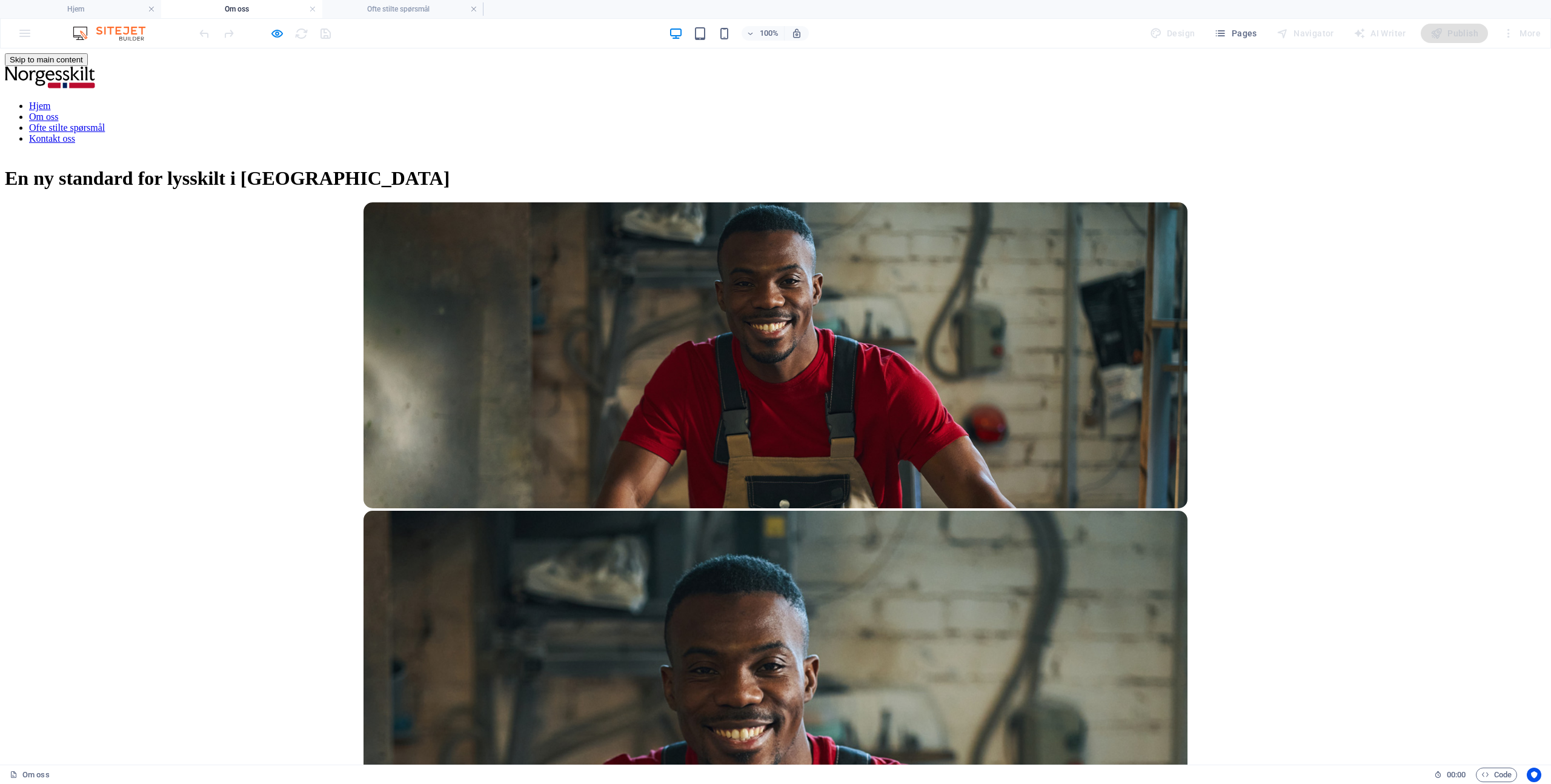
click at [95, 80] on img at bounding box center [50, 77] width 90 height 22
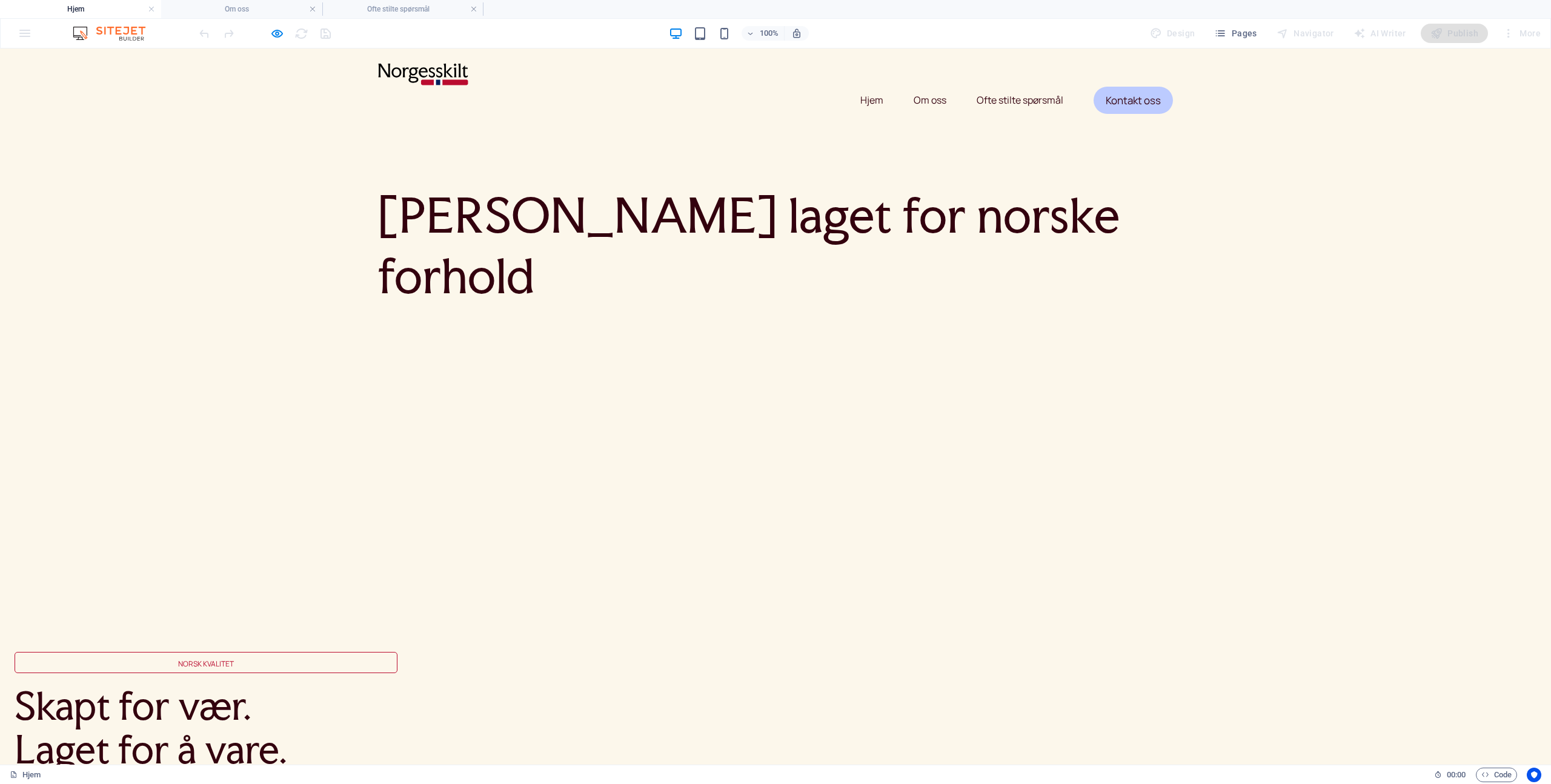
click at [933, 85] on link "Om oss" at bounding box center [930, 100] width 33 height 29
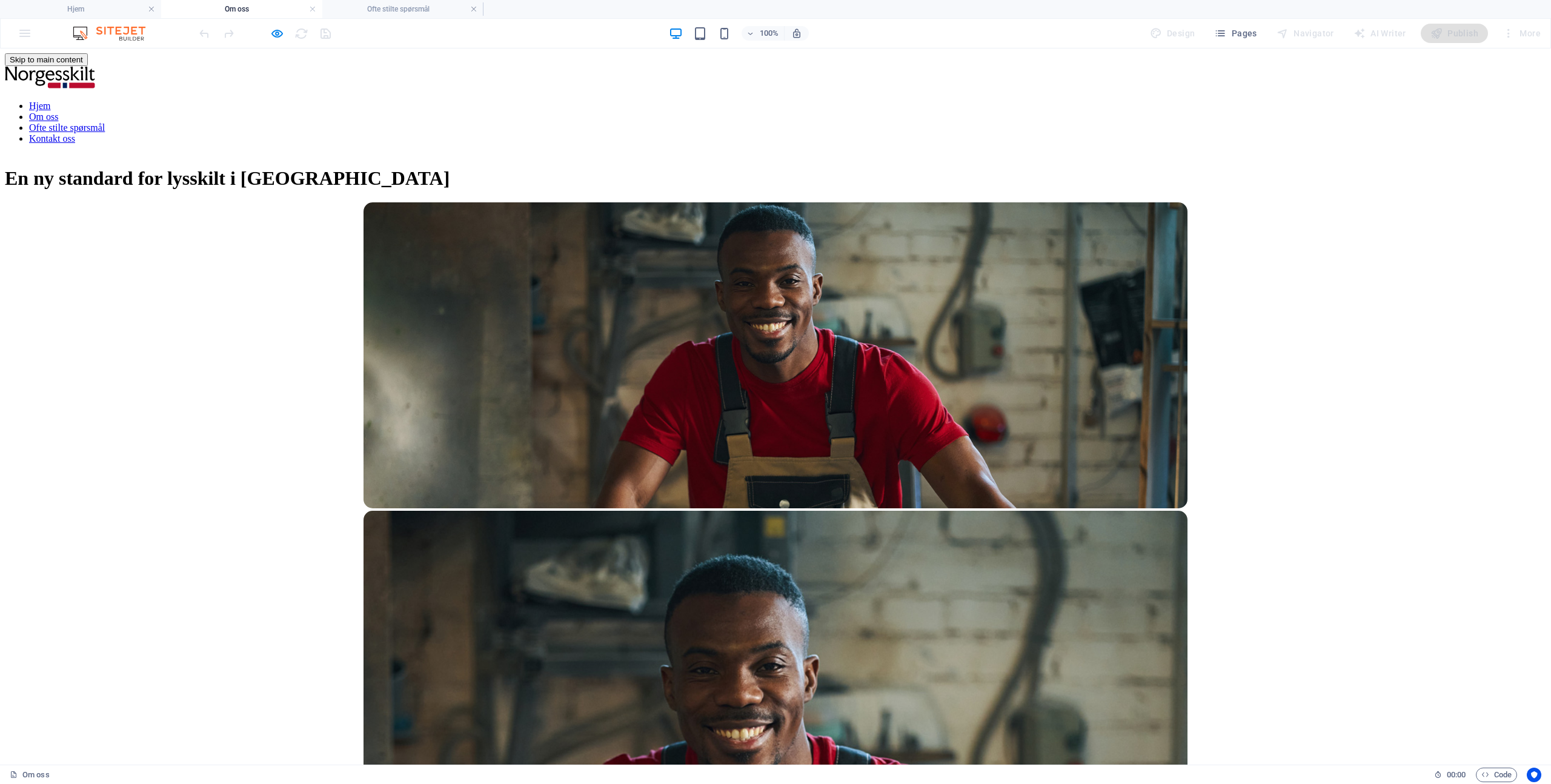
click at [105, 122] on link "Ofte stilte spørsmål" at bounding box center [67, 127] width 75 height 10
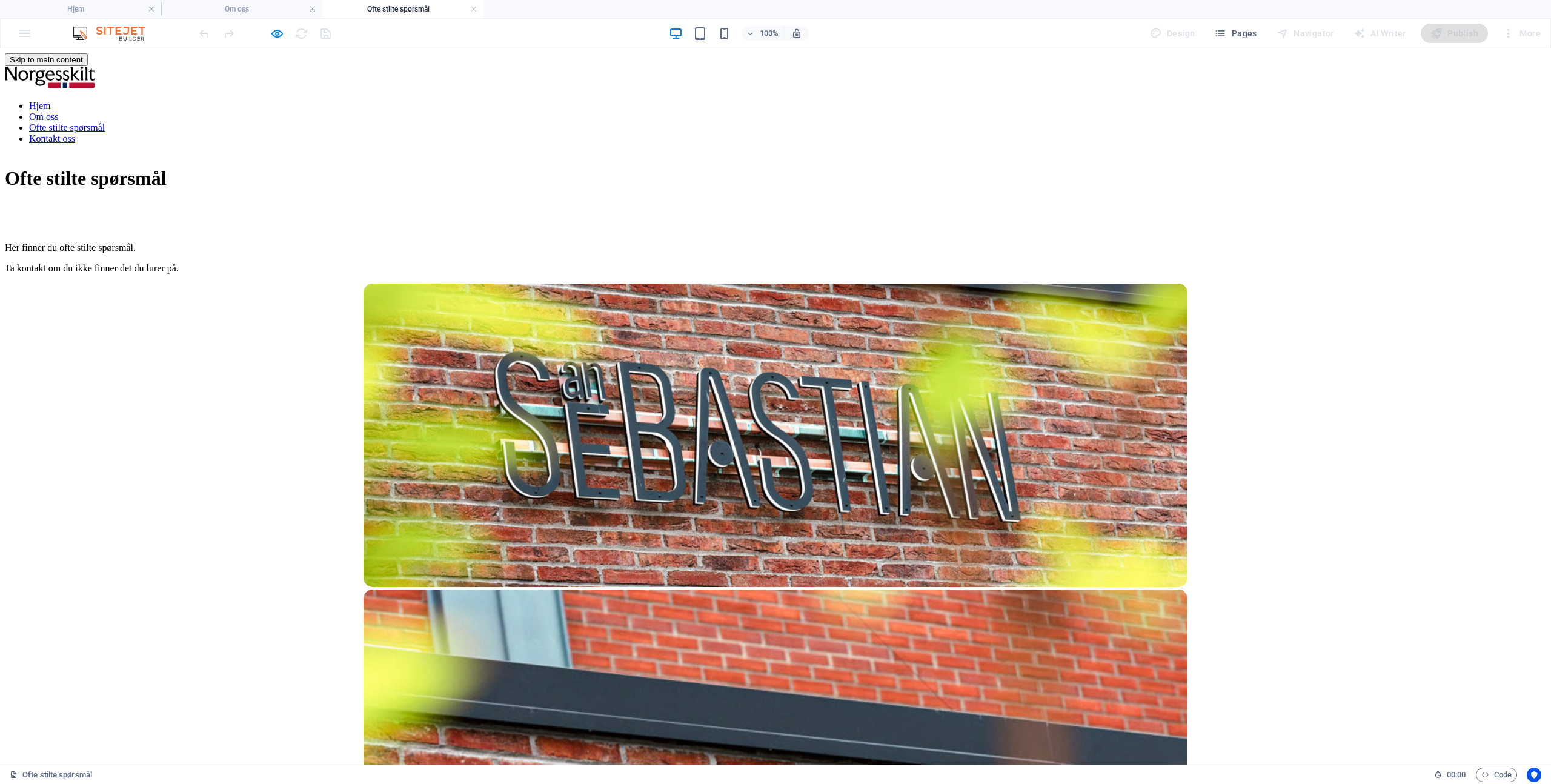
click at [58, 111] on link "Om oss" at bounding box center [44, 116] width 29 height 10
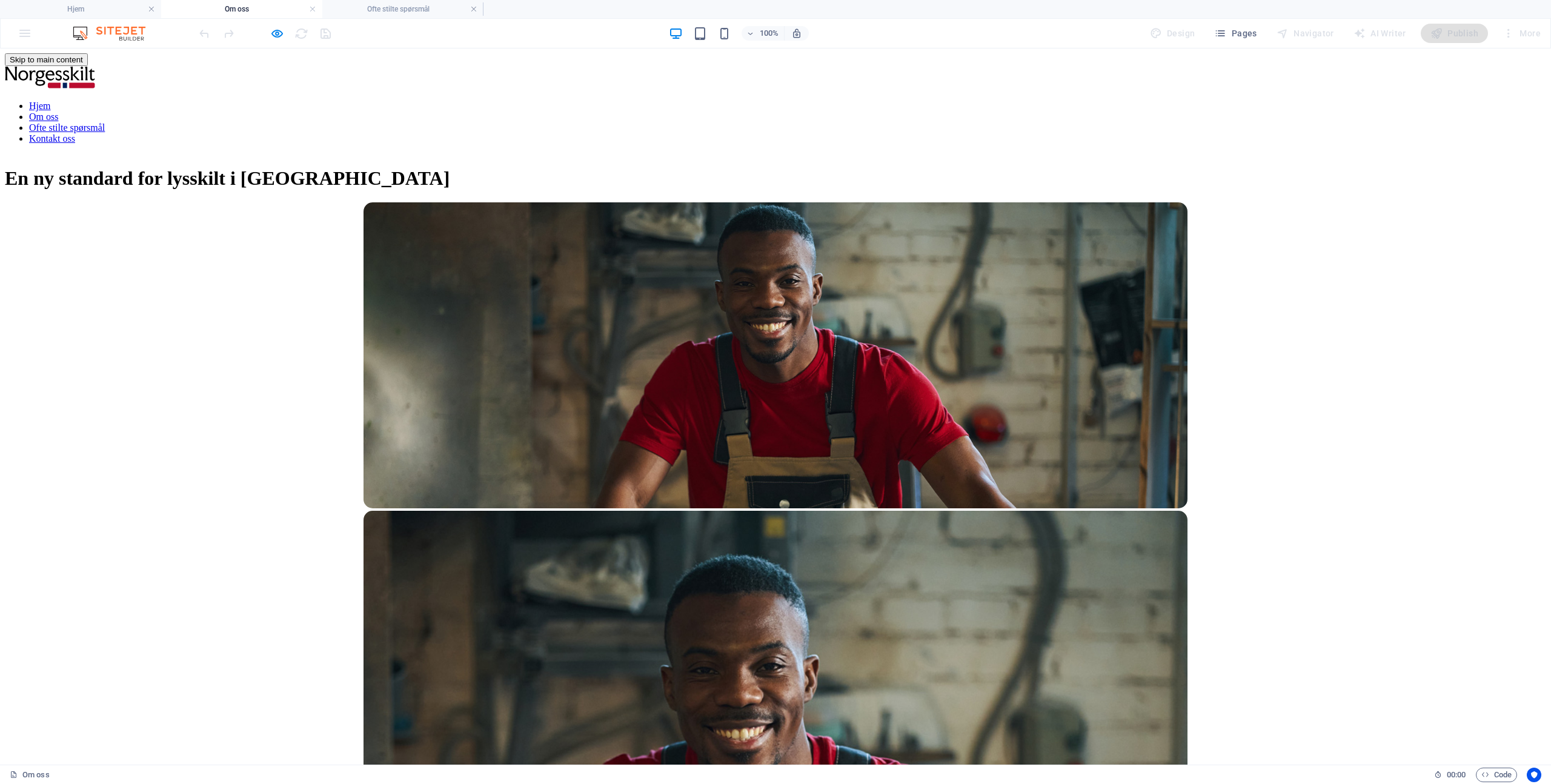
click at [51, 101] on link "Hjem" at bounding box center [40, 106] width 22 height 10
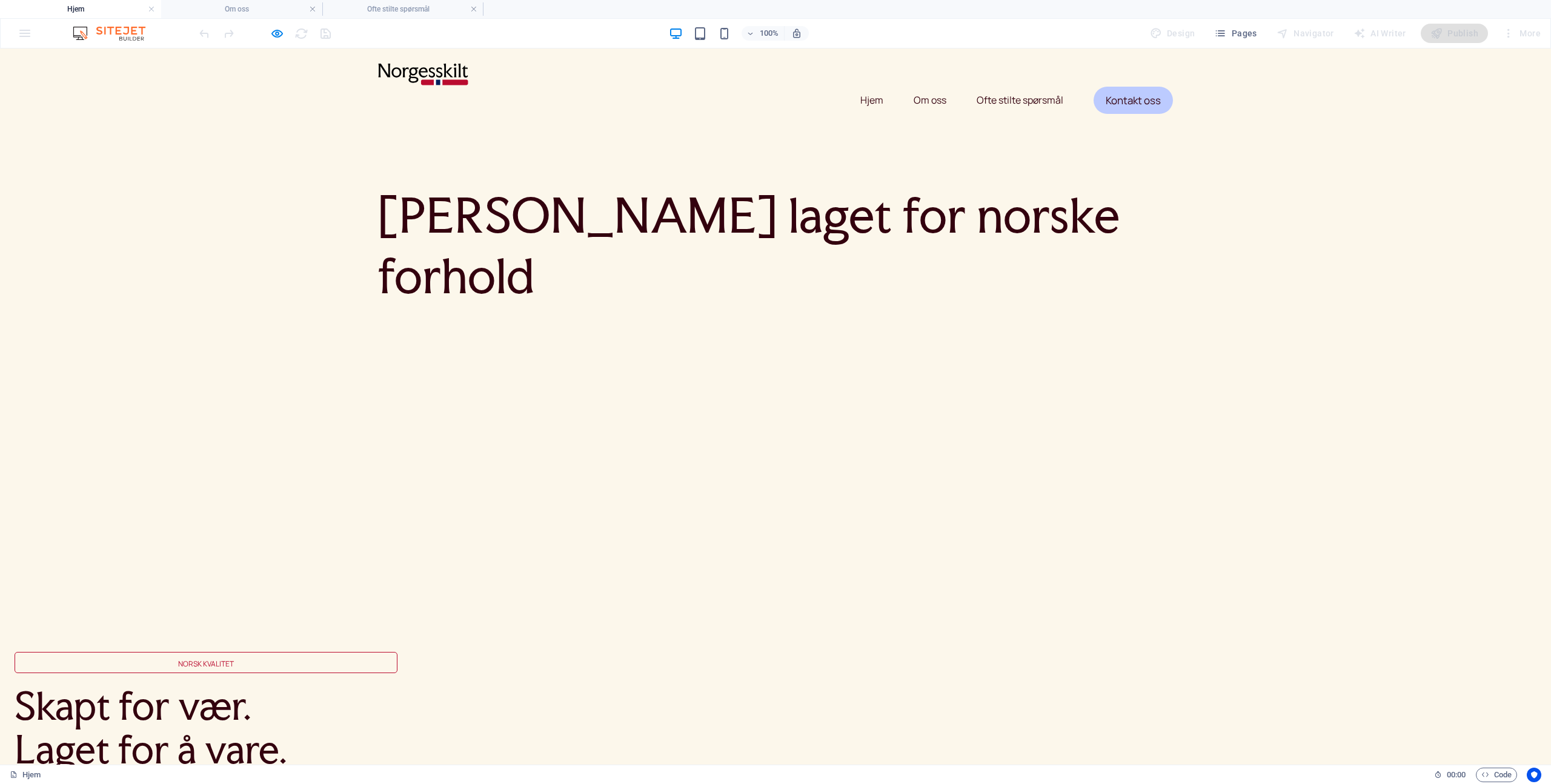
drag, startPoint x: 928, startPoint y: 75, endPoint x: 940, endPoint y: 75, distance: 12.0
click at [928, 85] on link "Om oss" at bounding box center [930, 100] width 33 height 29
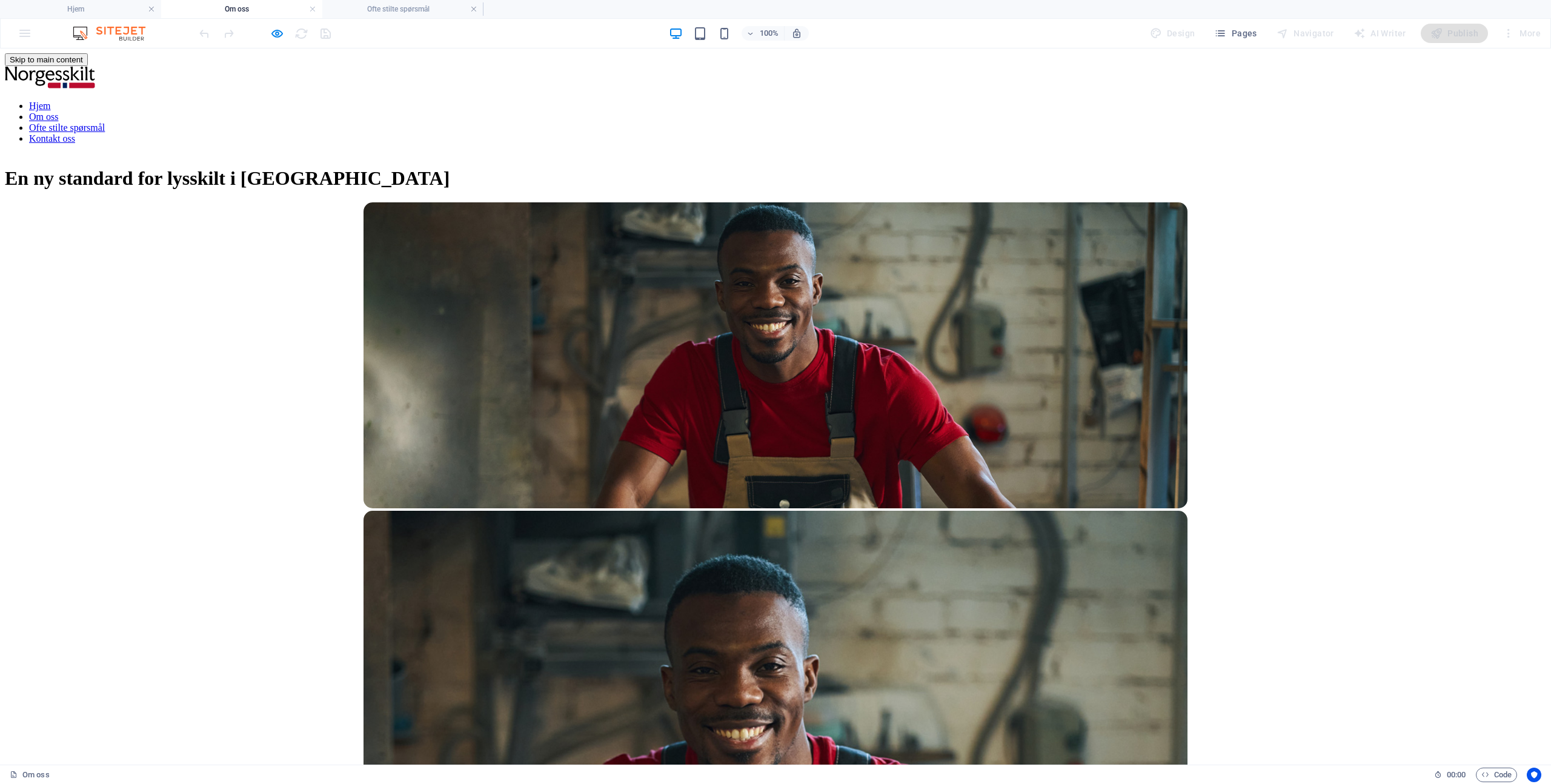
click at [105, 122] on link "Ofte stilte spørsmål" at bounding box center [67, 127] width 75 height 10
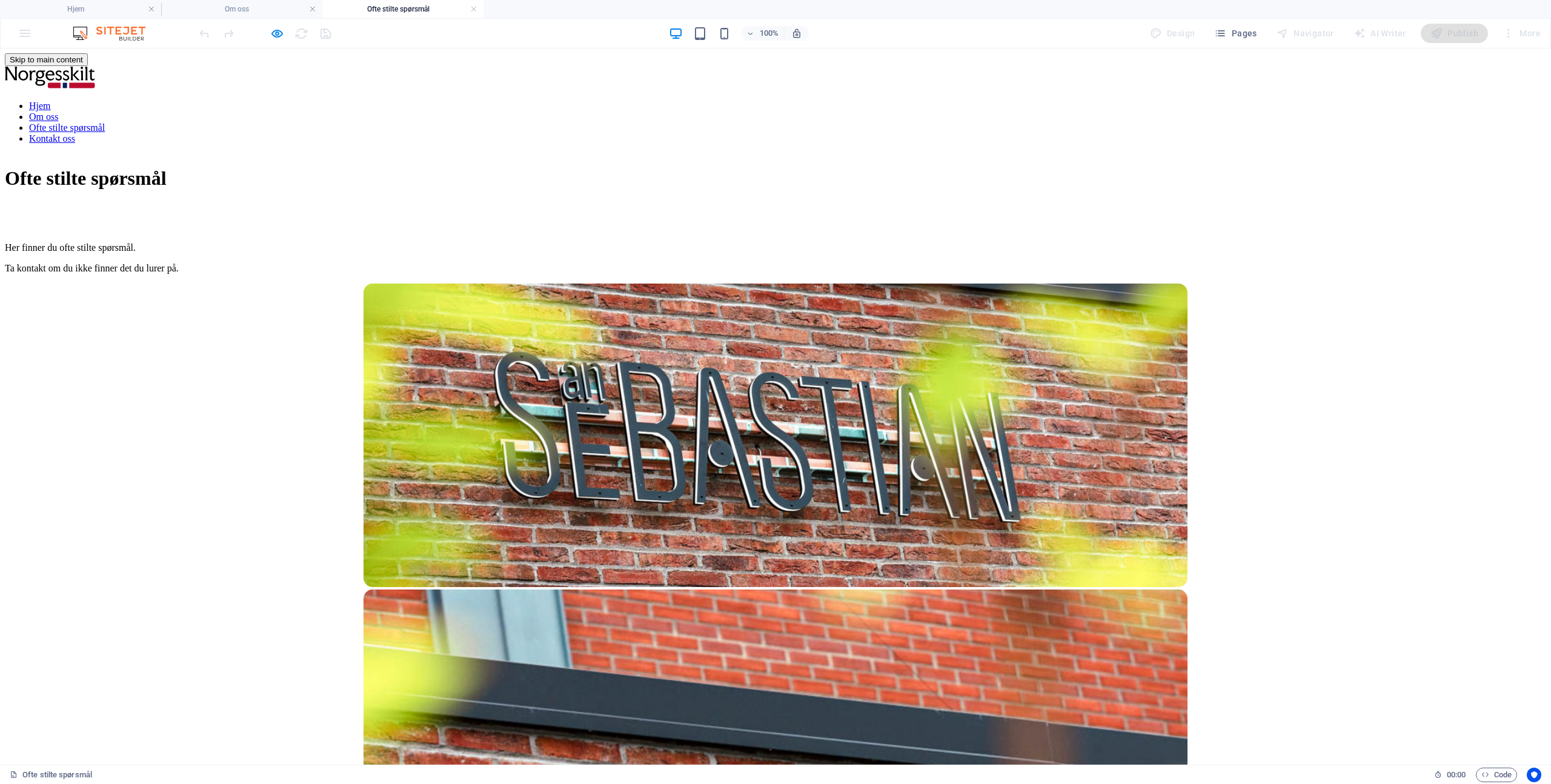
click at [58, 111] on link "Om oss" at bounding box center [44, 116] width 29 height 10
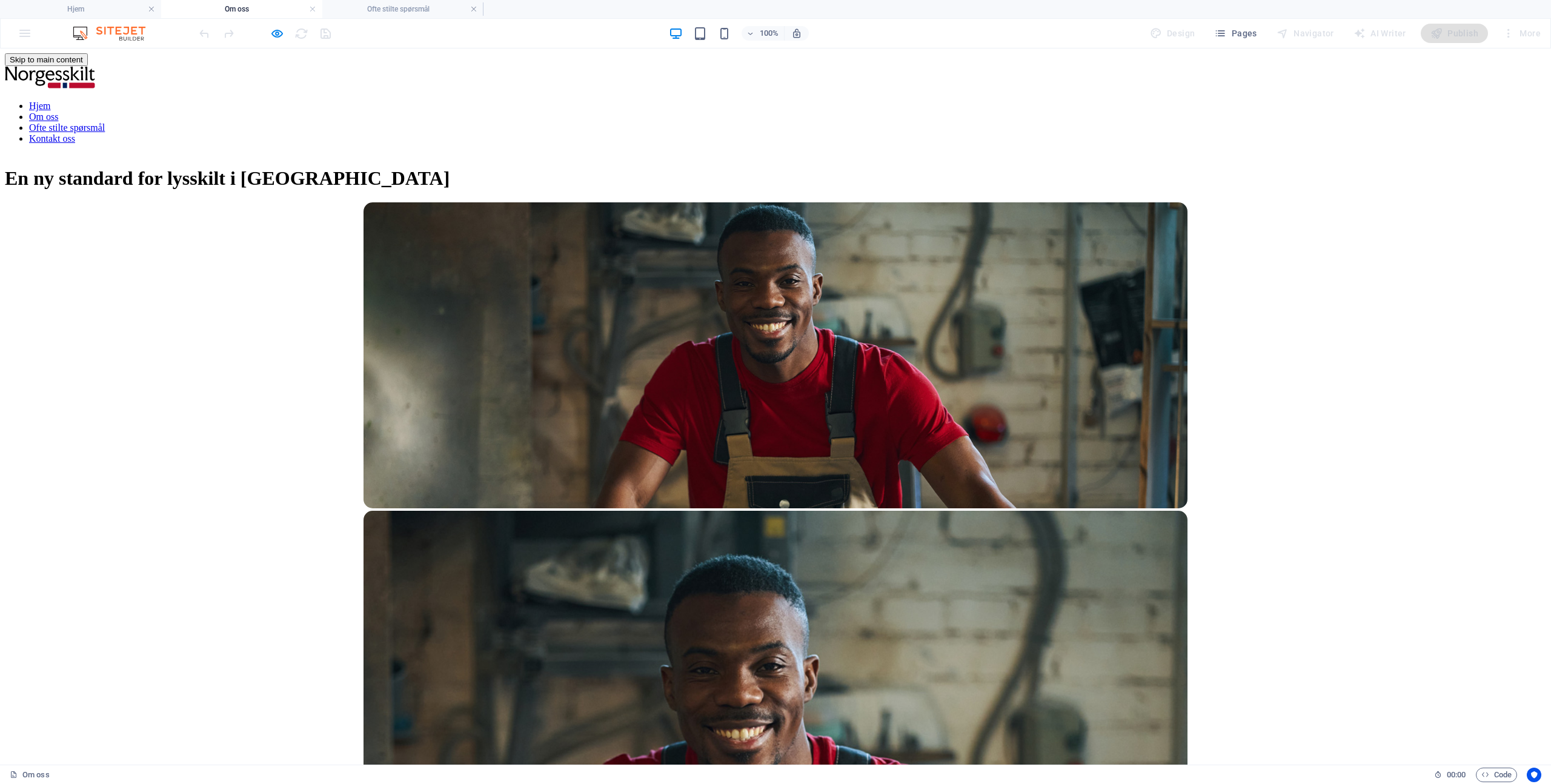
click at [51, 101] on link "Hjem" at bounding box center [40, 106] width 22 height 10
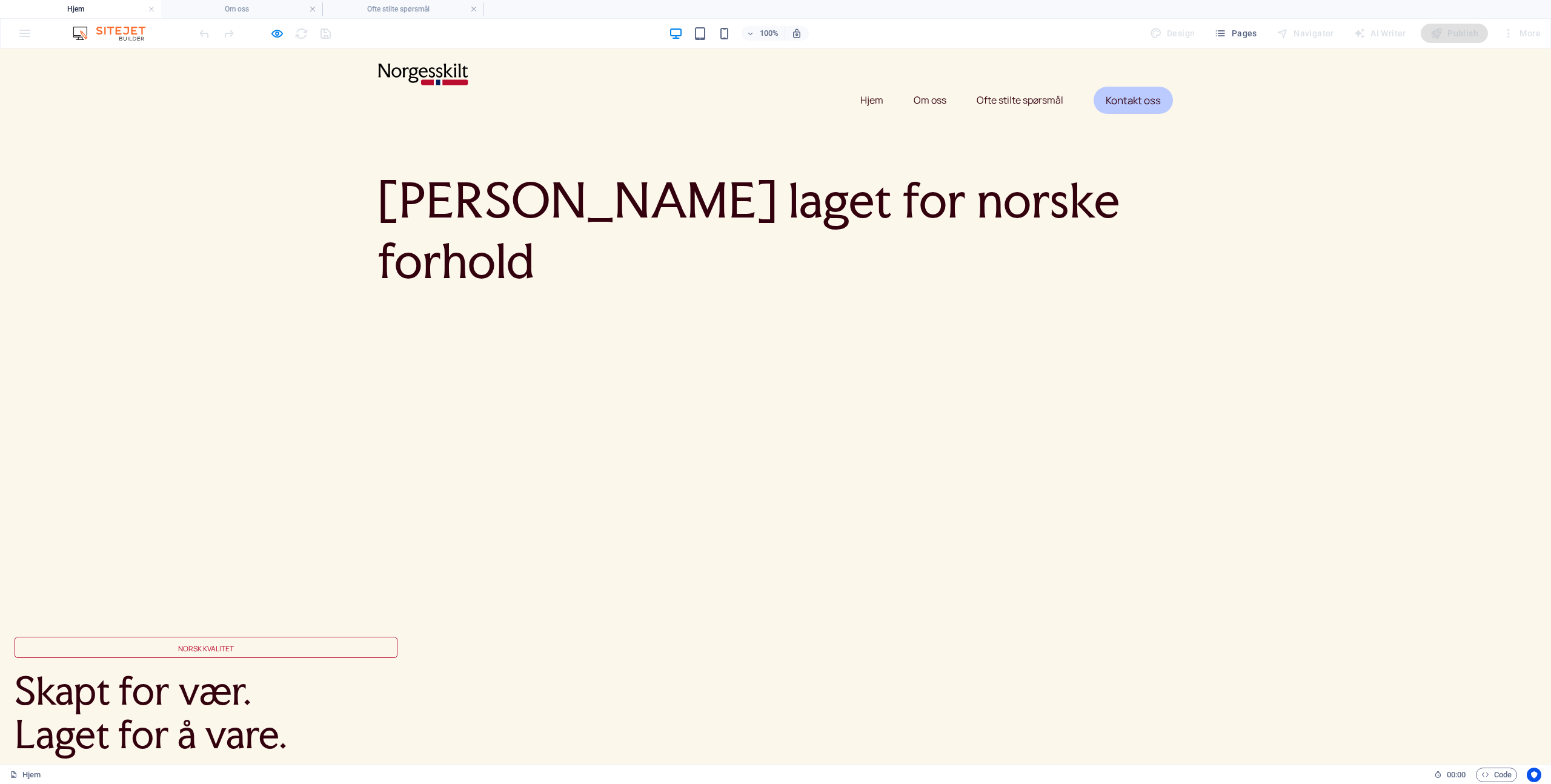
scroll to position [16, 0]
click at [278, 29] on icon "button" at bounding box center [277, 34] width 14 height 14
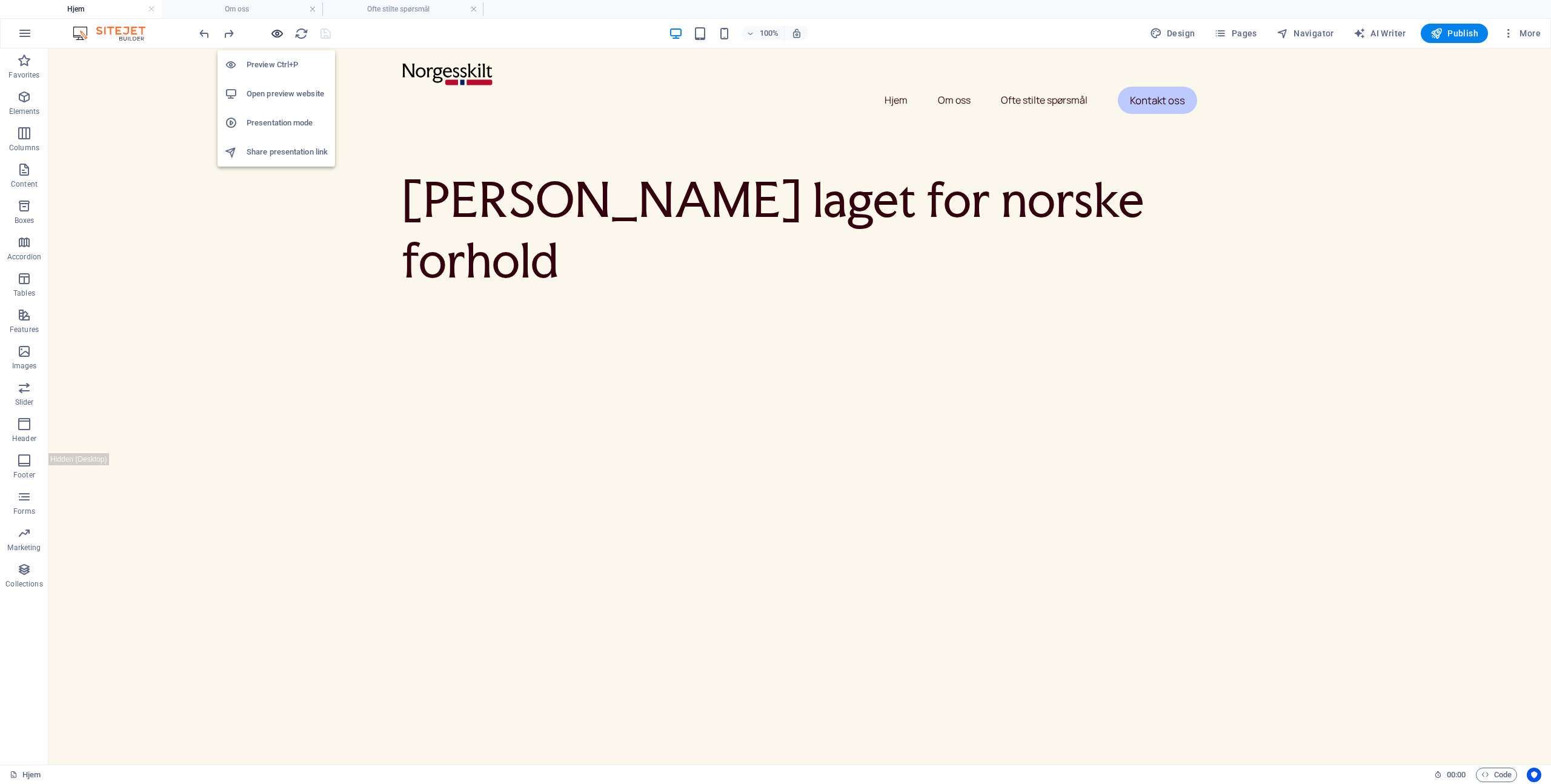
click at [278, 31] on icon "button" at bounding box center [277, 34] width 14 height 14
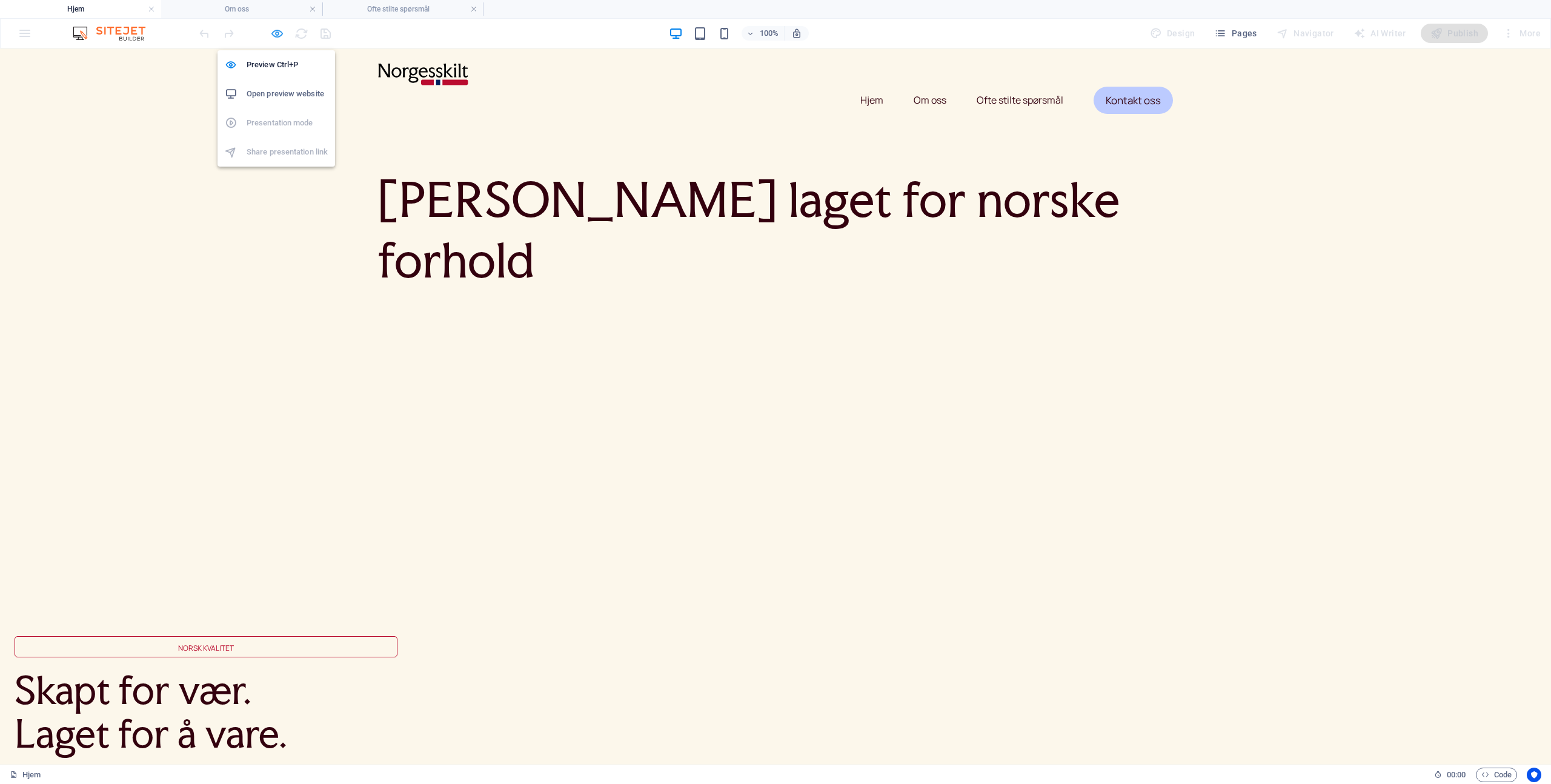
click at [278, 31] on icon "button" at bounding box center [277, 34] width 14 height 14
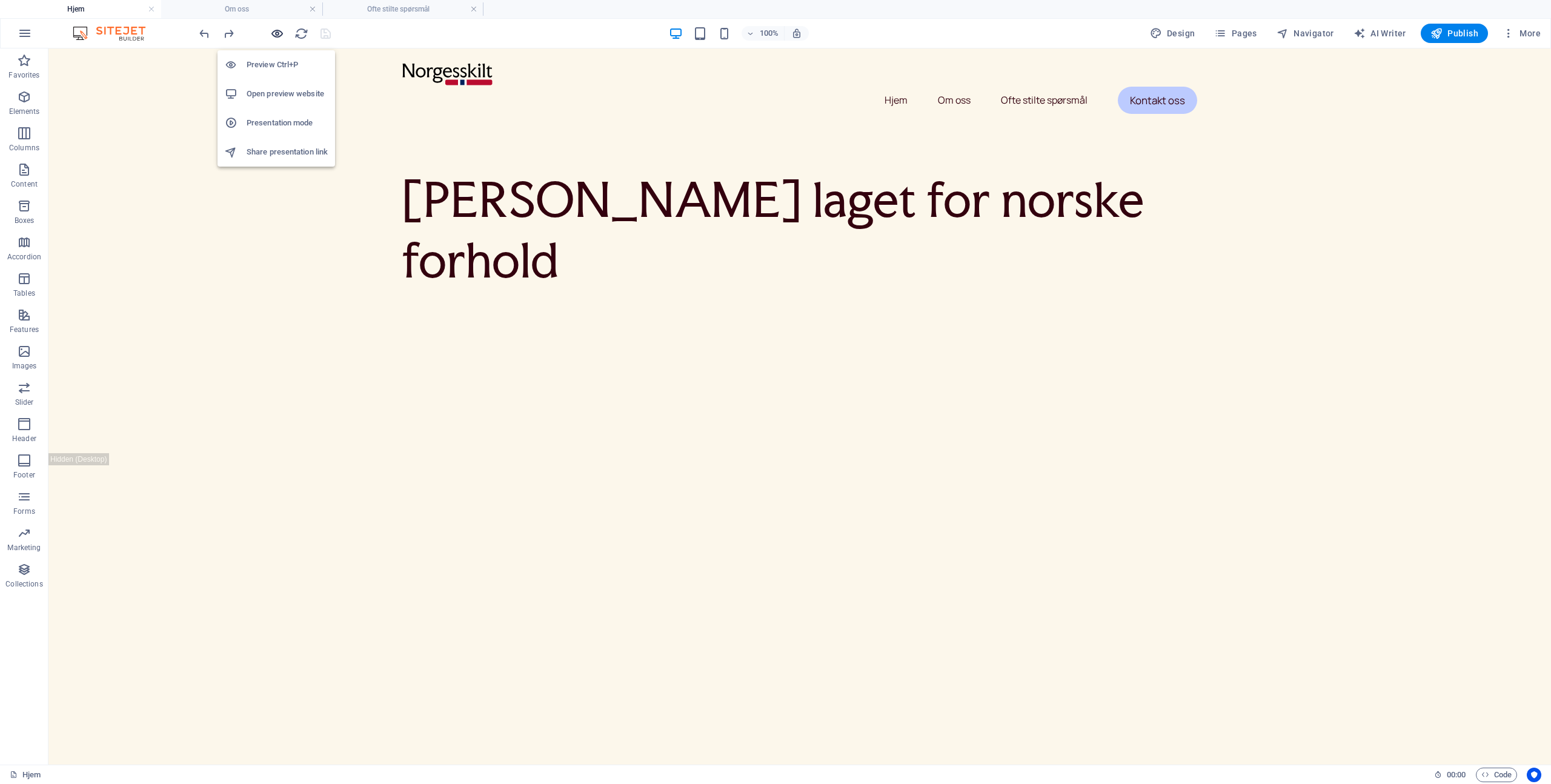
click at [275, 35] on icon "button" at bounding box center [277, 34] width 14 height 14
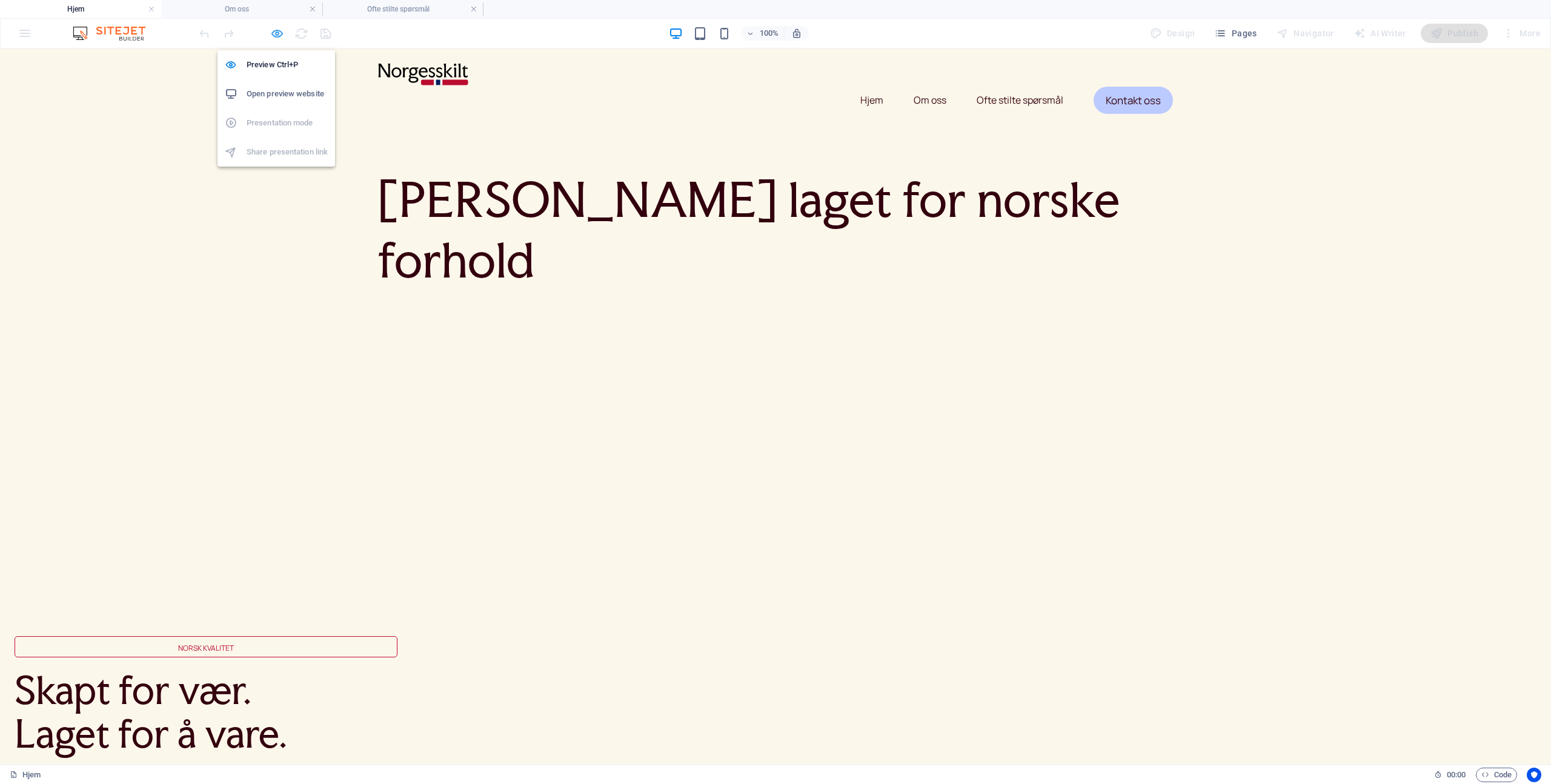
click at [278, 29] on icon "button" at bounding box center [277, 34] width 14 height 14
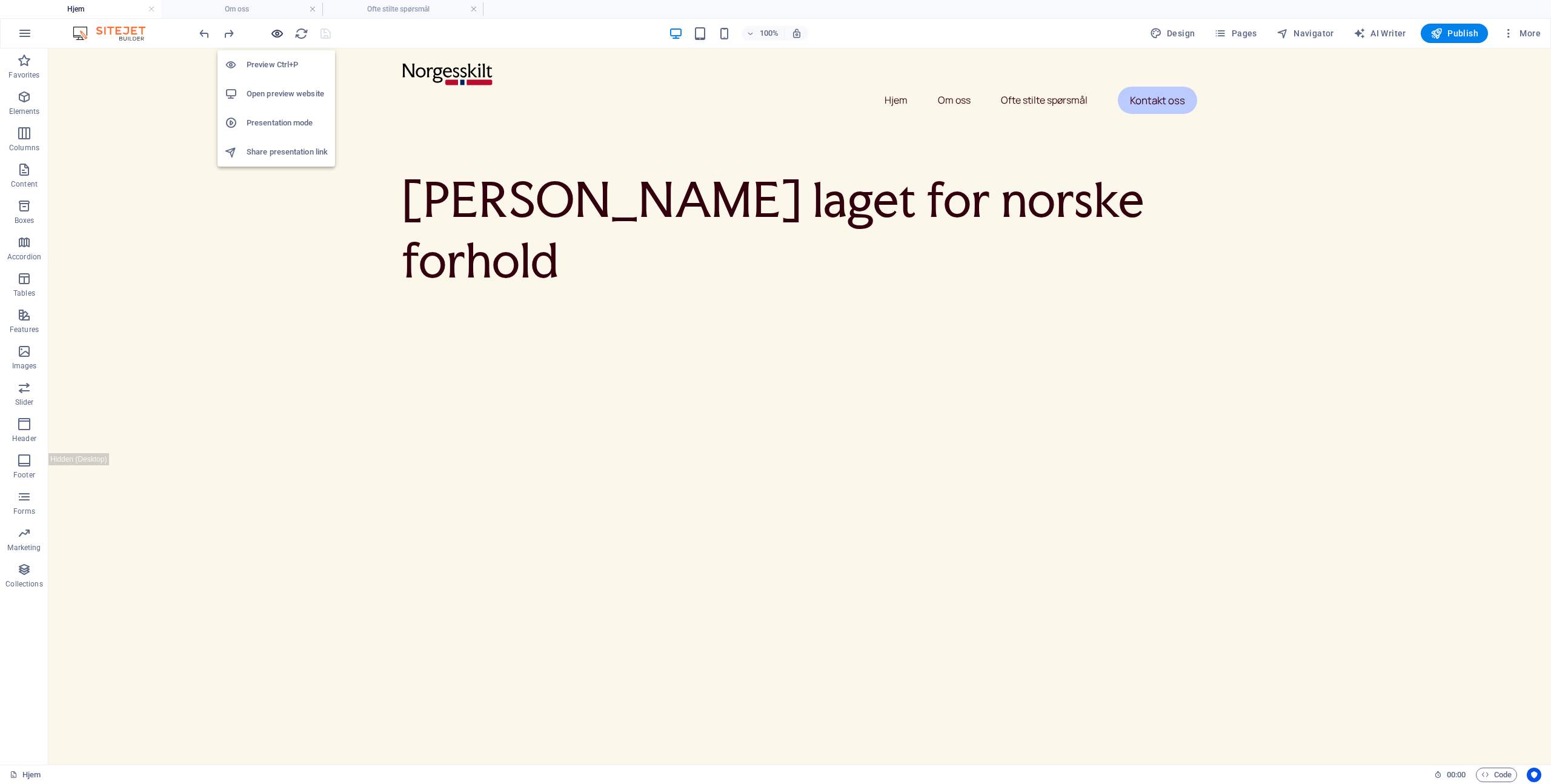
click at [279, 27] on icon "button" at bounding box center [277, 34] width 14 height 14
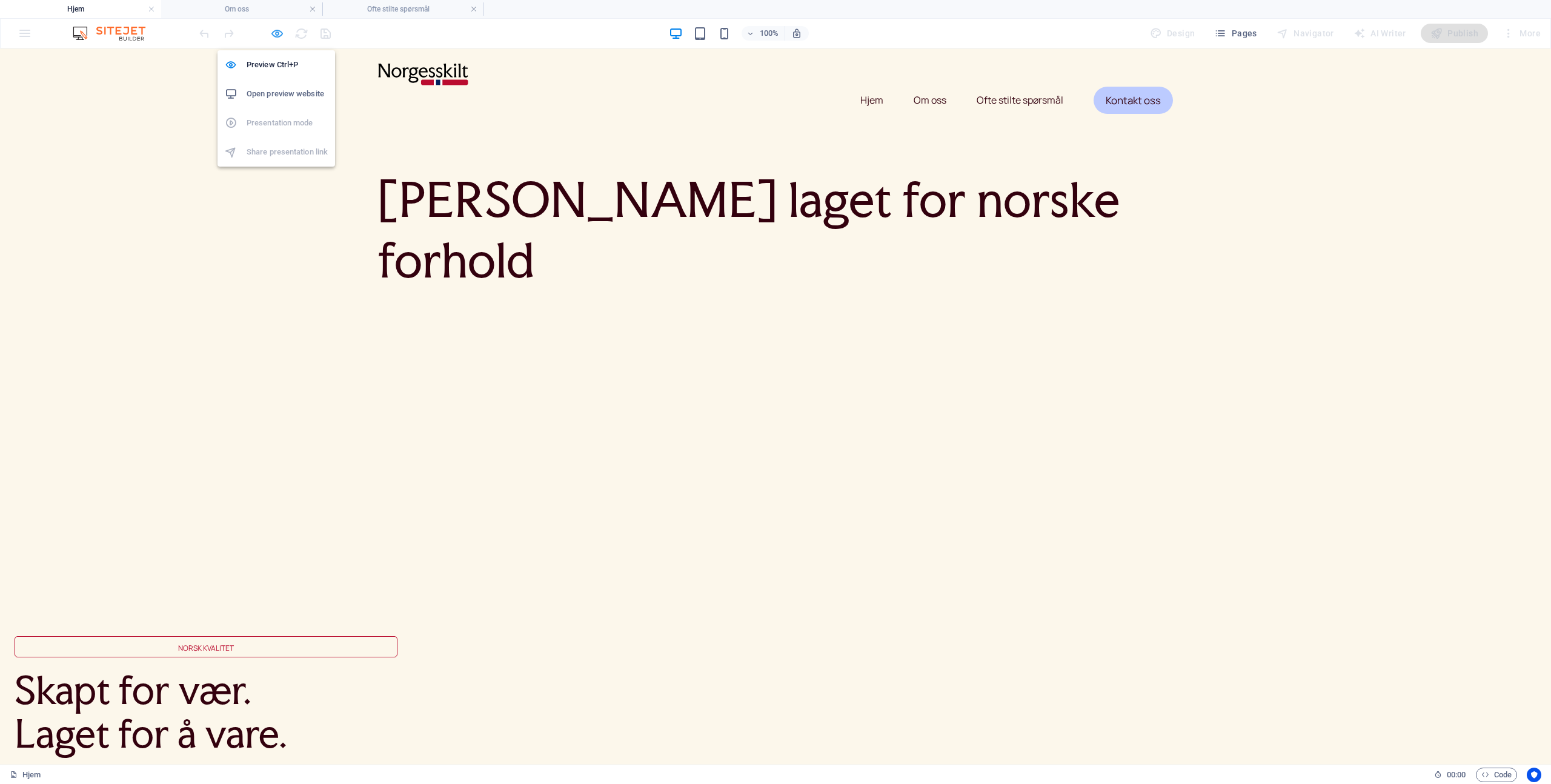
click at [277, 28] on icon "button" at bounding box center [277, 34] width 14 height 14
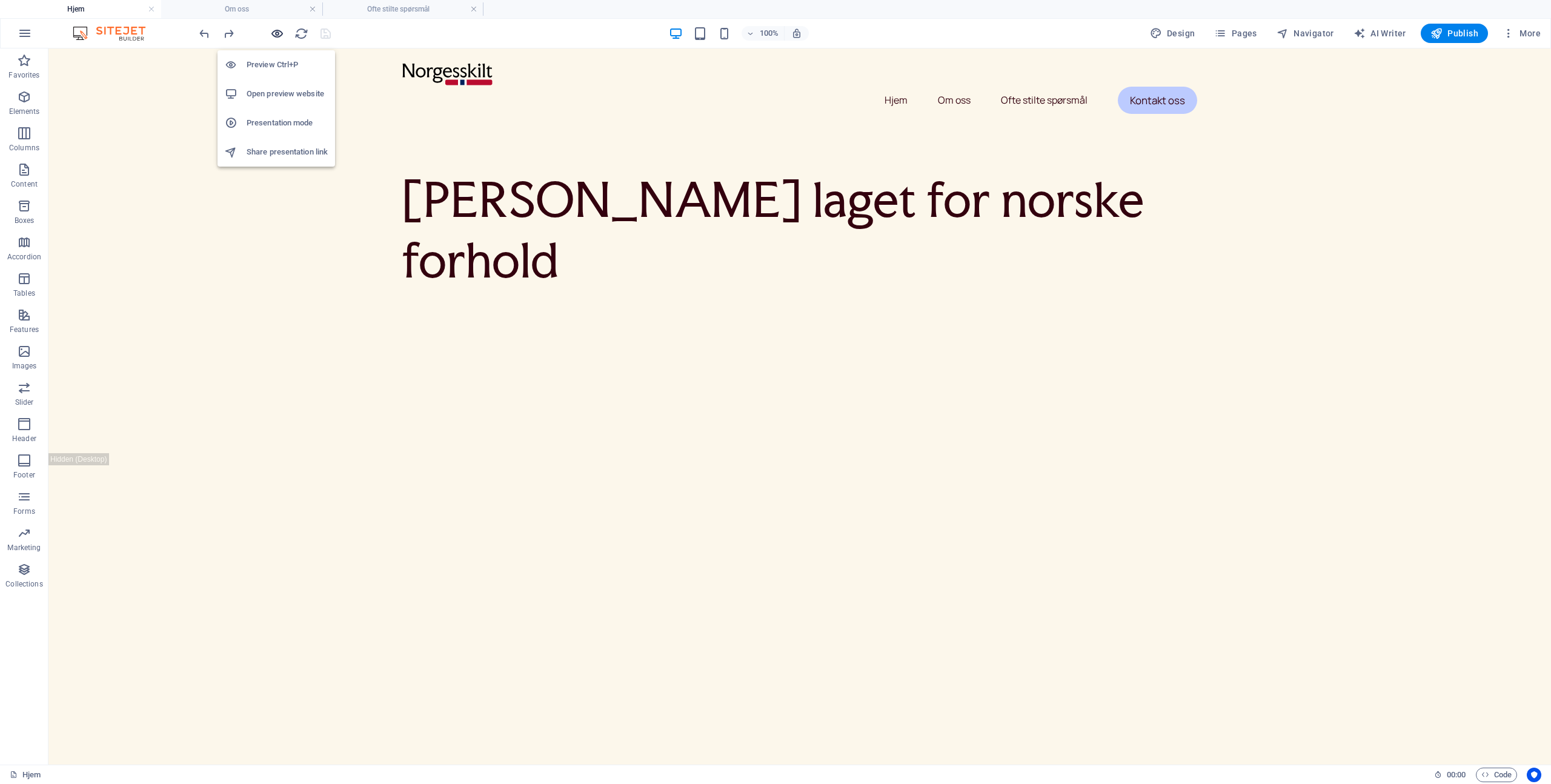
click at [277, 28] on icon "button" at bounding box center [277, 34] width 14 height 14
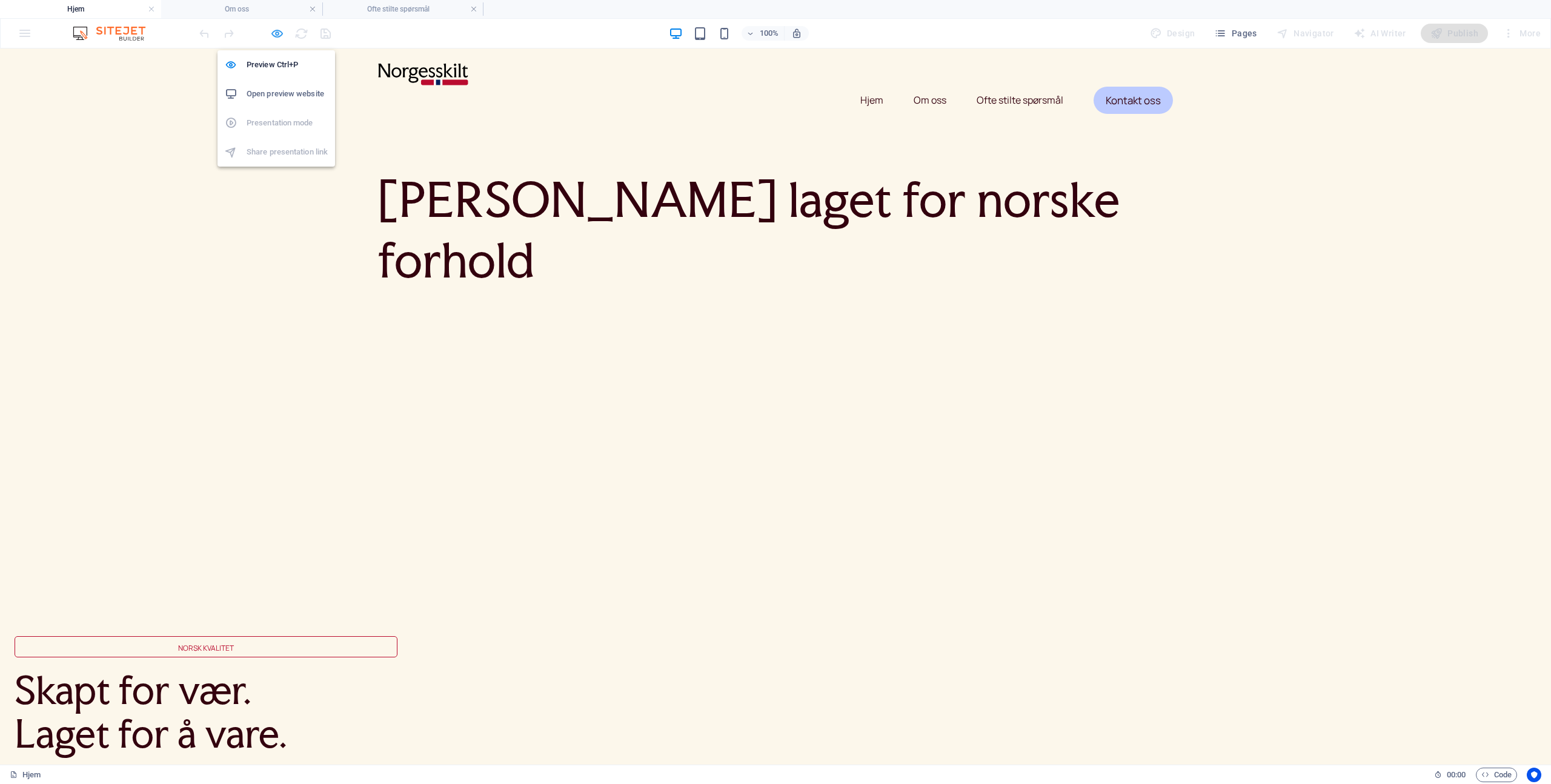
click at [277, 28] on icon "button" at bounding box center [277, 34] width 14 height 14
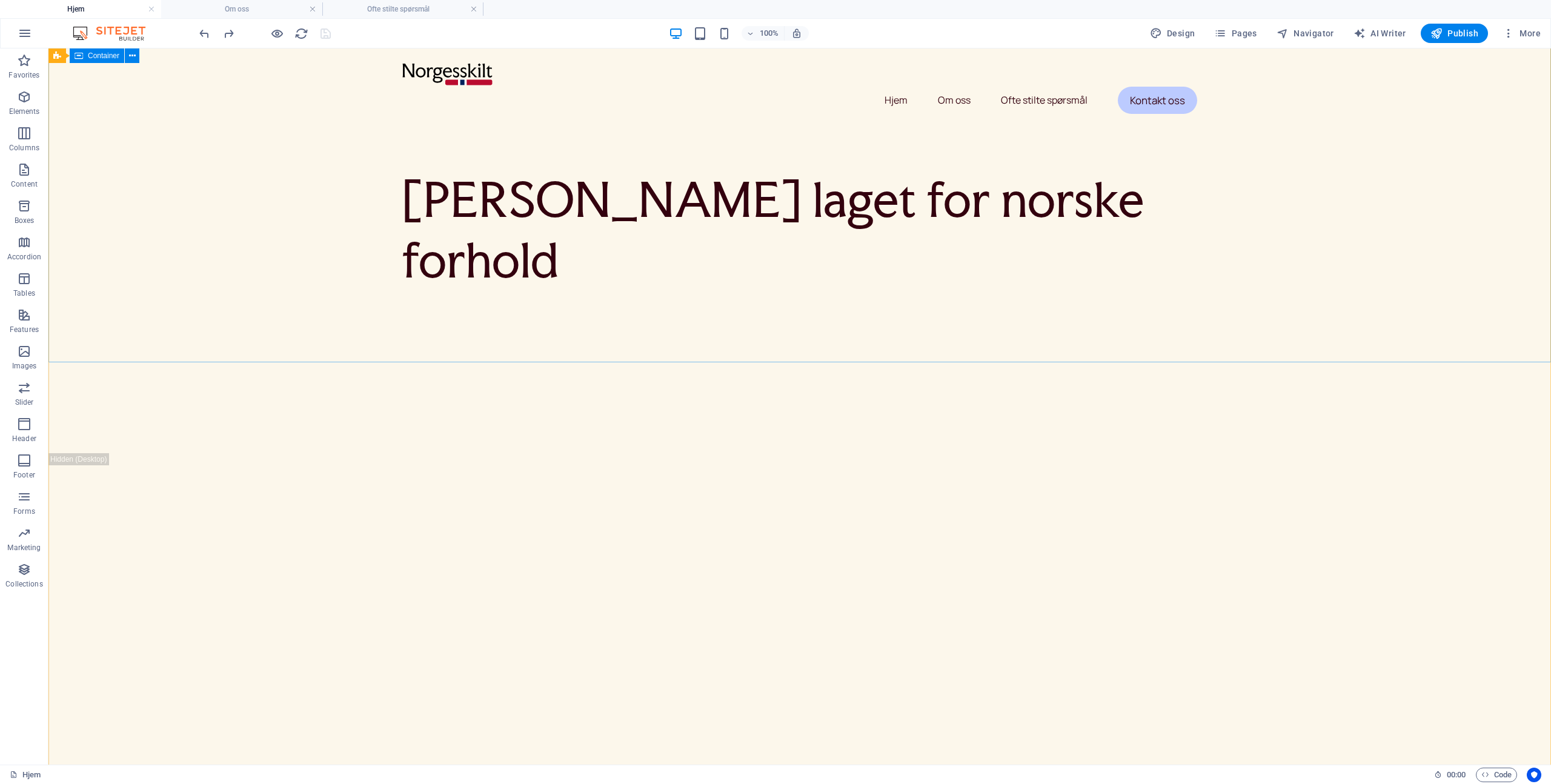
click at [248, 266] on div "[PERSON_NAME] laget for norske forhold" at bounding box center [800, 198] width 1503 height 330
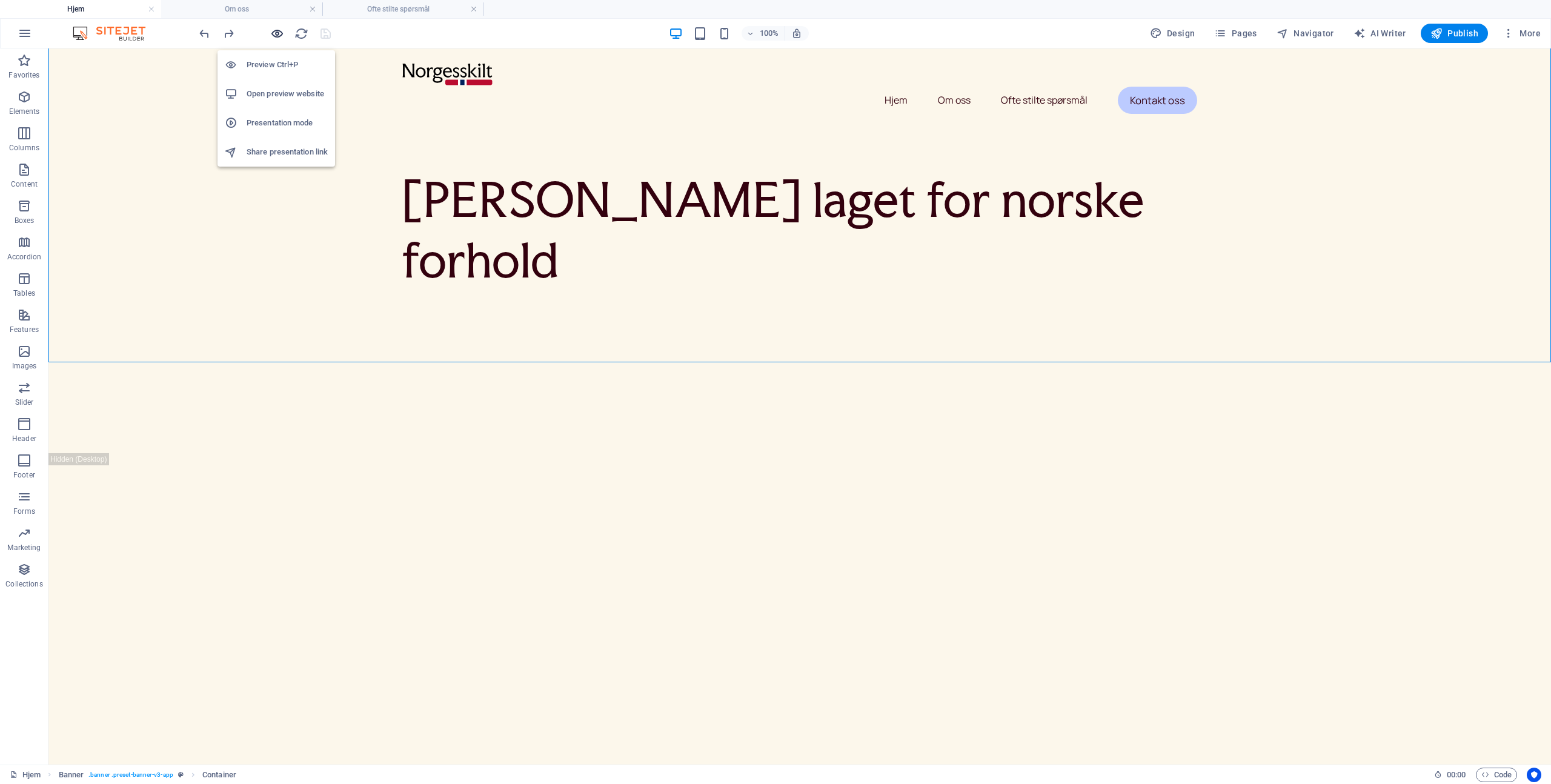
click at [277, 31] on icon "button" at bounding box center [277, 34] width 14 height 14
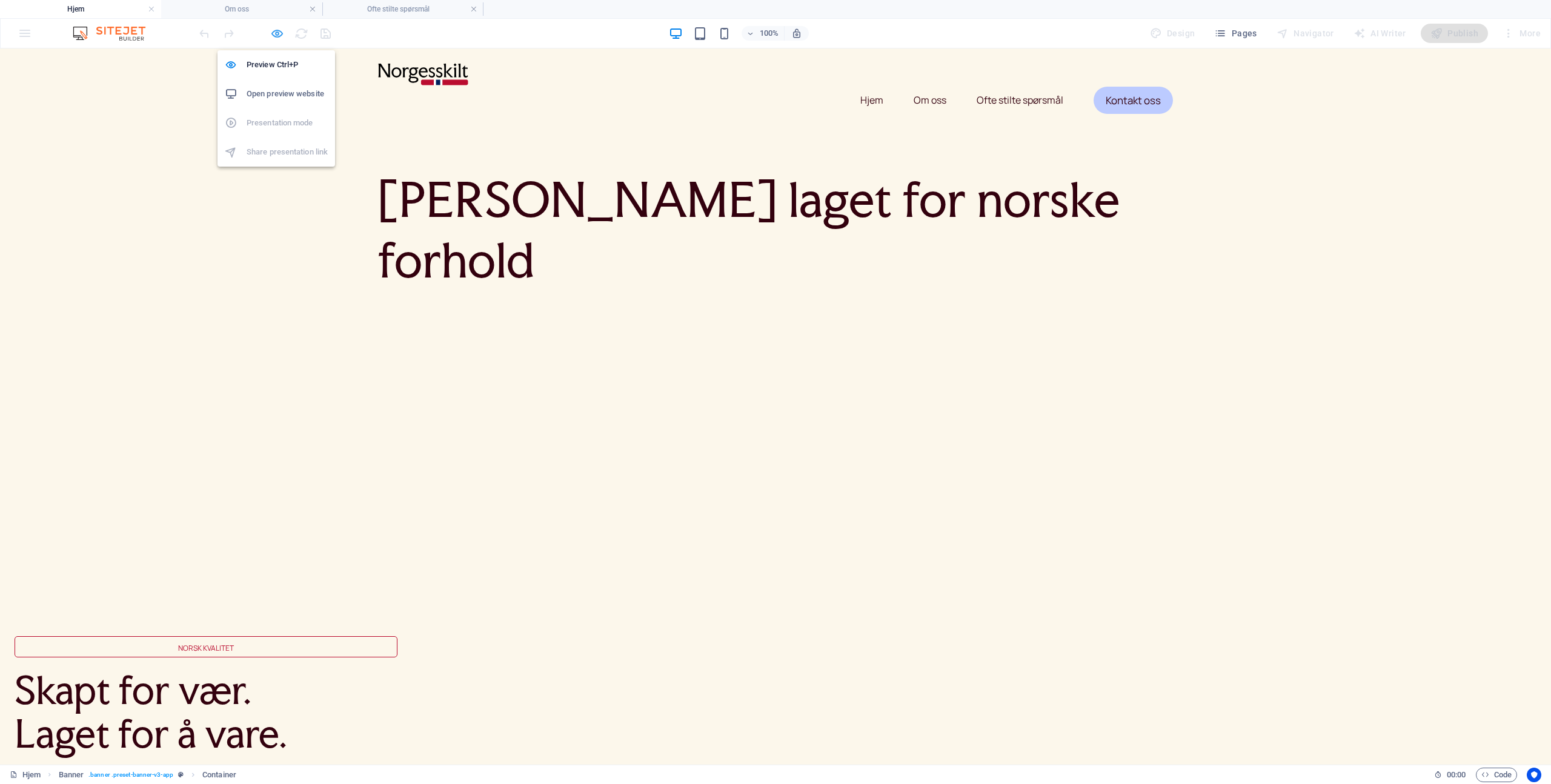
click at [277, 31] on icon "button" at bounding box center [277, 34] width 14 height 14
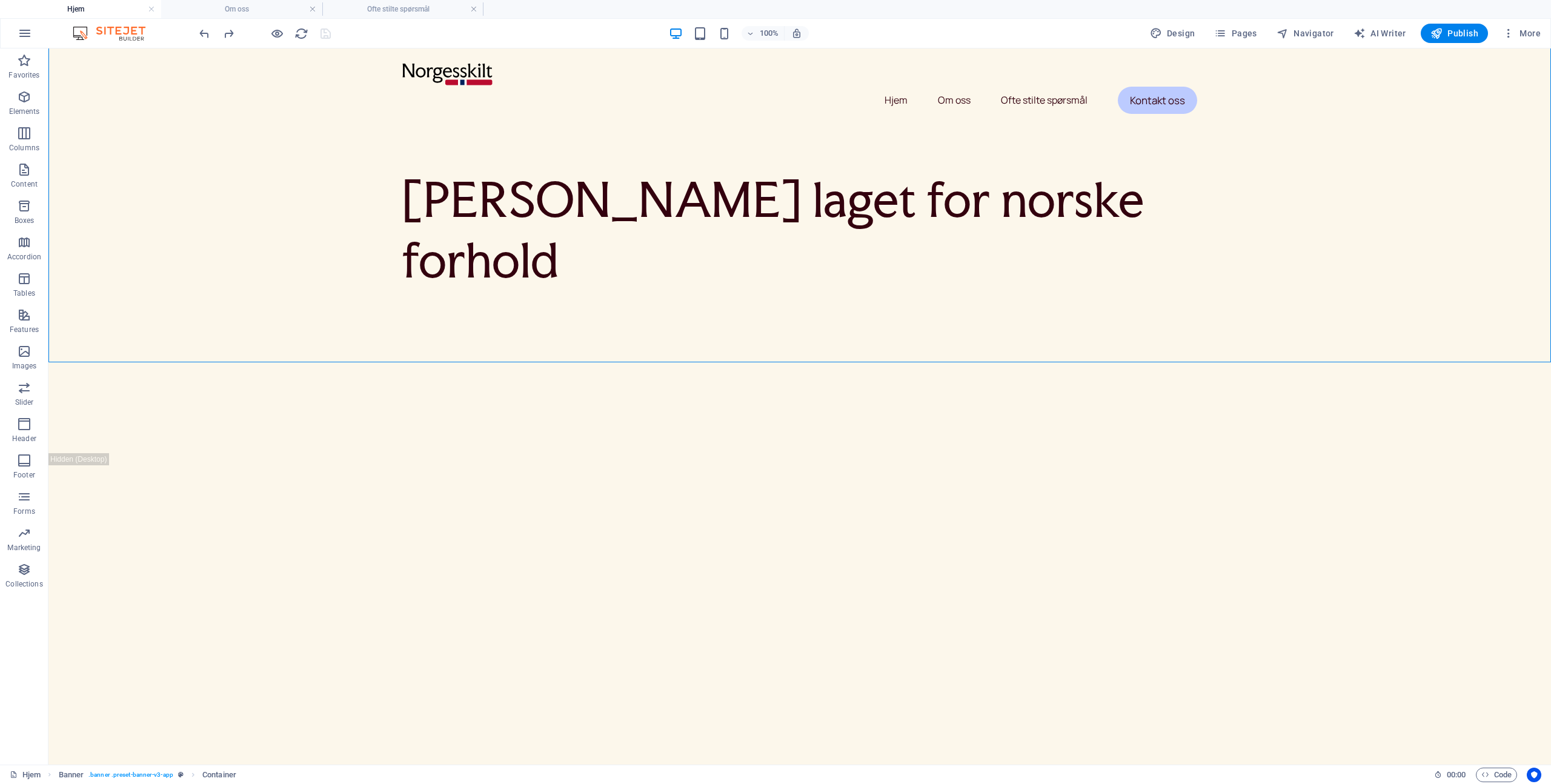
click at [324, 34] on div at bounding box center [265, 34] width 136 height 20
click at [466, 72] on div at bounding box center [800, 74] width 795 height 22
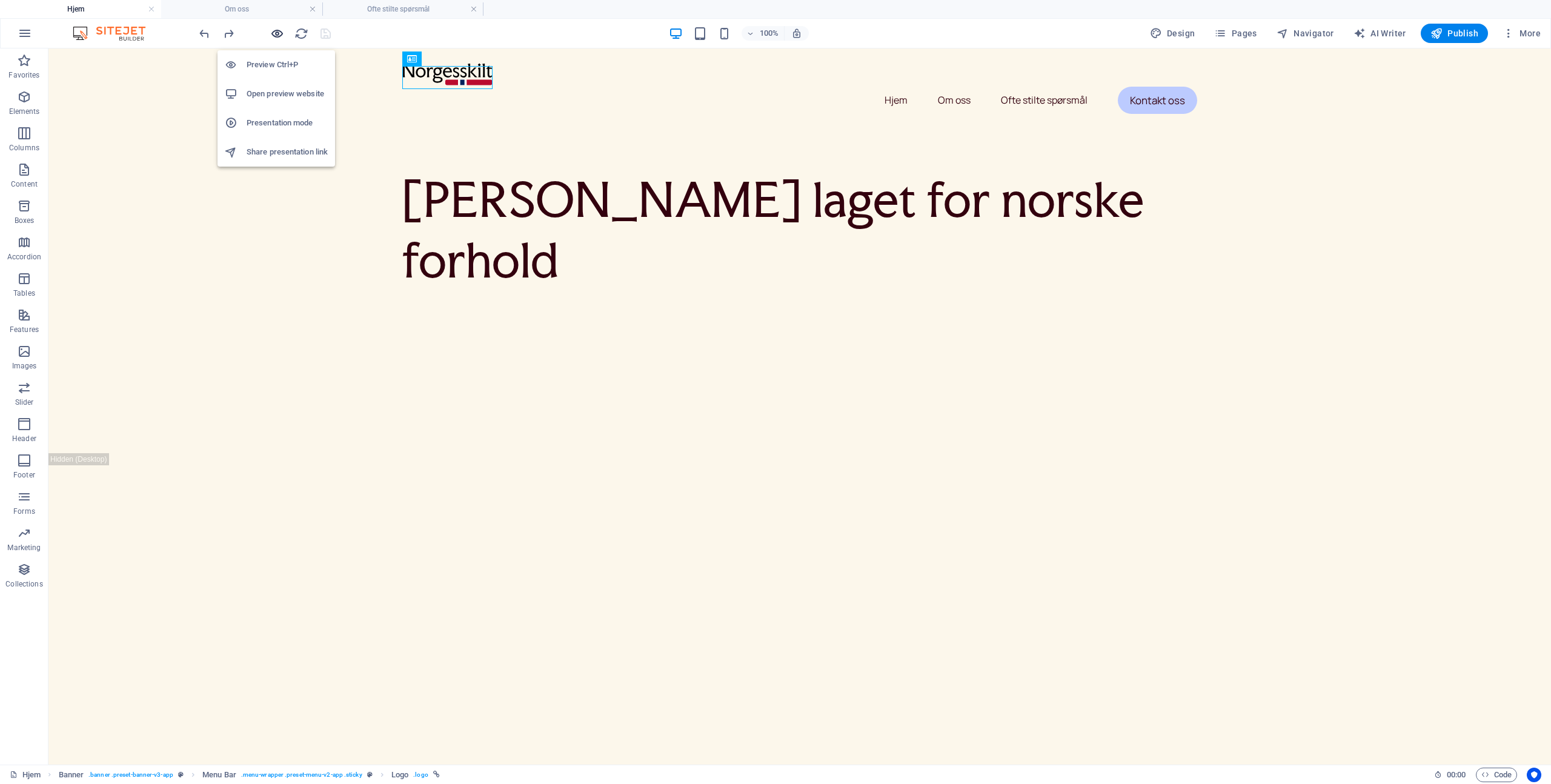
click at [280, 34] on icon "button" at bounding box center [277, 34] width 14 height 14
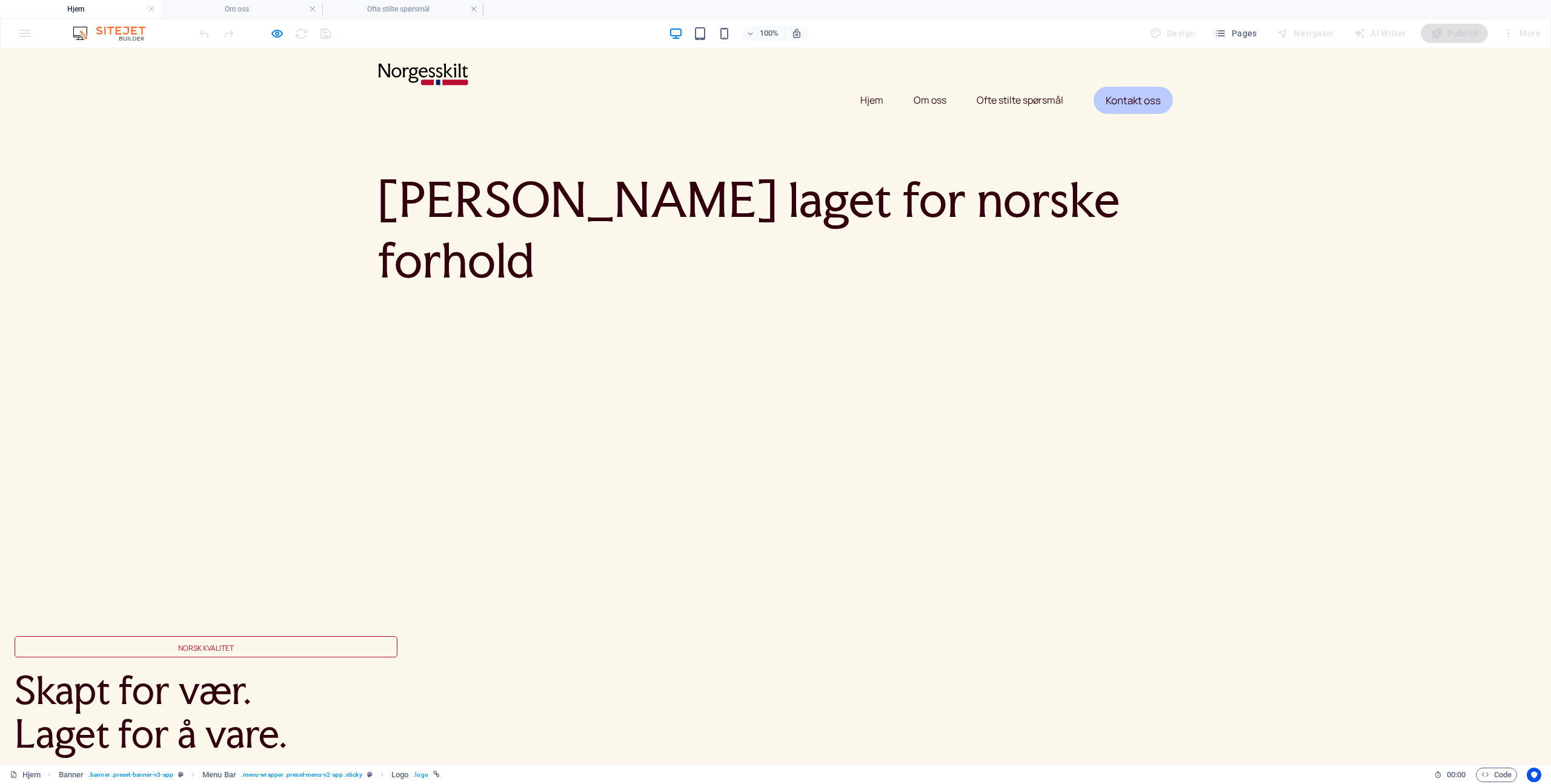
click at [935, 85] on link "Om oss" at bounding box center [930, 100] width 33 height 29
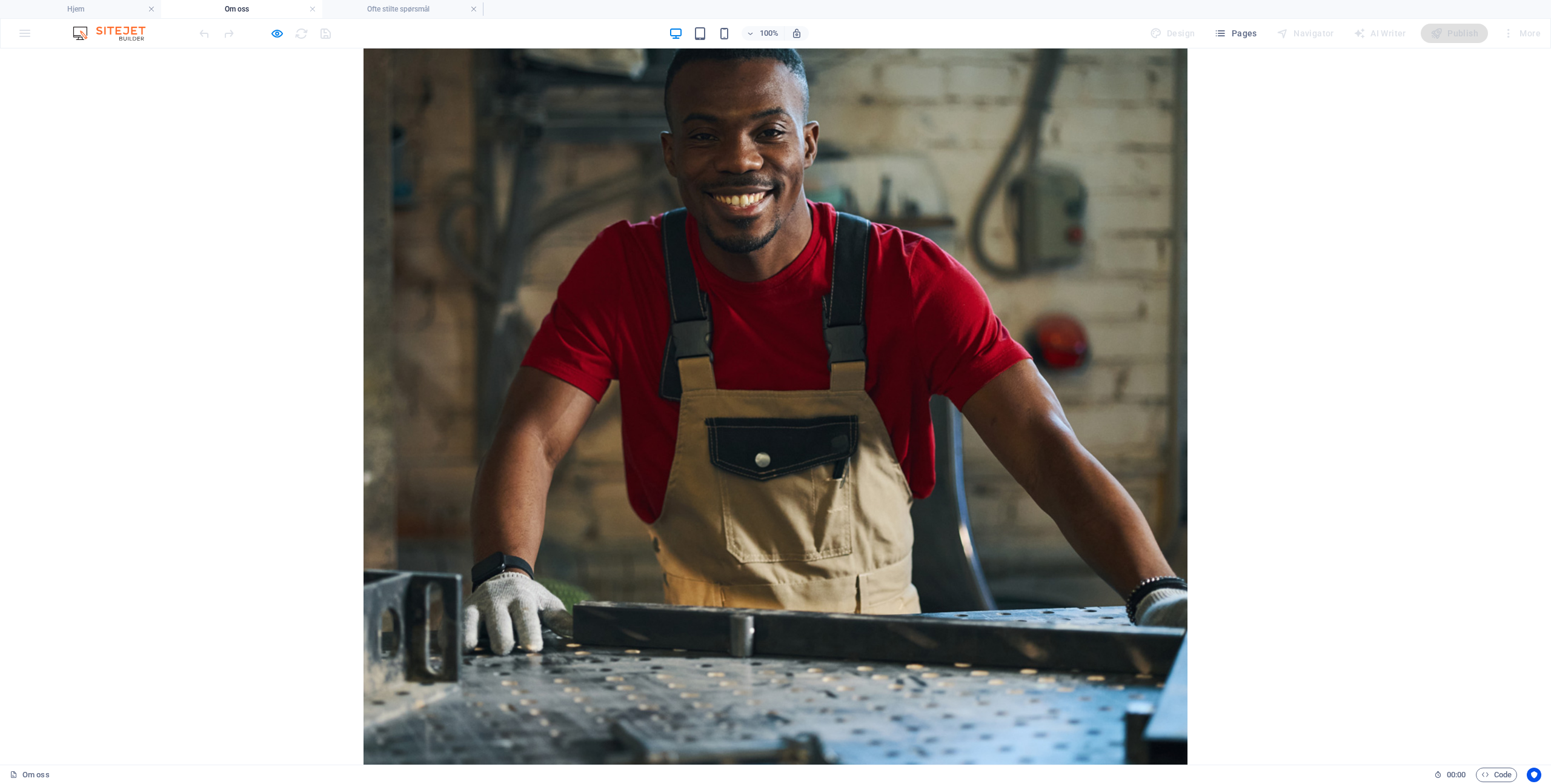
scroll to position [0, 0]
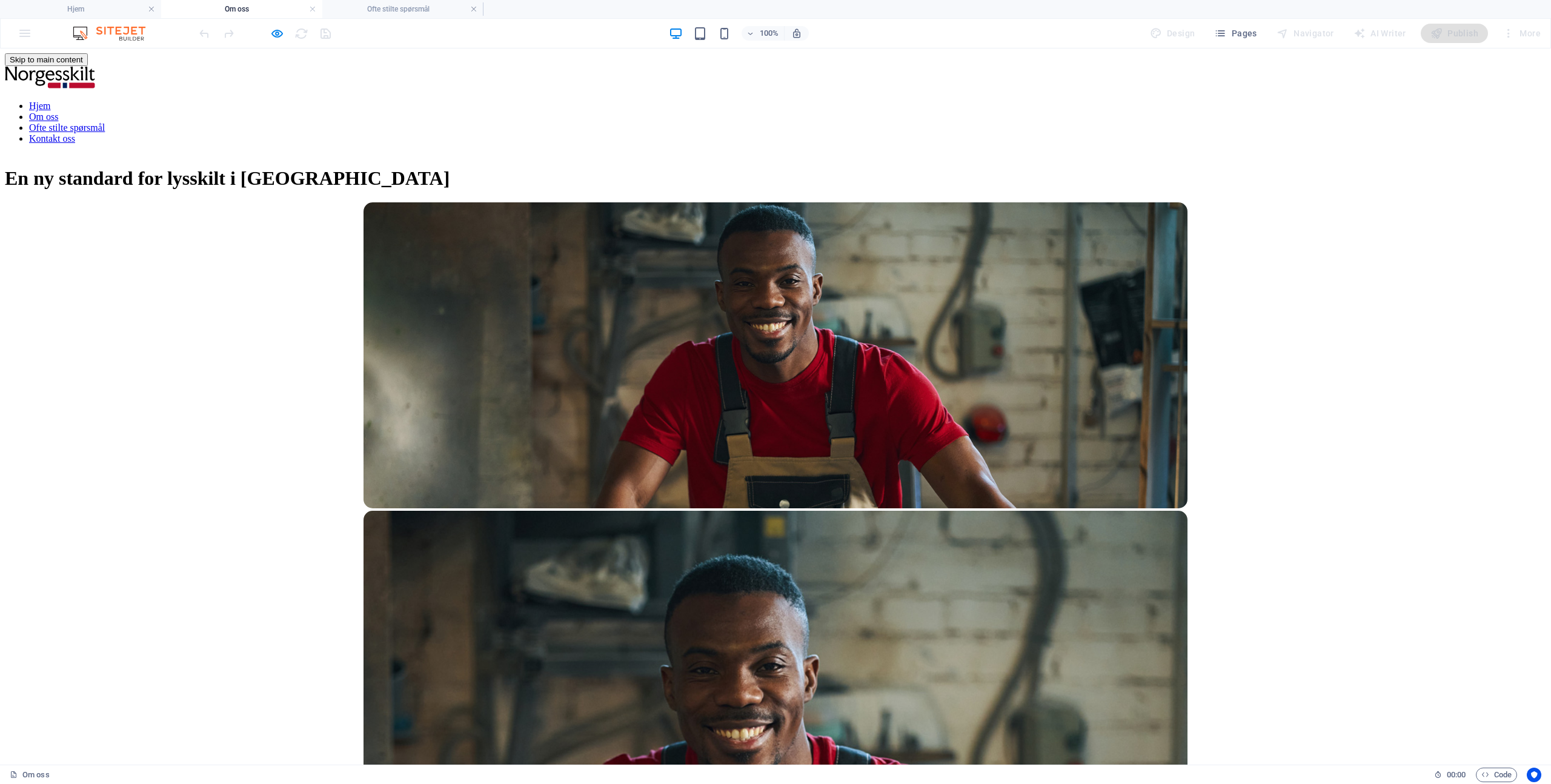
click at [75, 133] on link "Kontakt oss" at bounding box center [52, 138] width 46 height 10
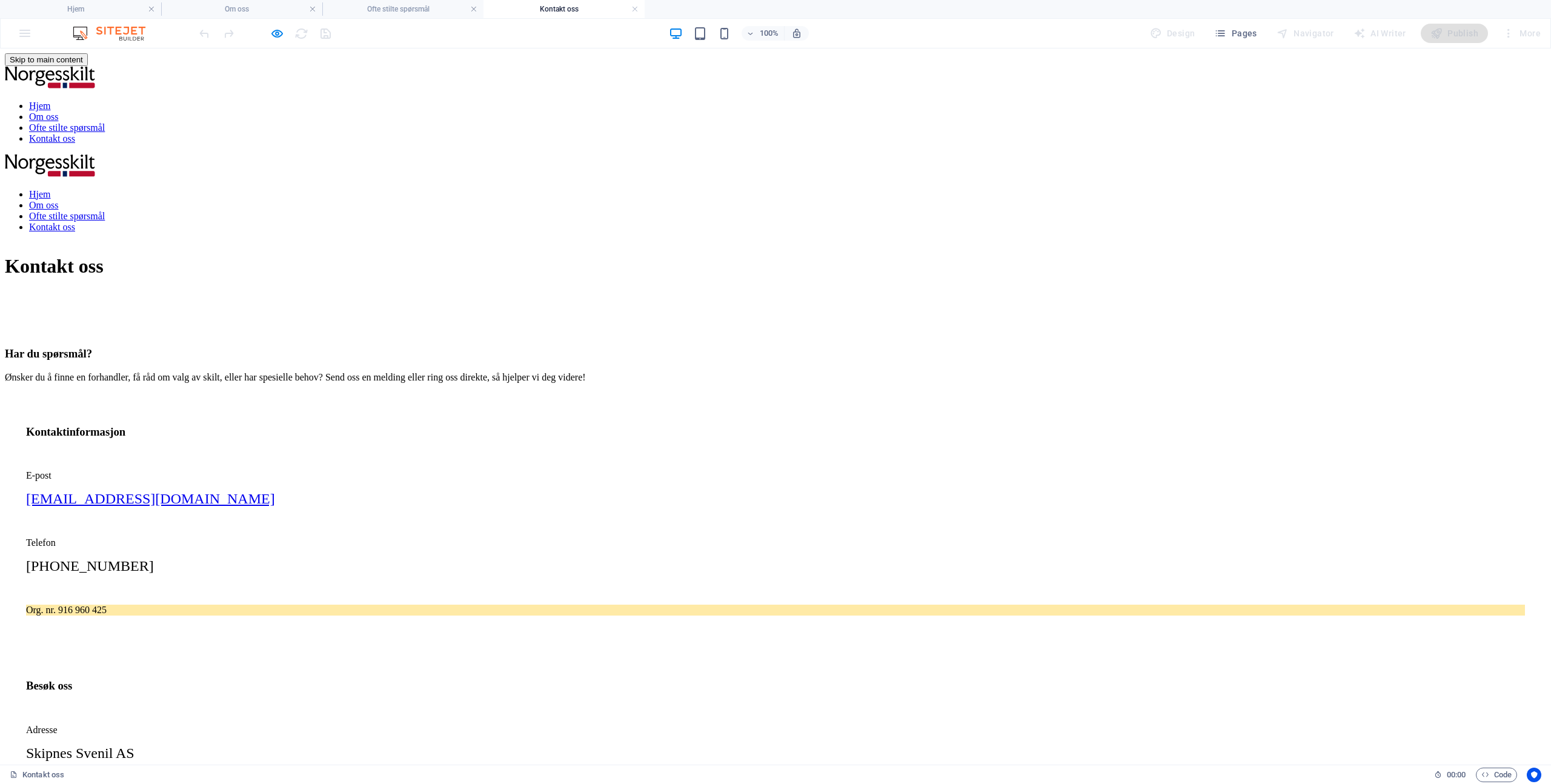
click at [453, 154] on div at bounding box center [775, 166] width 1541 height 25
click at [438, 154] on div at bounding box center [775, 166] width 1541 height 25
click at [275, 34] on icon "button" at bounding box center [277, 34] width 14 height 14
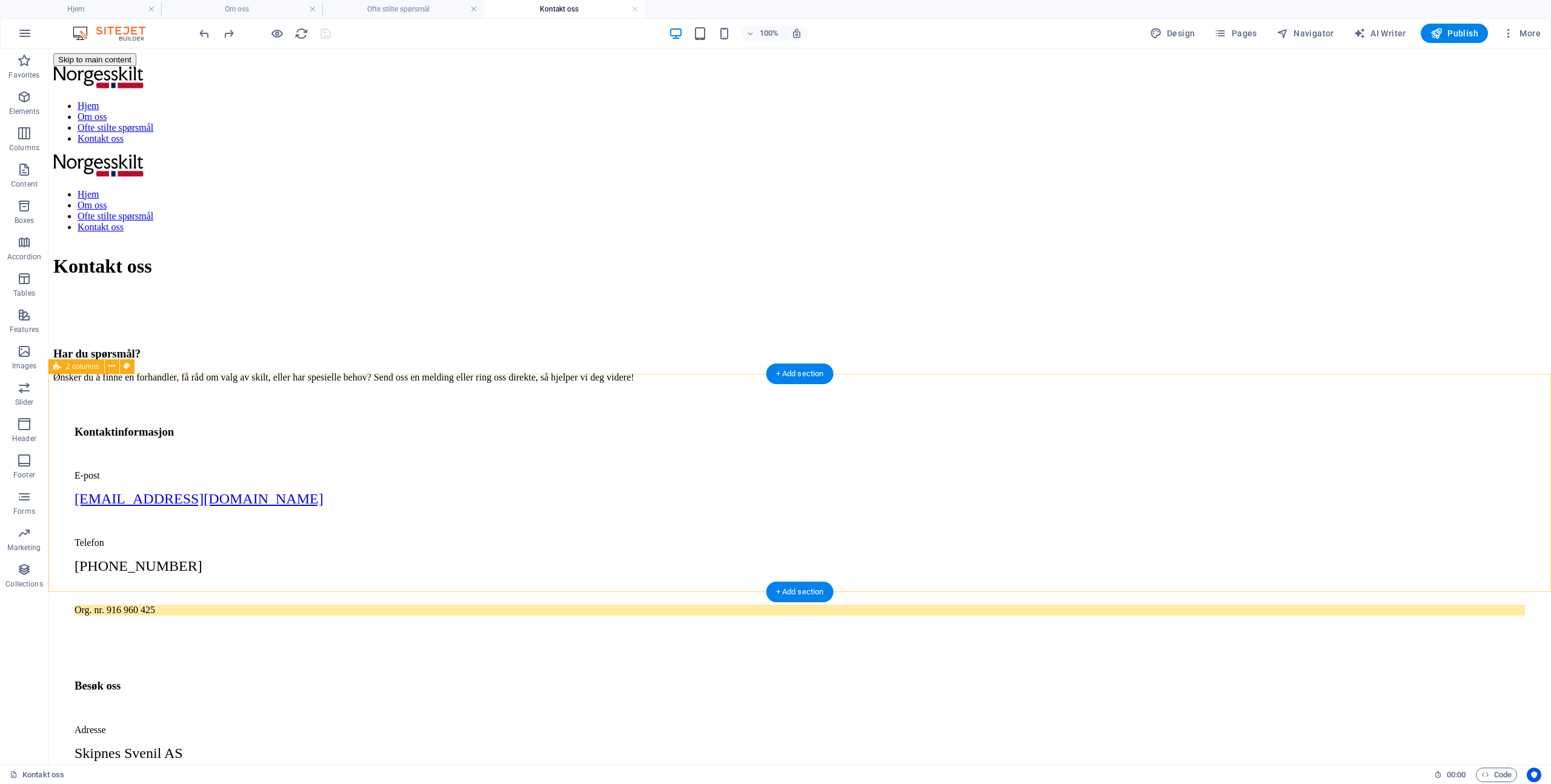
click at [1385, 514] on div "Kontaktinformasjon E-post [EMAIL_ADDRESS][DOMAIN_NAME] Telefon [PHONE_NUMBER] O…" at bounding box center [800, 649] width 1493 height 514
click at [1022, 189] on nav "Hjem Om oss Ofte stilte spørsmål Kontakt oss" at bounding box center [800, 210] width 1493 height 43
click at [284, 34] on div at bounding box center [265, 34] width 136 height 20
click at [284, 34] on div at bounding box center [265, 34] width 136 height 20
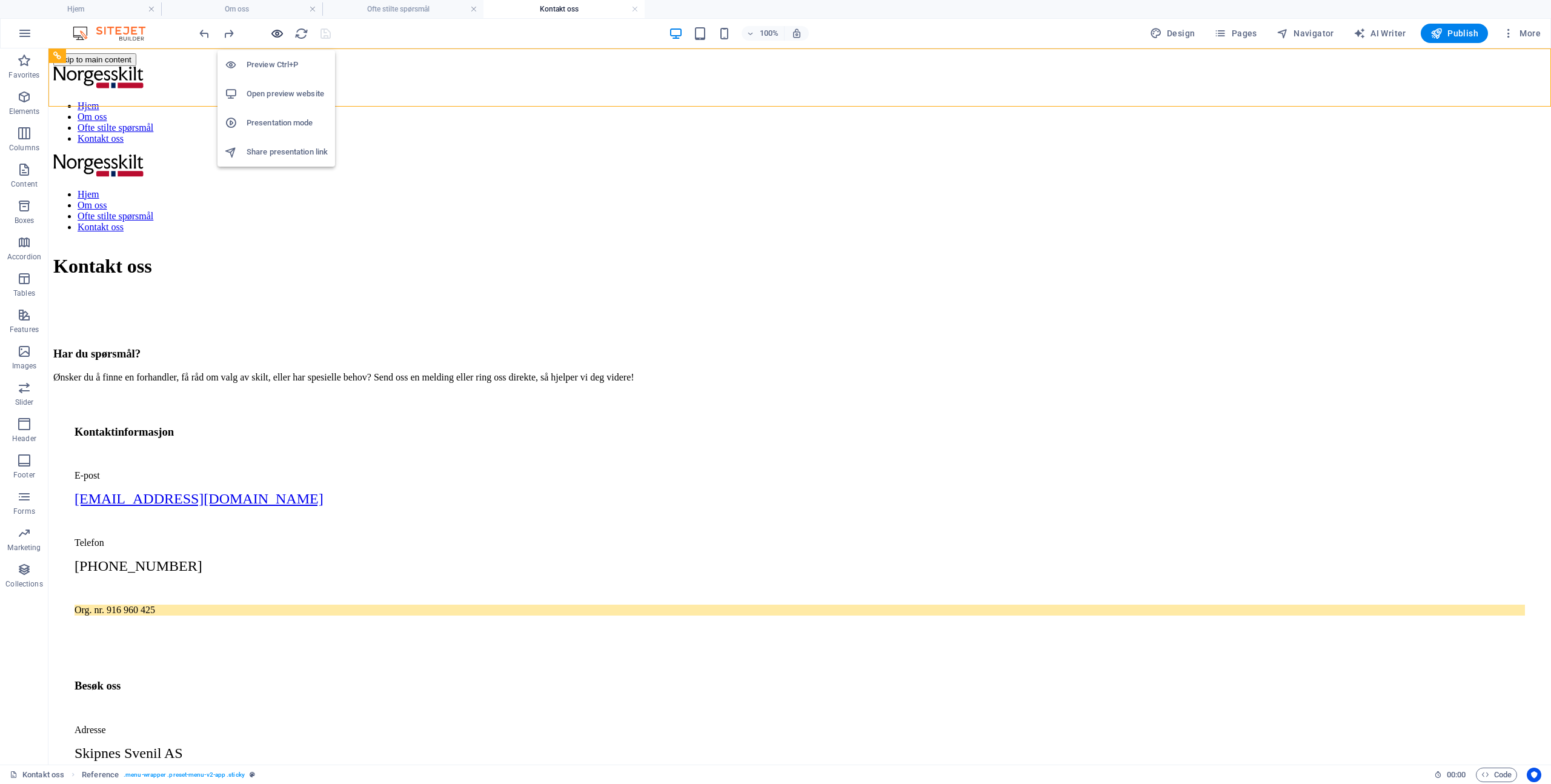
click at [281, 34] on icon "button" at bounding box center [277, 34] width 14 height 14
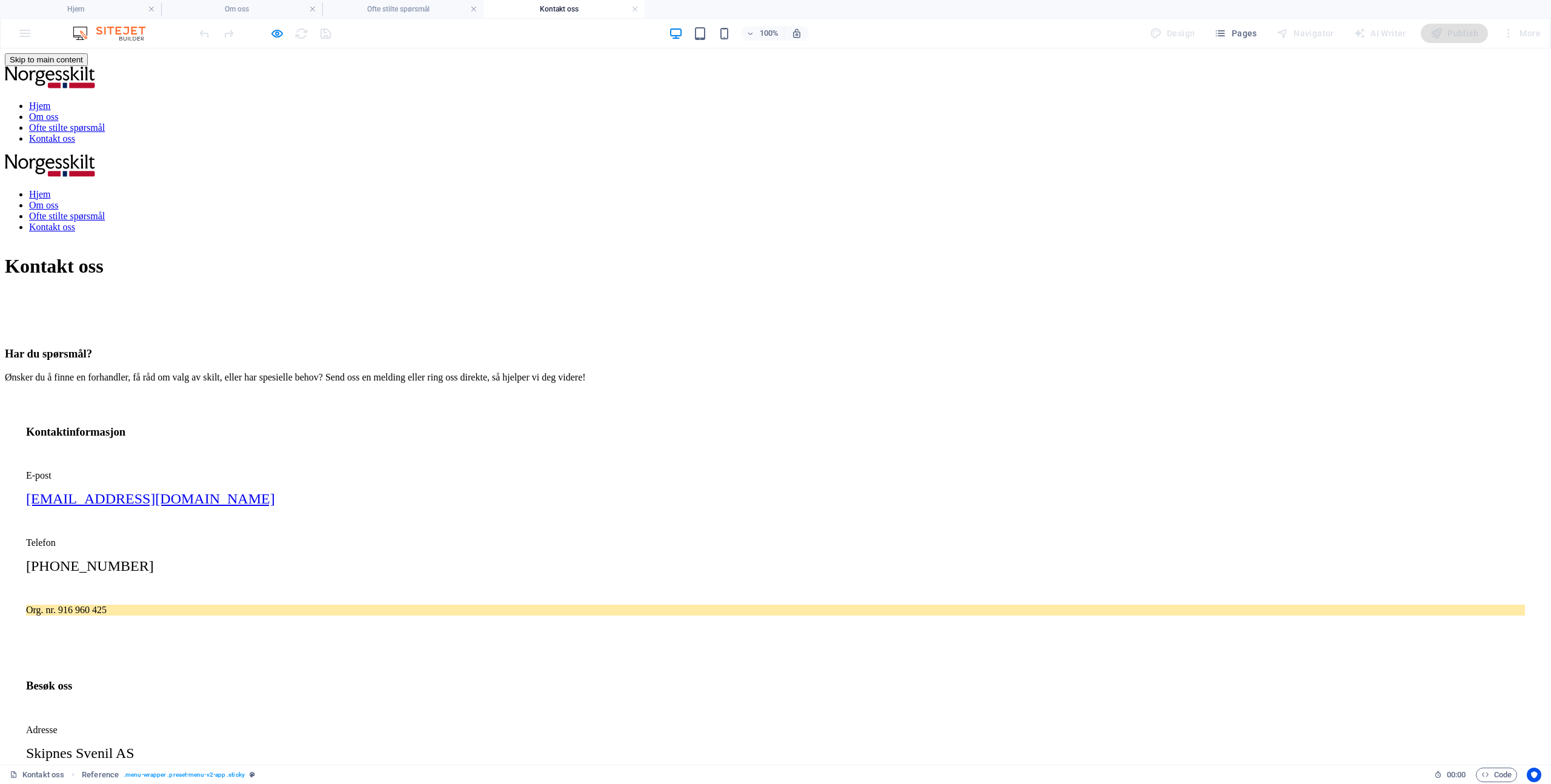
click at [58, 200] on link "Om oss" at bounding box center [44, 205] width 29 height 10
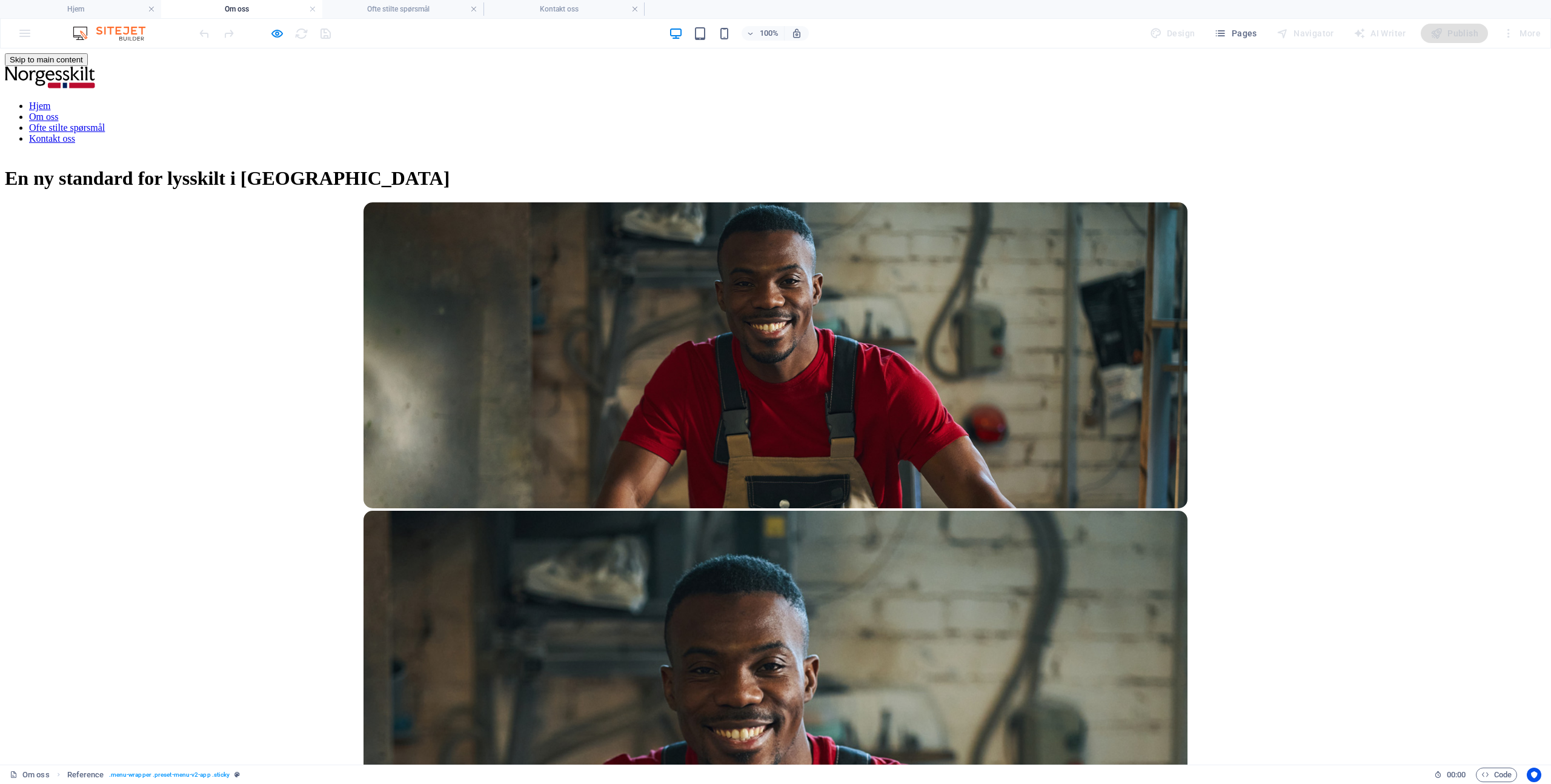
click at [1217, 167] on div "En ny standard for lysskilt i [GEOGRAPHIC_DATA]" at bounding box center [775, 178] width 1541 height 22
